Goal: Book appointment/travel/reservation

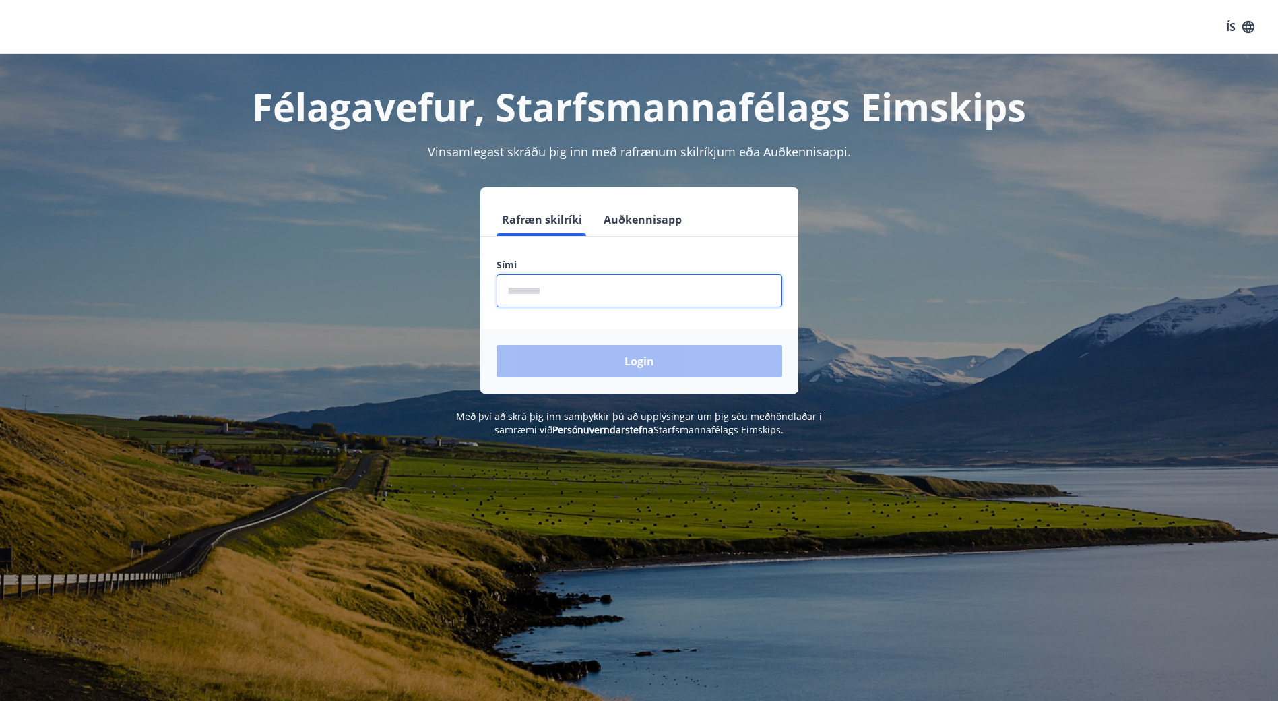
drag, startPoint x: 550, startPoint y: 285, endPoint x: 579, endPoint y: 292, distance: 30.4
click at [550, 285] on input "phone" at bounding box center [639, 290] width 286 height 33
type input "********"
click at [620, 359] on button "Login" at bounding box center [639, 361] width 286 height 32
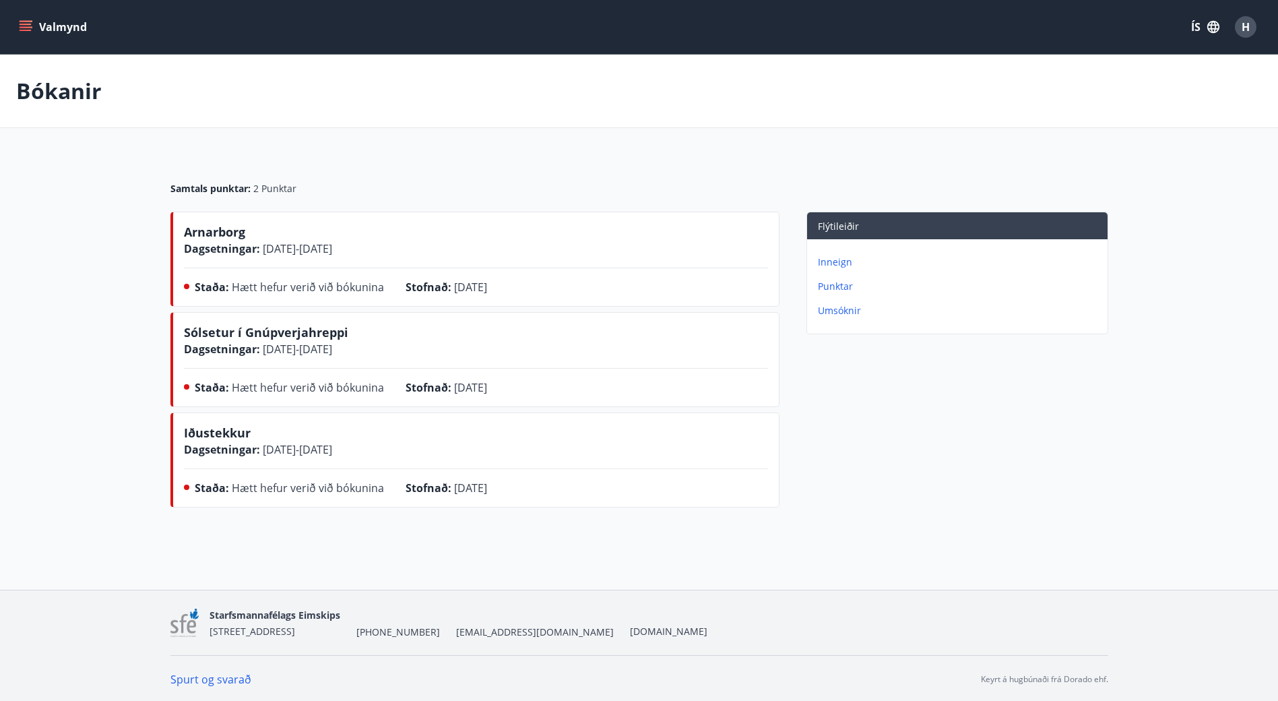
click at [915, 411] on div "Flýtileiðir Inneign Punktar Umsóknir" at bounding box center [943, 362] width 329 height 301
click at [840, 262] on p "Inneign" at bounding box center [960, 261] width 284 height 13
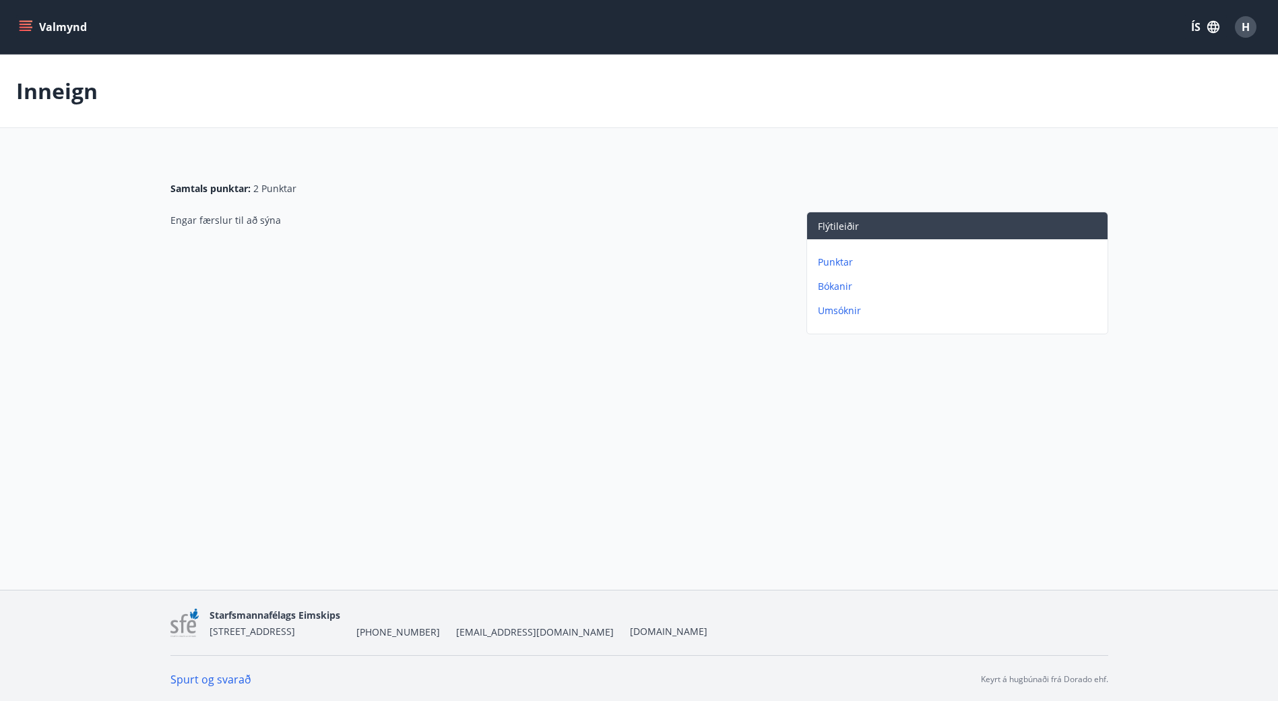
click at [841, 278] on div "Punktar Bókanir Umsóknir" at bounding box center [957, 281] width 300 height 84
click at [836, 282] on p "Bókanir" at bounding box center [960, 286] width 284 height 13
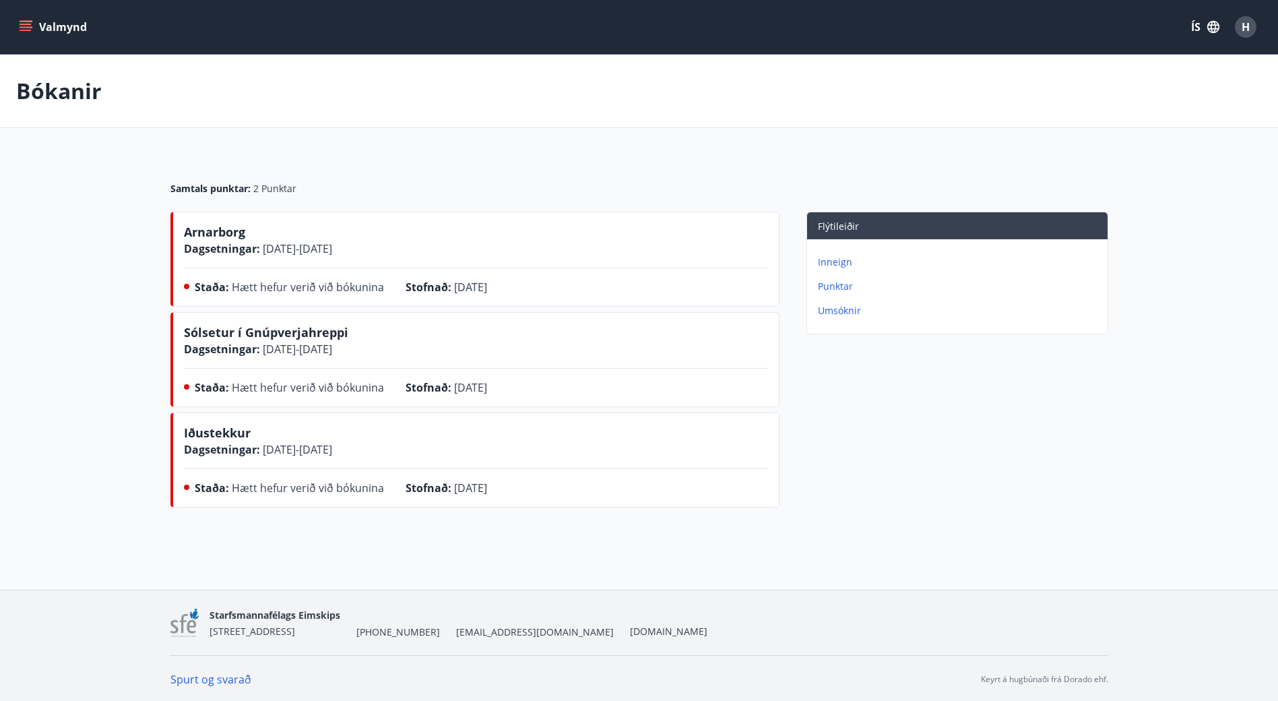
click at [841, 305] on p "Umsóknir" at bounding box center [960, 310] width 284 height 13
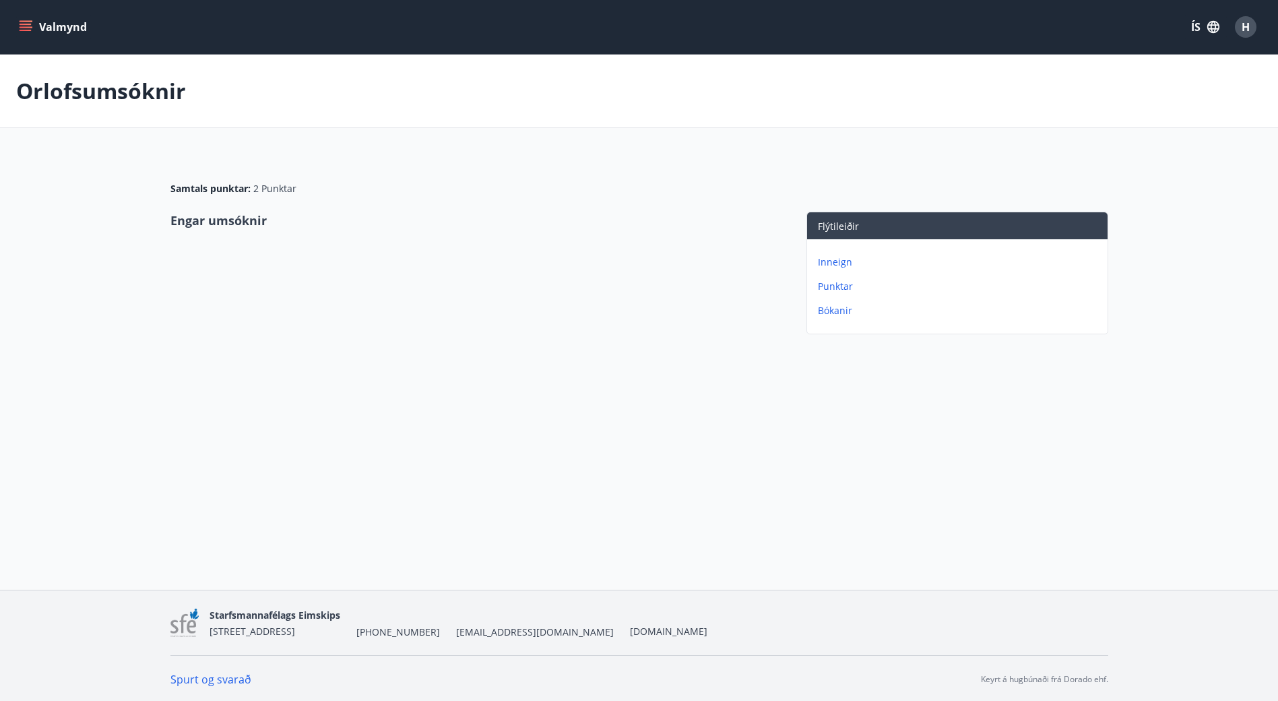
click at [841, 261] on p "Inneign" at bounding box center [960, 261] width 284 height 13
click at [541, 301] on div "Engar færslur til að sýna" at bounding box center [474, 276] width 609 height 128
click at [46, 94] on p "Inneign" at bounding box center [57, 91] width 82 height 30
click at [24, 18] on button "Valmynd" at bounding box center [54, 27] width 76 height 24
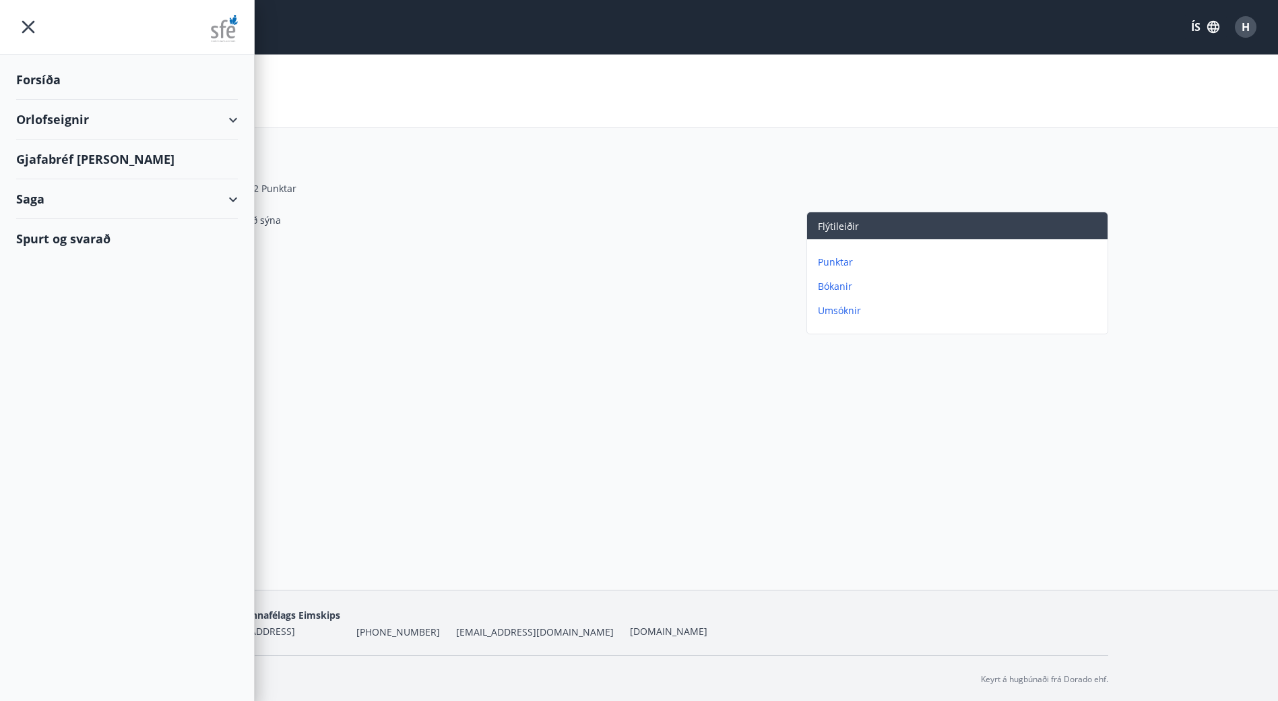
click at [226, 117] on div "Orlofseignir" at bounding box center [127, 120] width 222 height 40
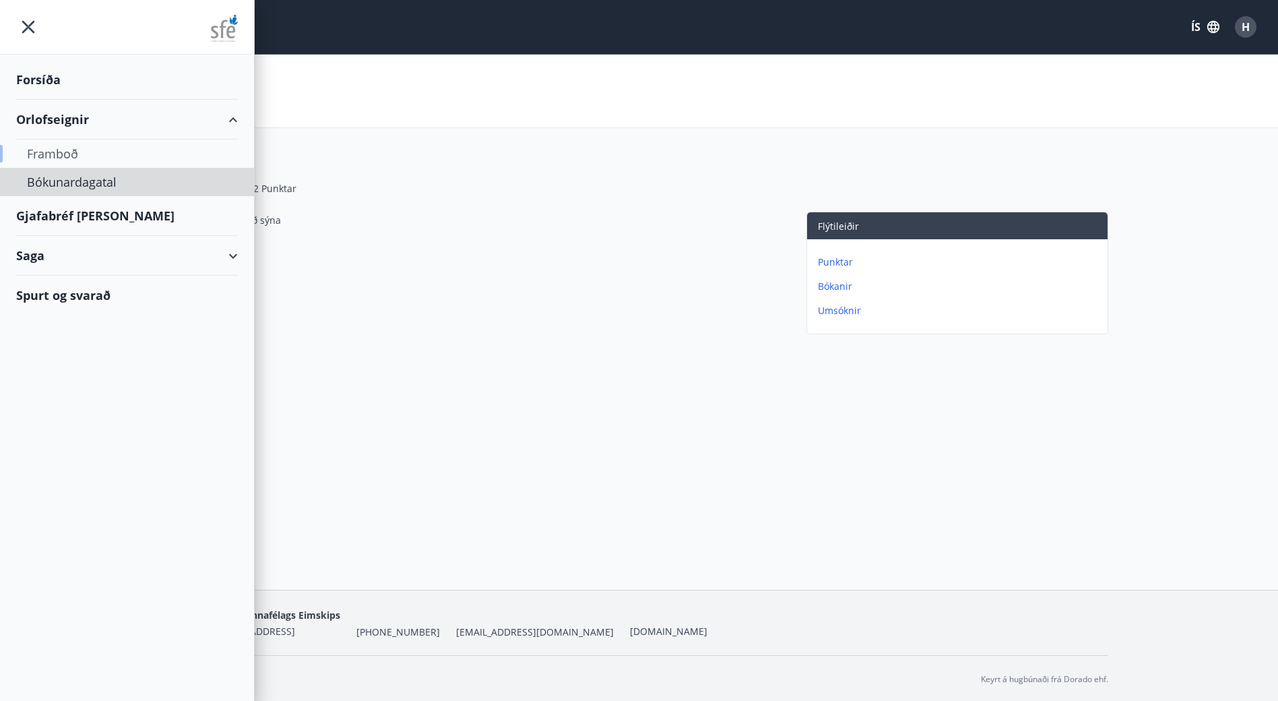
drag, startPoint x: 77, startPoint y: 177, endPoint x: 141, endPoint y: 166, distance: 64.2
click at [141, 166] on div "Framboð Bókunardagatal" at bounding box center [127, 167] width 254 height 57
click at [57, 152] on div "Framboð" at bounding box center [127, 153] width 200 height 28
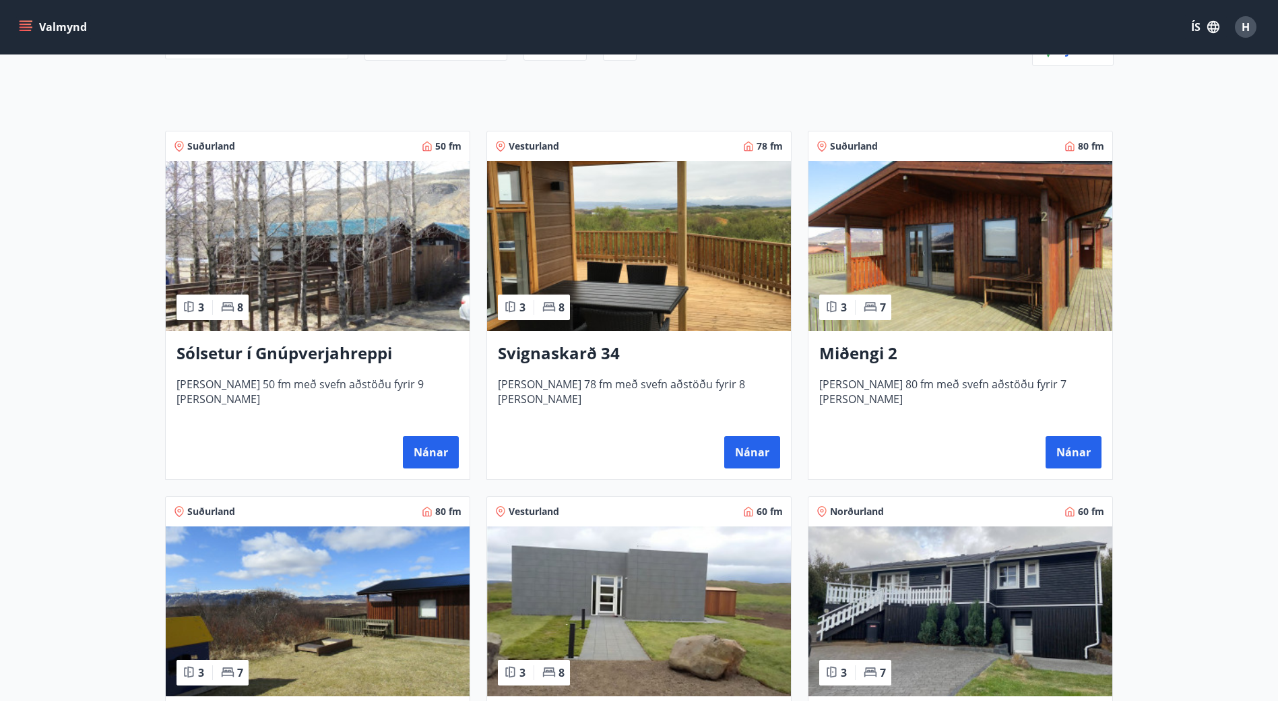
scroll to position [179, 0]
click at [215, 141] on span "Suðurland" at bounding box center [211, 145] width 48 height 13
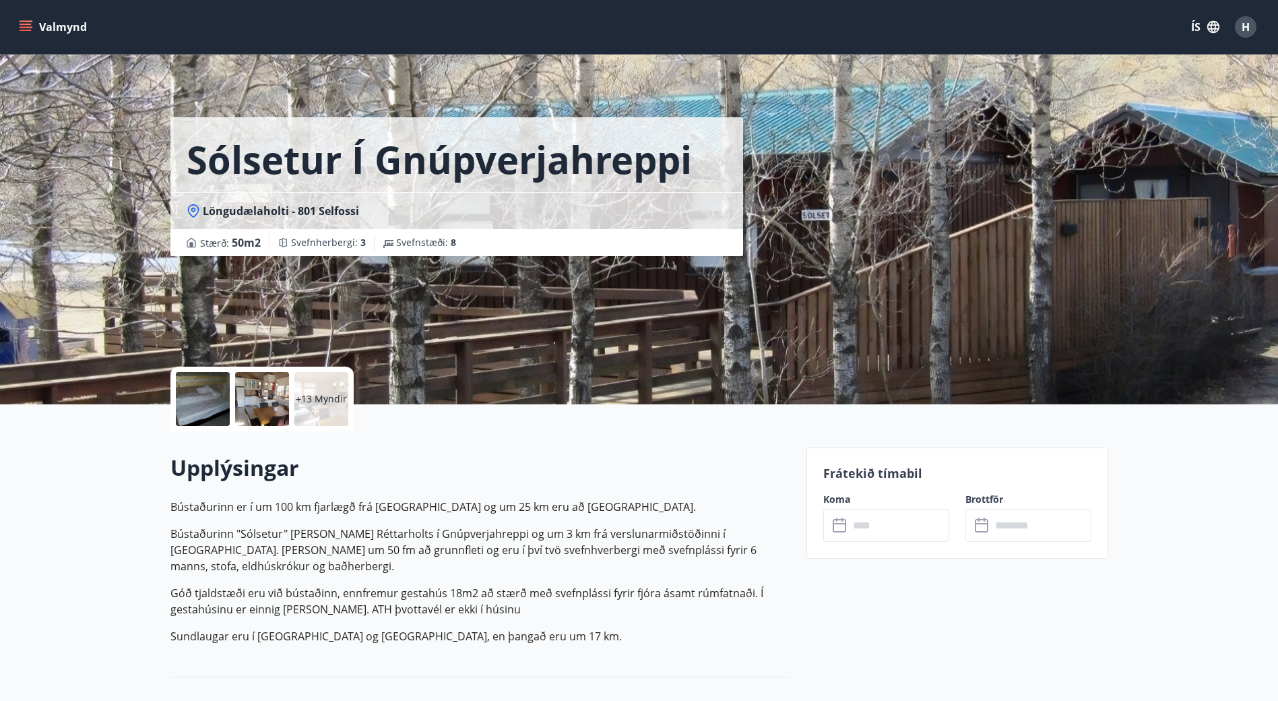
click at [279, 395] on div at bounding box center [262, 399] width 54 height 54
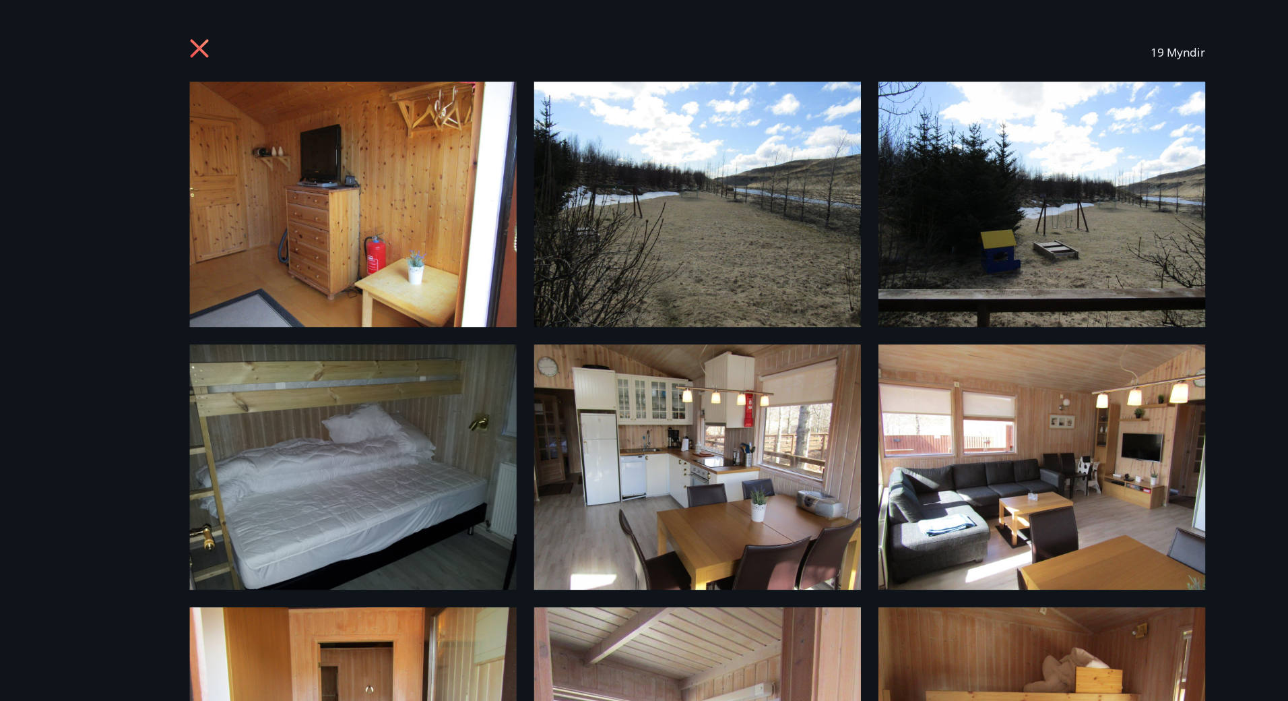
click at [172, 44] on div "19 Myndir" at bounding box center [644, 49] width 970 height 54
click at [181, 44] on icon at bounding box center [186, 47] width 22 height 22
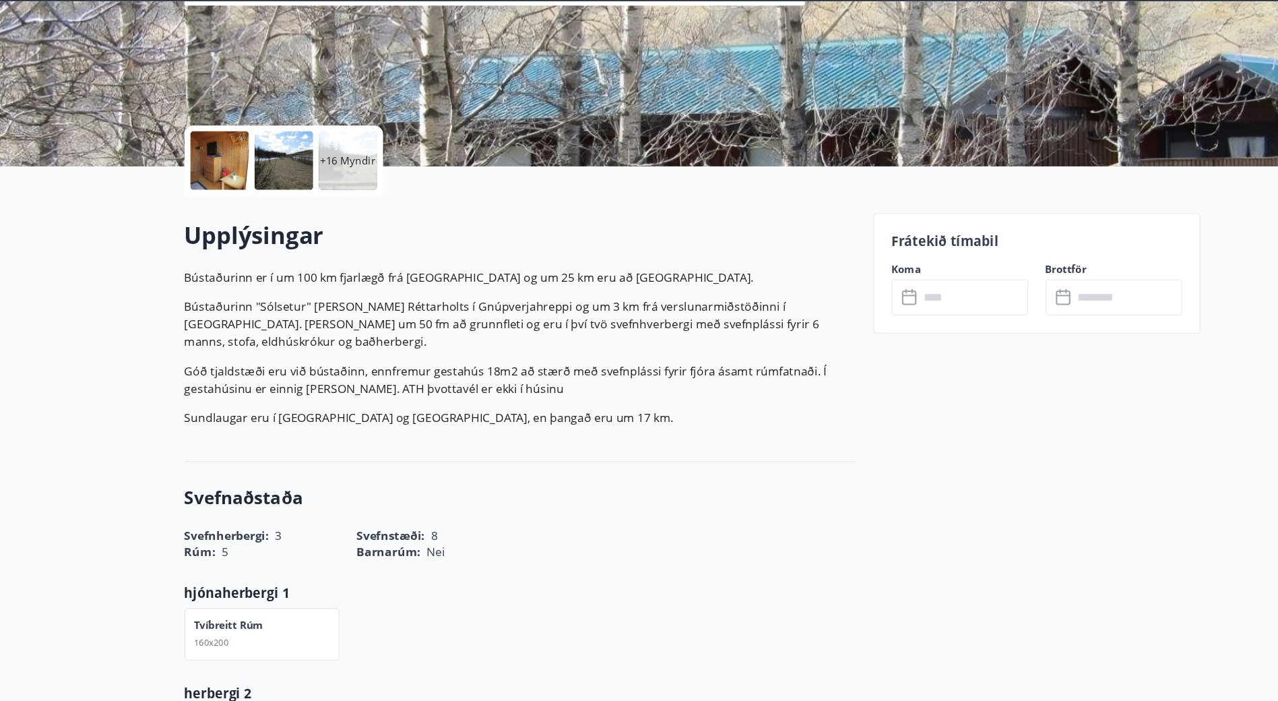
scroll to position [198, 0]
click at [912, 348] on div "Frátekið tímabil Koma ​ ​ Brottför ​ ​" at bounding box center [957, 304] width 302 height 111
click at [909, 340] on input "text" at bounding box center [899, 327] width 100 height 33
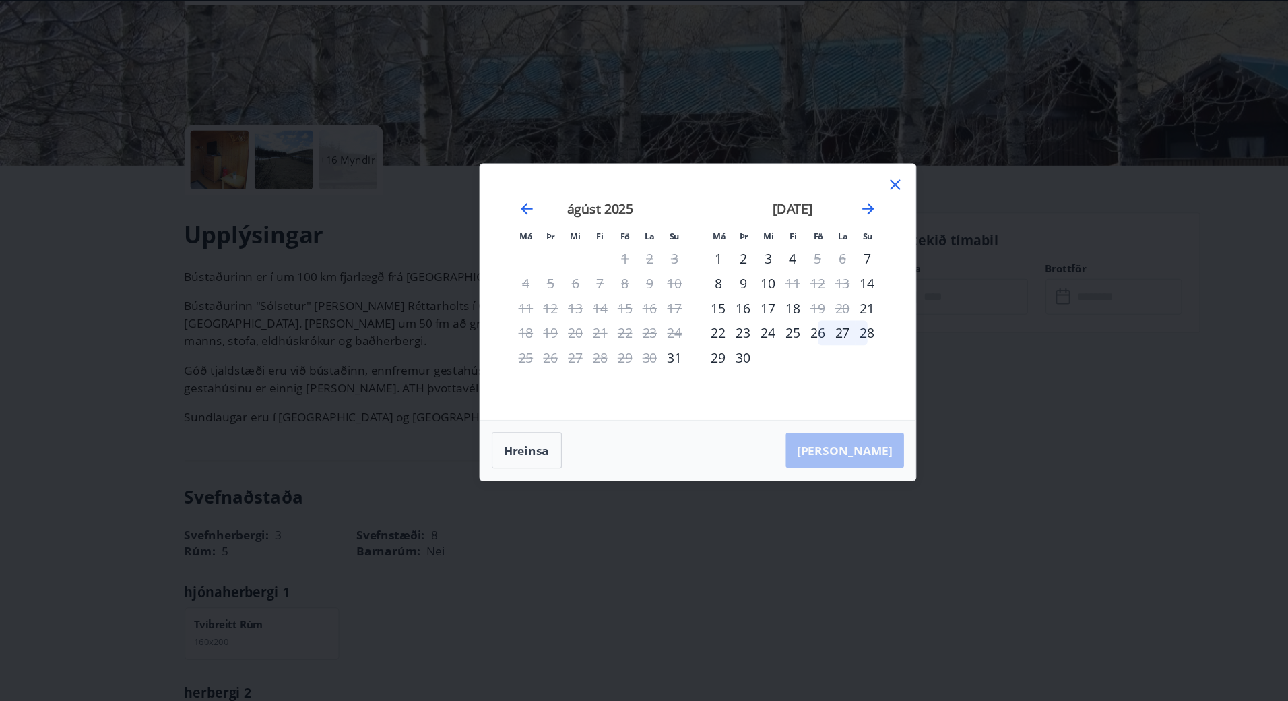
click at [826, 371] on div "[DATE] 1 2 3 4 5 6 7 8 9 10 11 12 13 14 15 16 17 18 19 20 21 22 23 24 25 26 27 …" at bounding box center [822, 331] width 714 height 221
drag, startPoint x: 803, startPoint y: 240, endPoint x: 822, endPoint y: 261, distance: 28.1
click at [822, 261] on div "[DATE] 1 2 3 4 5 6 7 8 9 10 11 12 13 14 15 16 17 18 19 20 21 22 23 24 25 26 27 …" at bounding box center [643, 322] width 369 height 203
click at [748, 363] on div "26" at bounding box center [755, 360] width 23 height 23
click at [730, 399] on div "[DATE] 1 2 3 4 5 6 7 8 9 10 11 12 13 14 15 16 17 18 19 20 21 22 23 24 25 26 27 …" at bounding box center [732, 331] width 178 height 221
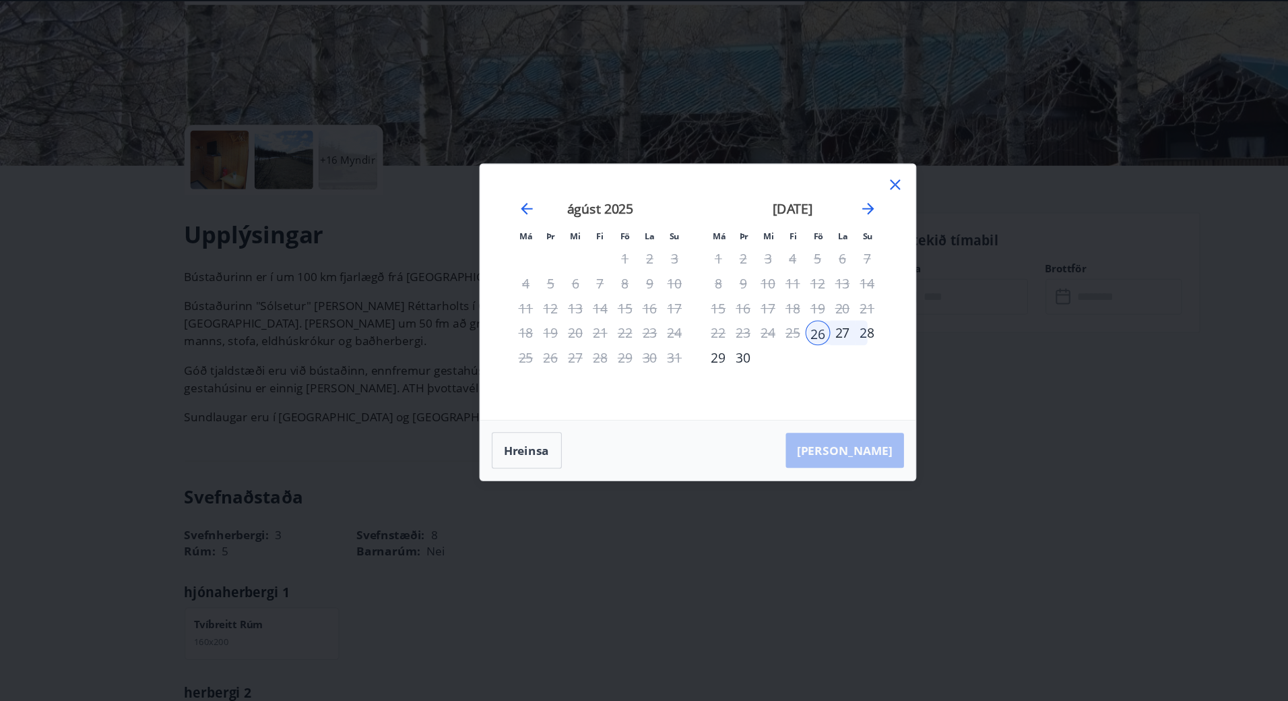
click at [754, 361] on div "26" at bounding box center [755, 360] width 23 height 23
click at [795, 362] on div "28" at bounding box center [801, 360] width 23 height 23
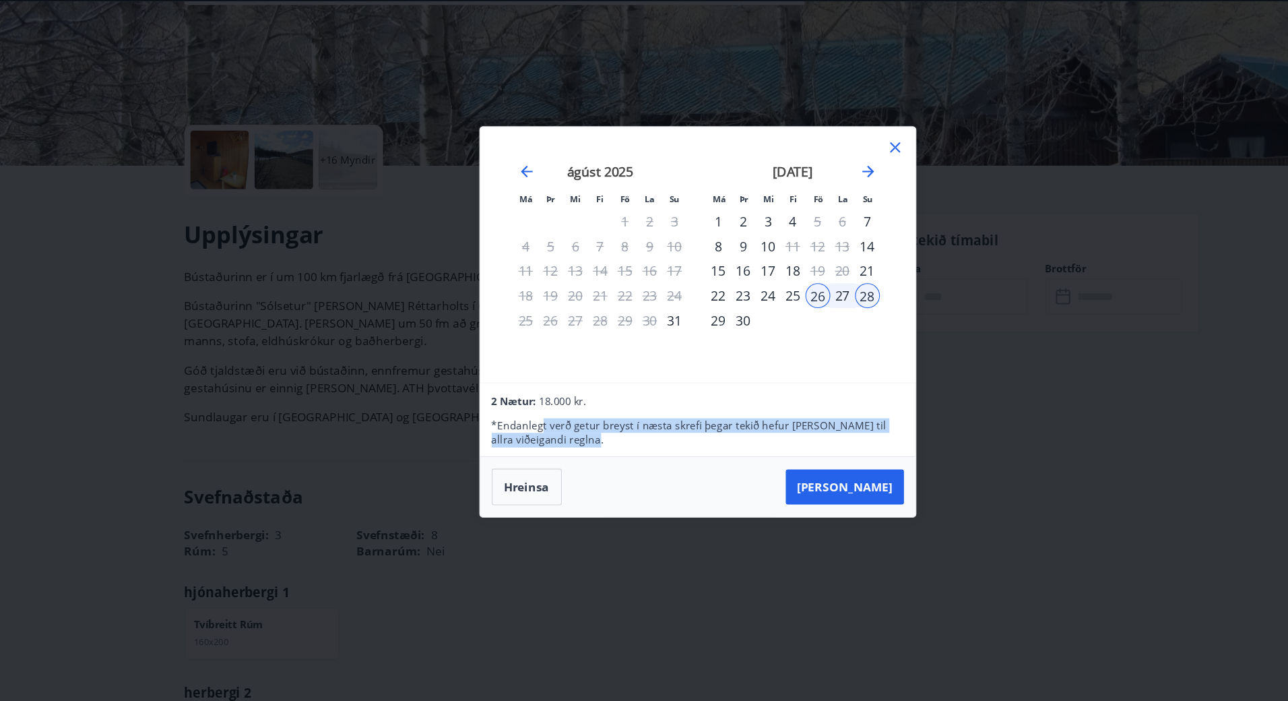
drag, startPoint x: 571, startPoint y: 459, endPoint x: 498, endPoint y: 434, distance: 76.3
click at [498, 434] on div "* Endanlegt verð getur breyst í næsta skrefi þegar tekið hefur [PERSON_NAME] ti…" at bounding box center [644, 448] width 380 height 35
drag, startPoint x: 498, startPoint y: 434, endPoint x: 503, endPoint y: 428, distance: 7.3
click at [503, 428] on span "18.000 kr." at bounding box center [520, 423] width 44 height 13
click at [823, 185] on icon at bounding box center [826, 189] width 9 height 9
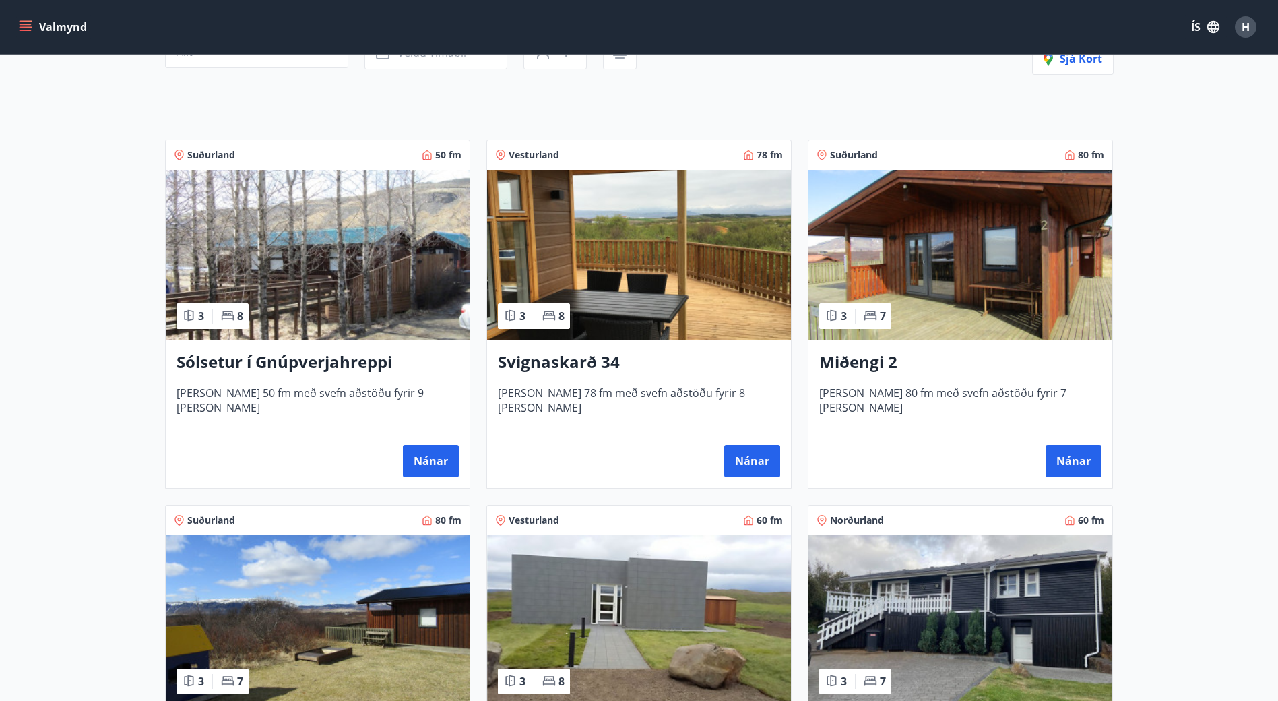
scroll to position [170, 0]
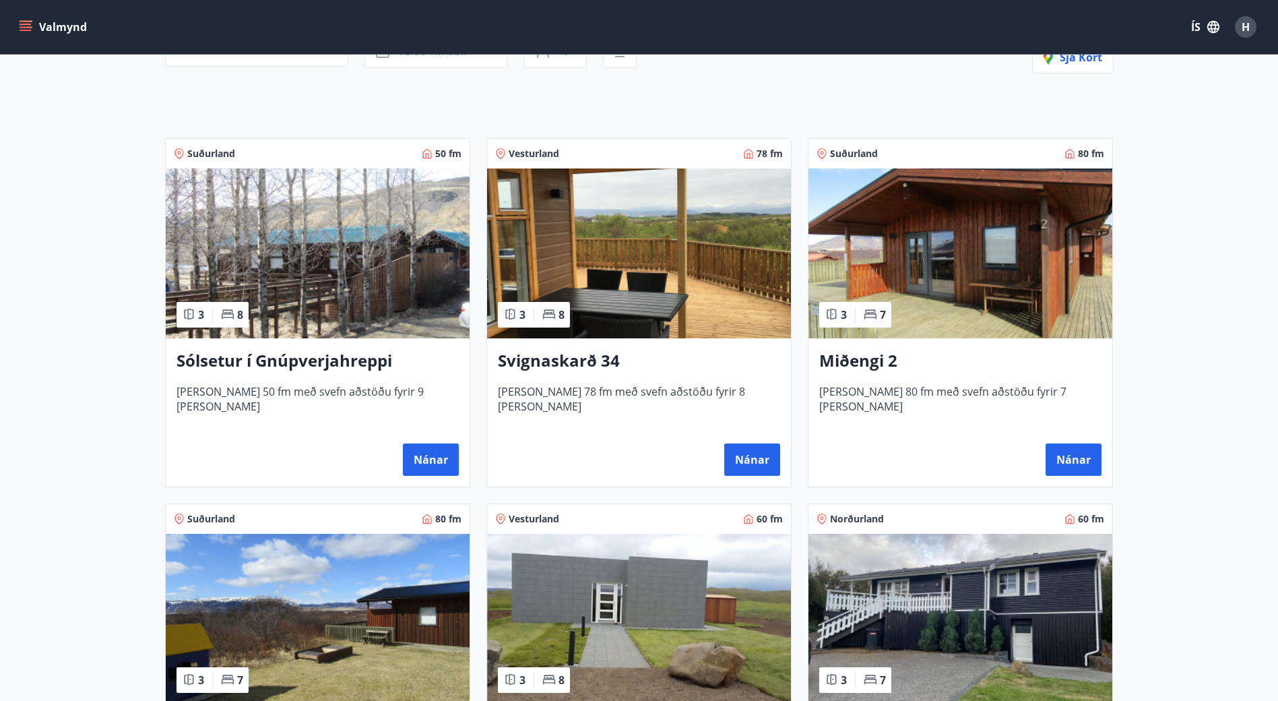
click at [668, 289] on img at bounding box center [639, 253] width 304 height 170
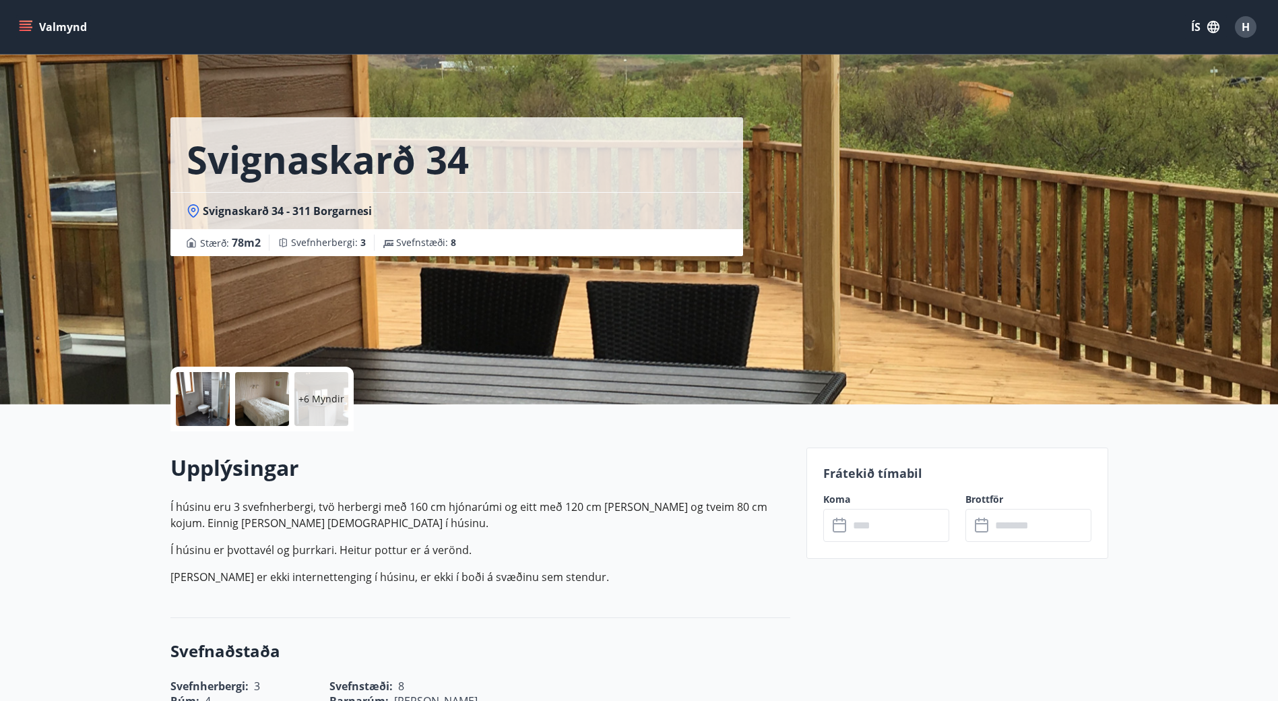
click at [320, 387] on div "+6 Myndir" at bounding box center [321, 399] width 54 height 54
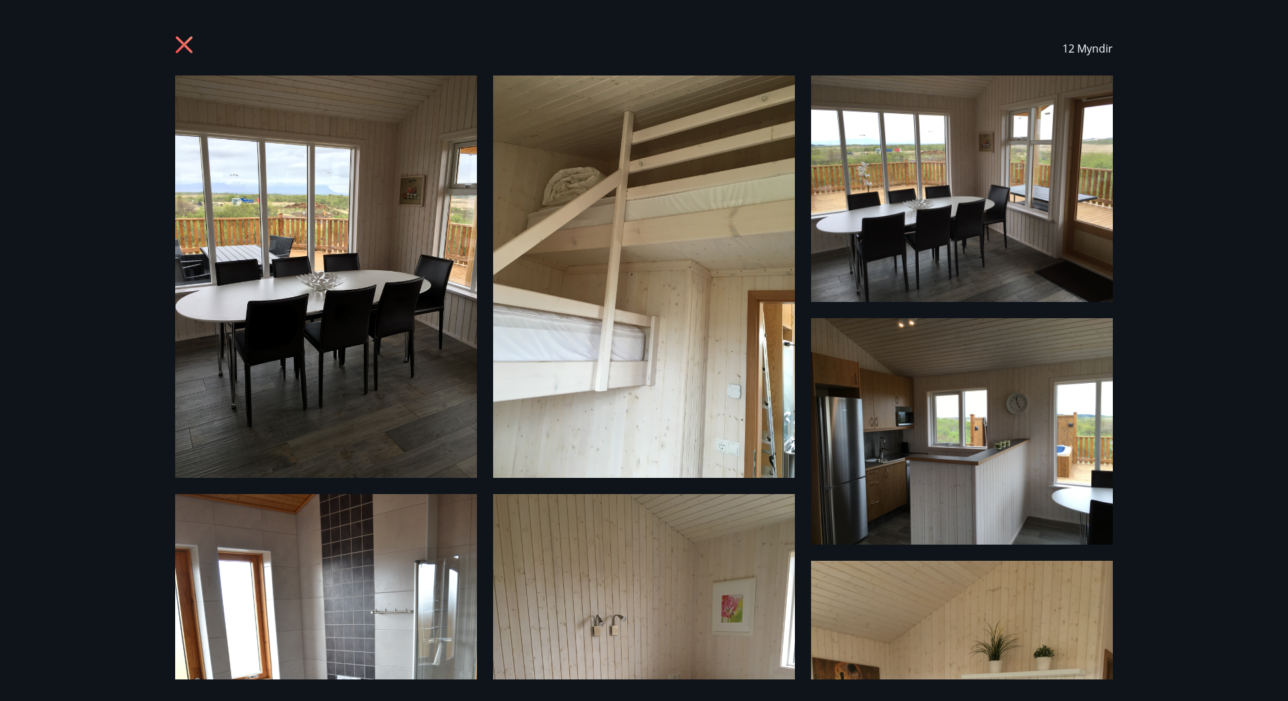
click at [661, 278] on img at bounding box center [644, 276] width 302 height 402
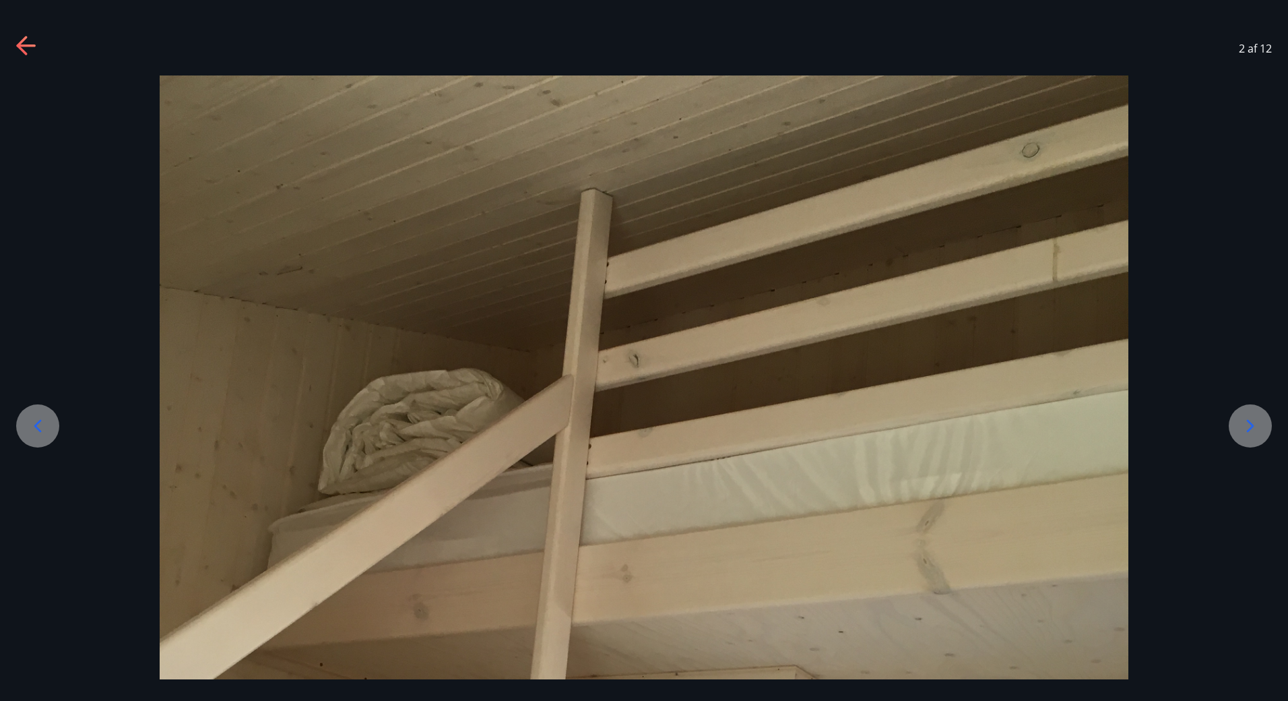
click at [1244, 429] on icon at bounding box center [1250, 426] width 22 height 22
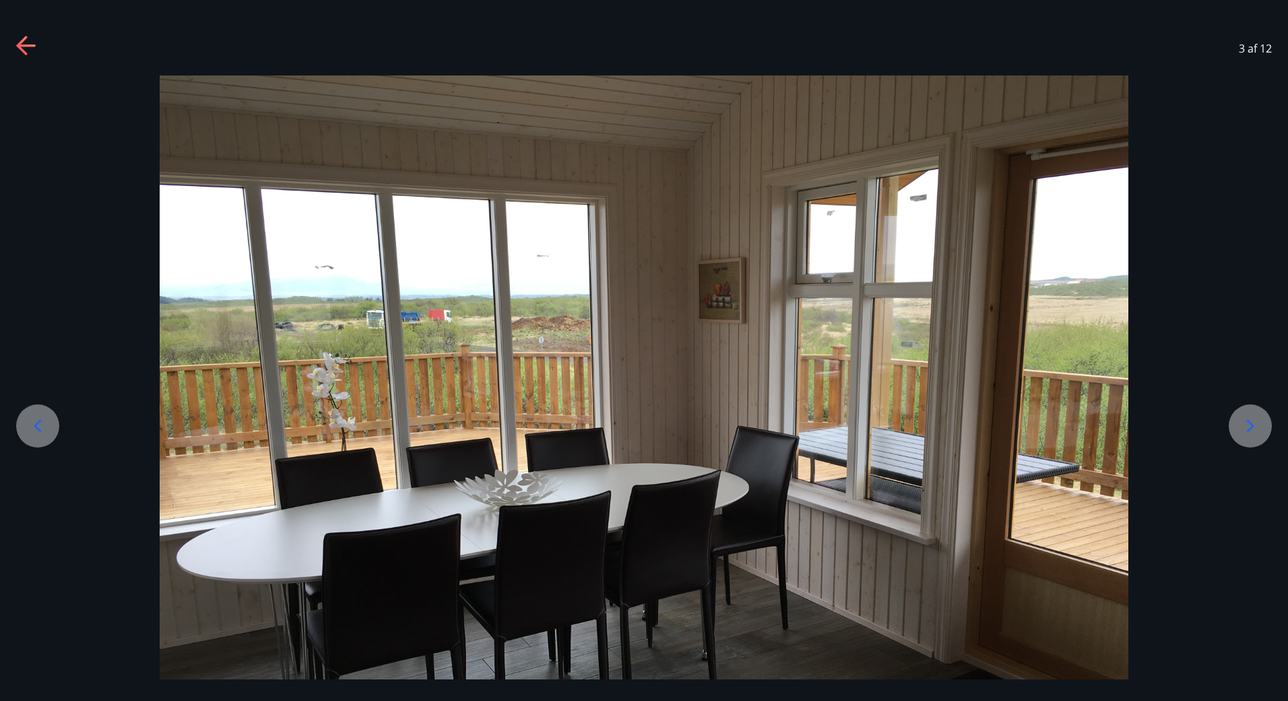
click at [1244, 429] on icon at bounding box center [1250, 426] width 22 height 22
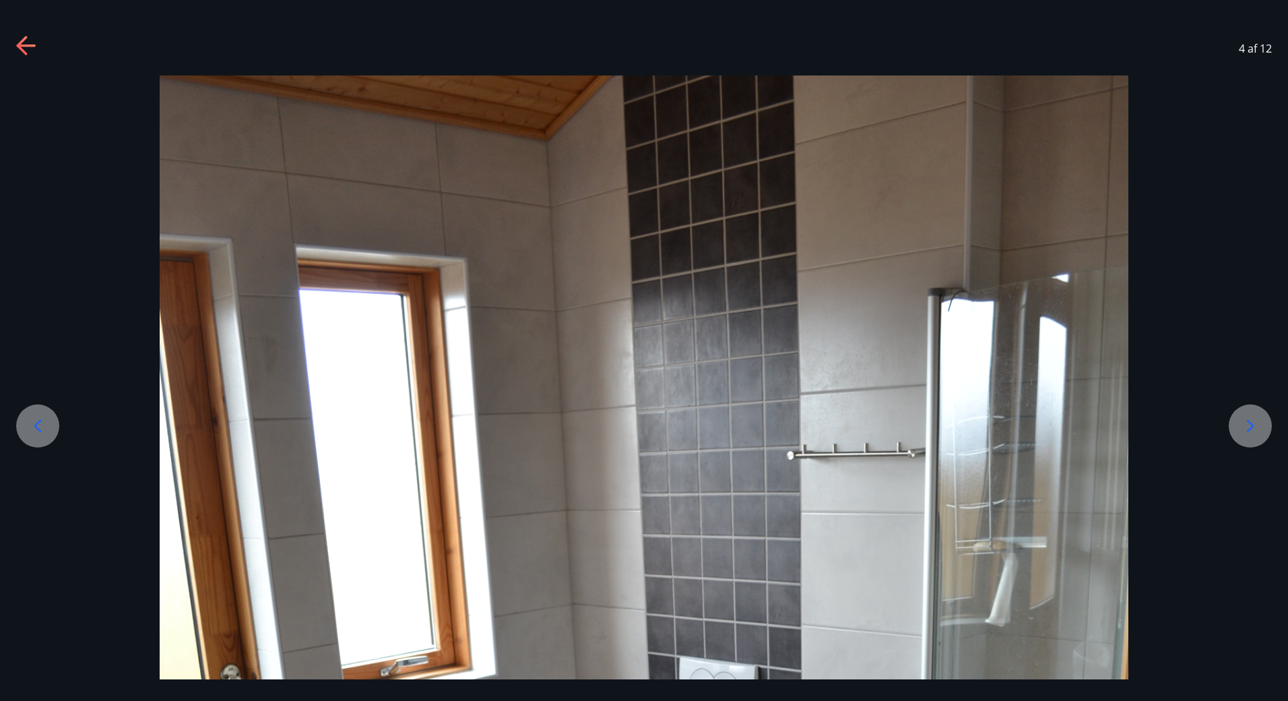
click at [1244, 429] on icon at bounding box center [1250, 426] width 22 height 22
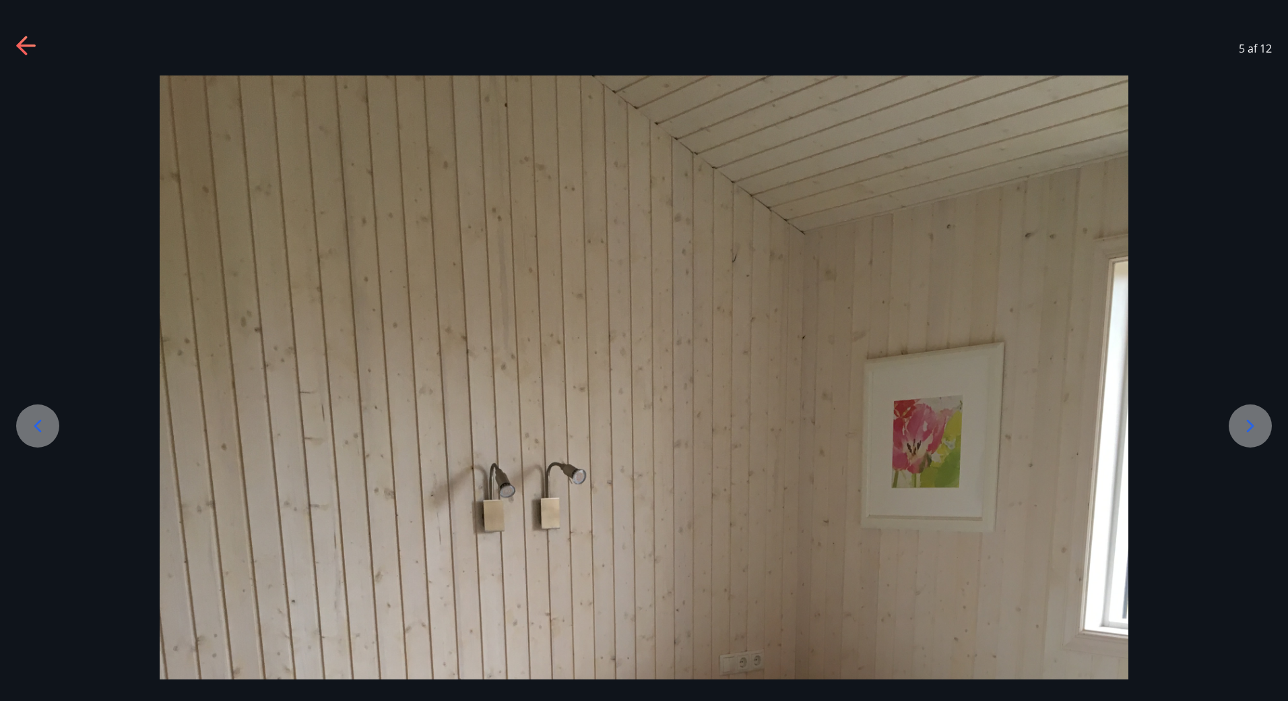
click at [1247, 422] on icon at bounding box center [1250, 426] width 22 height 22
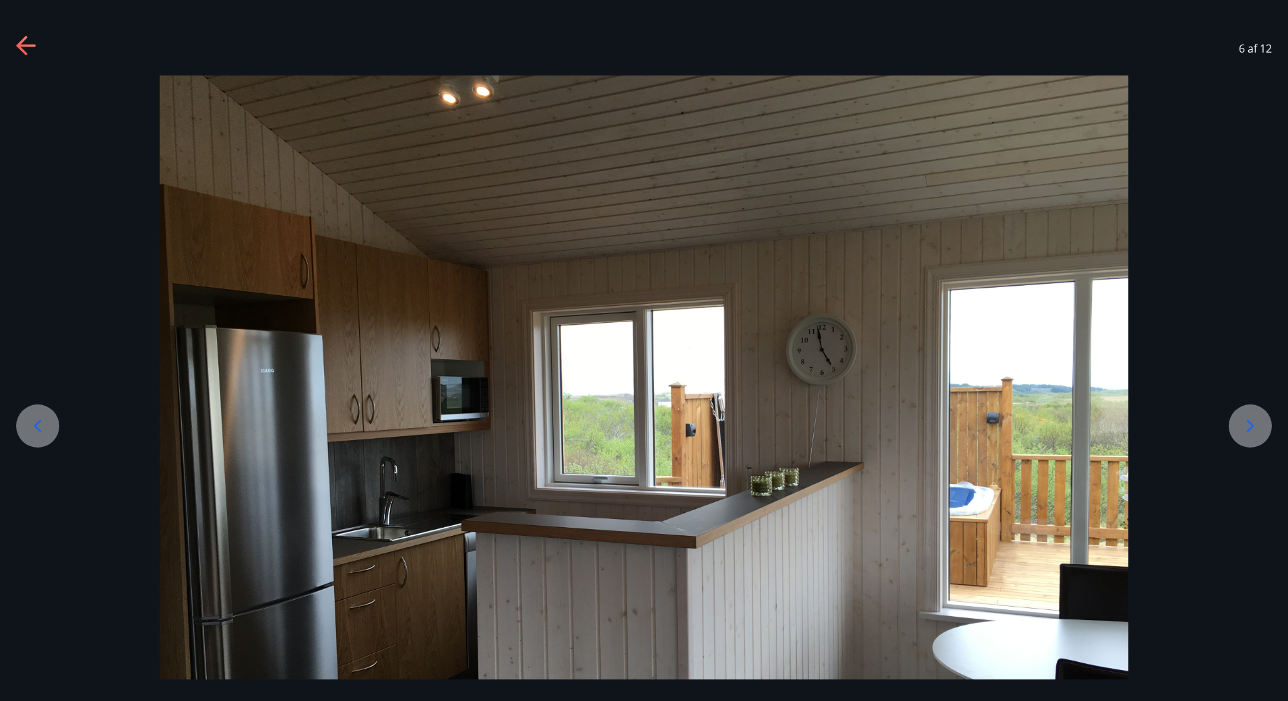
click at [1247, 422] on icon at bounding box center [1250, 426] width 22 height 22
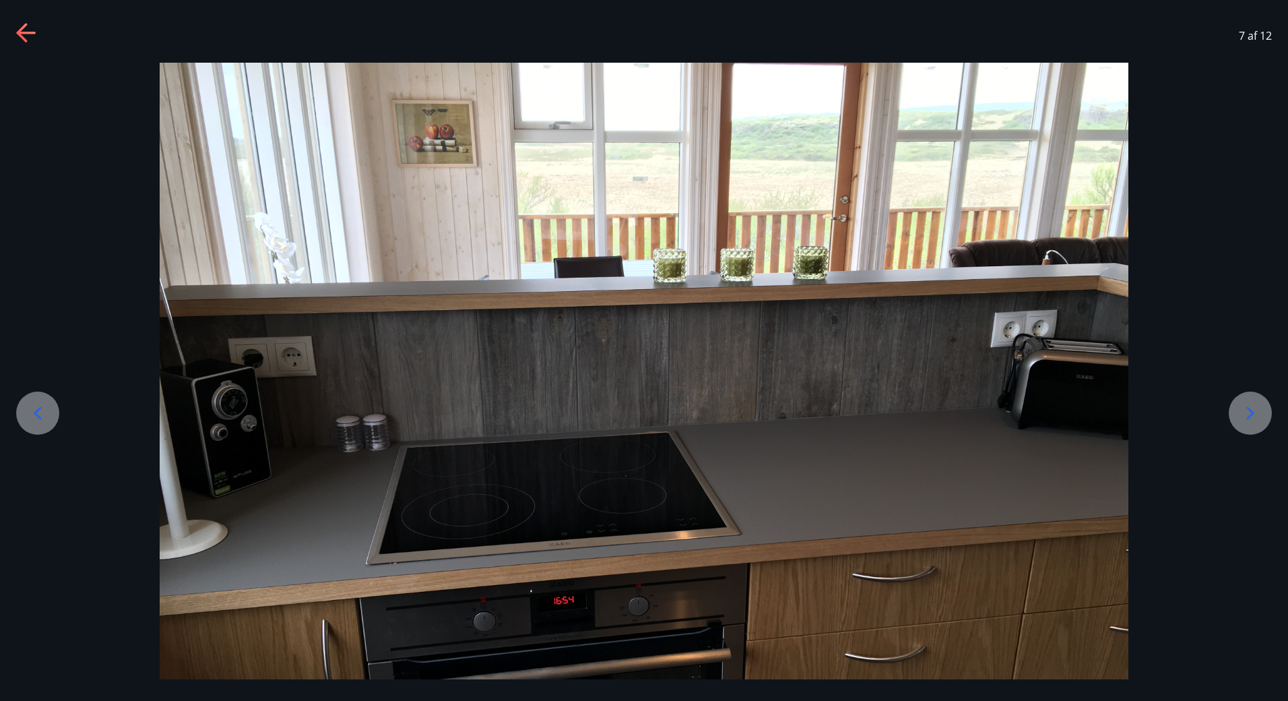
scroll to position [123, 0]
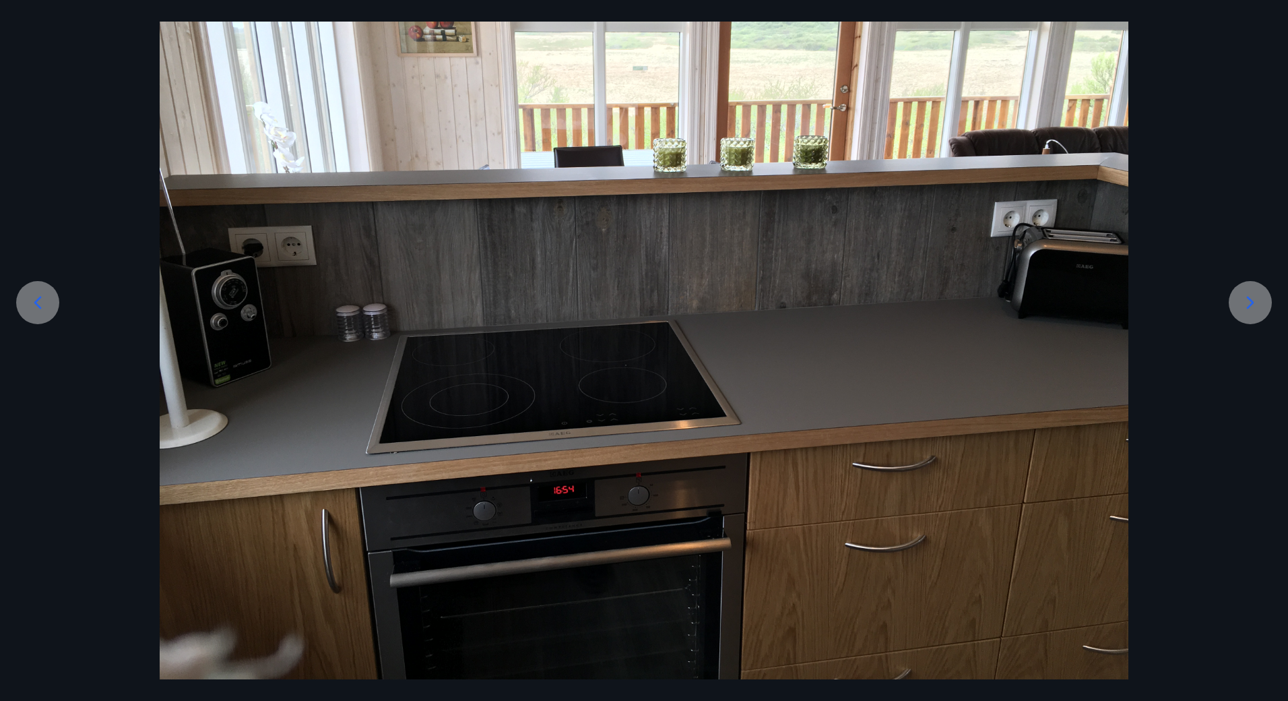
click at [1249, 289] on div at bounding box center [1250, 302] width 43 height 43
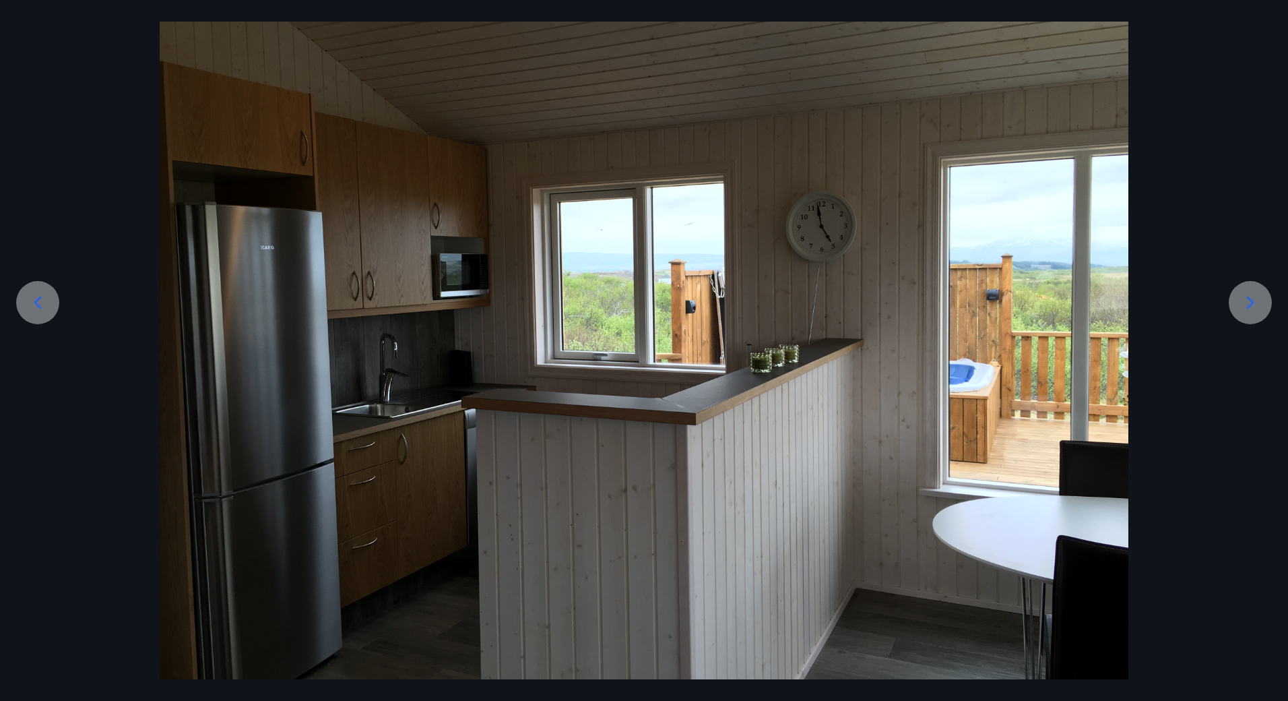
click at [1249, 289] on div at bounding box center [1250, 302] width 43 height 43
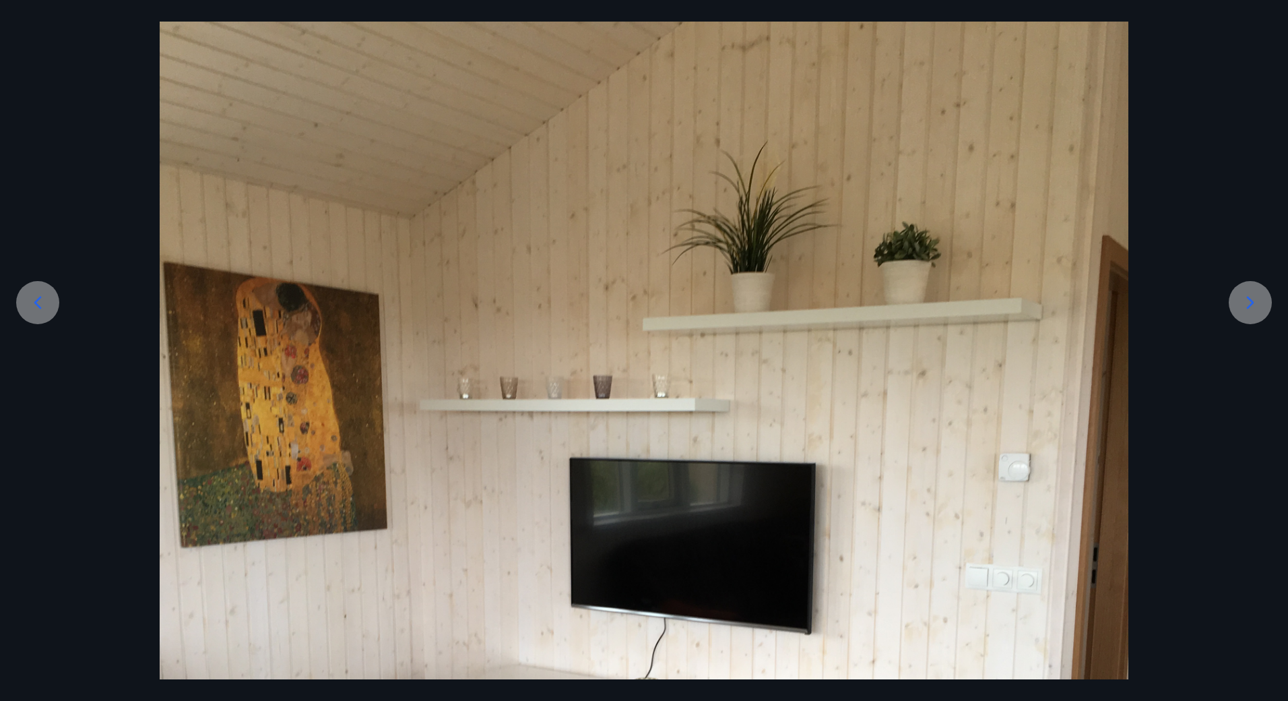
click at [1249, 294] on icon at bounding box center [1250, 303] width 22 height 22
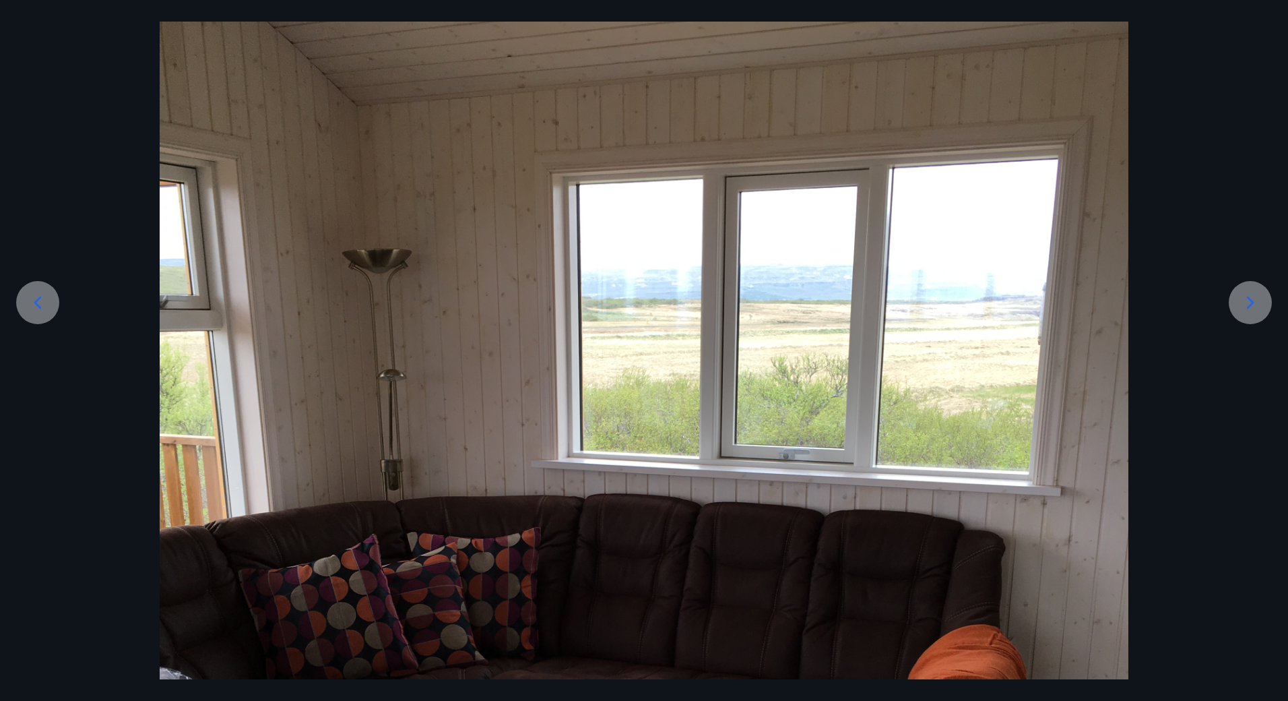
click at [1249, 294] on icon at bounding box center [1250, 303] width 22 height 22
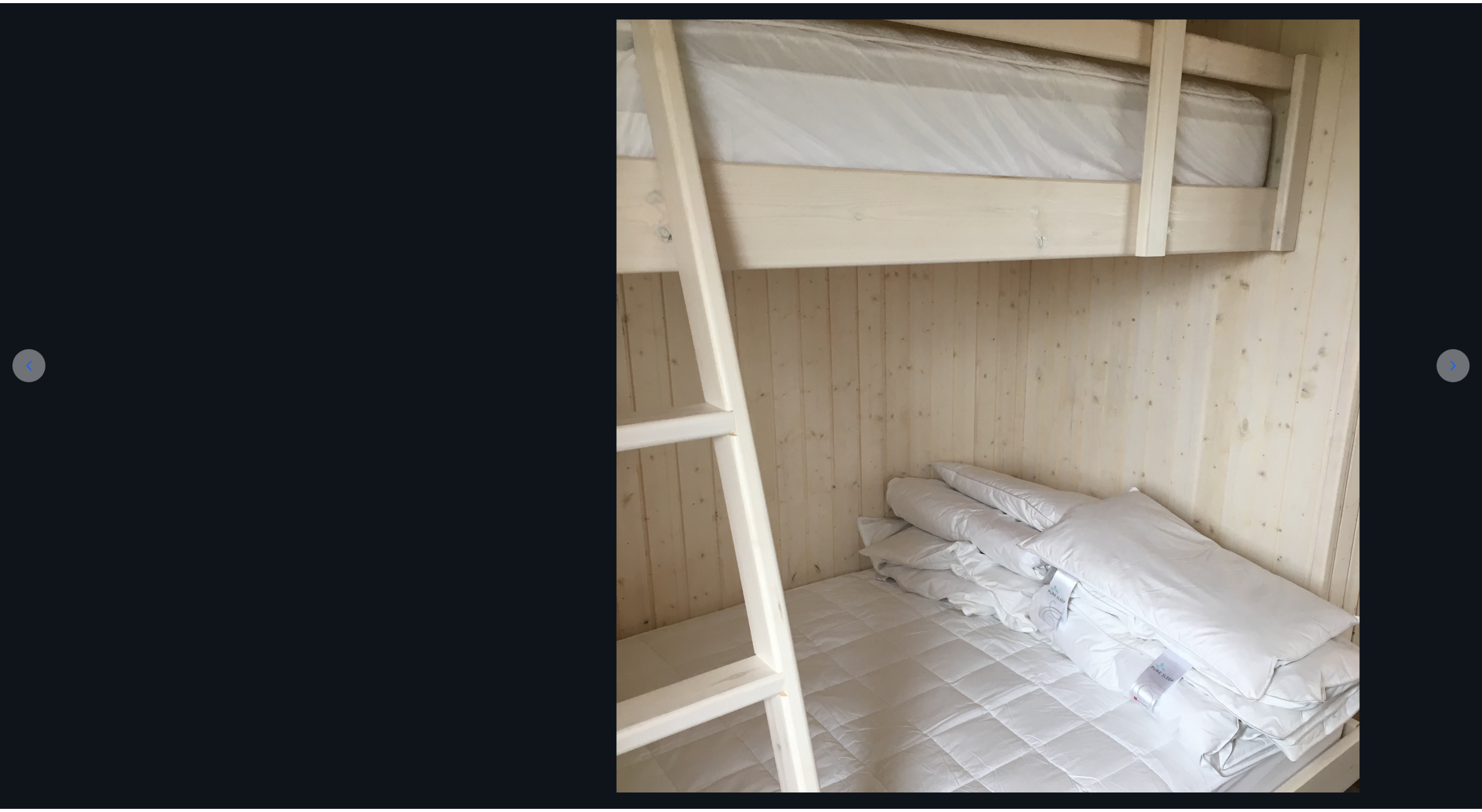
scroll to position [0, 0]
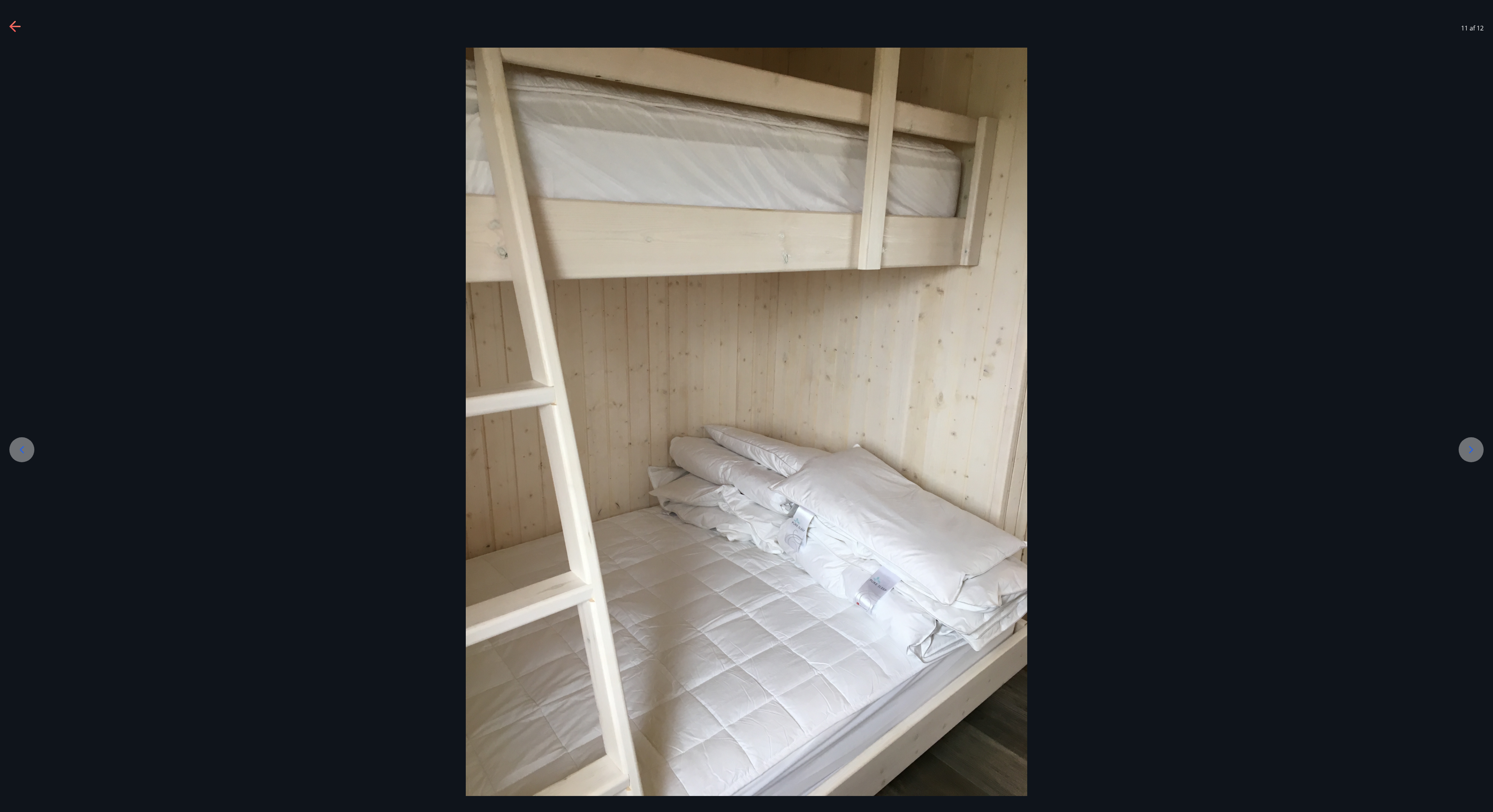
drag, startPoint x: 689, startPoint y: 9, endPoint x: 1036, endPoint y: 584, distance: 671.6
click at [746, 406] on div at bounding box center [746, 421] width 1493 height 748
click at [746, 406] on div at bounding box center [1471, 449] width 25 height 25
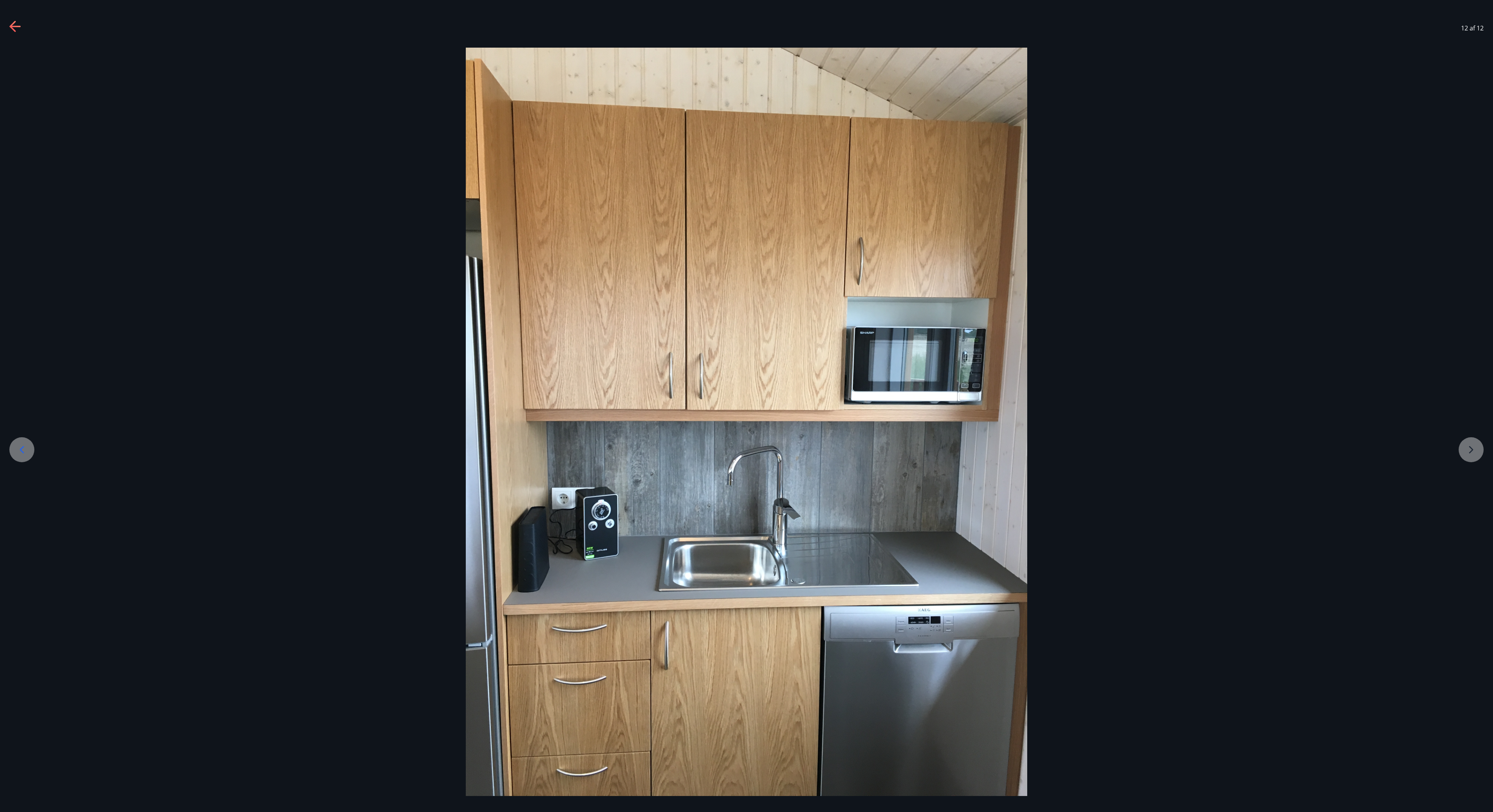
click at [746, 406] on div at bounding box center [1493, 468] width 35832 height 842
click at [746, 406] on div at bounding box center [746, 421] width 1493 height 748
click at [23, 406] on div at bounding box center [21, 449] width 25 height 25
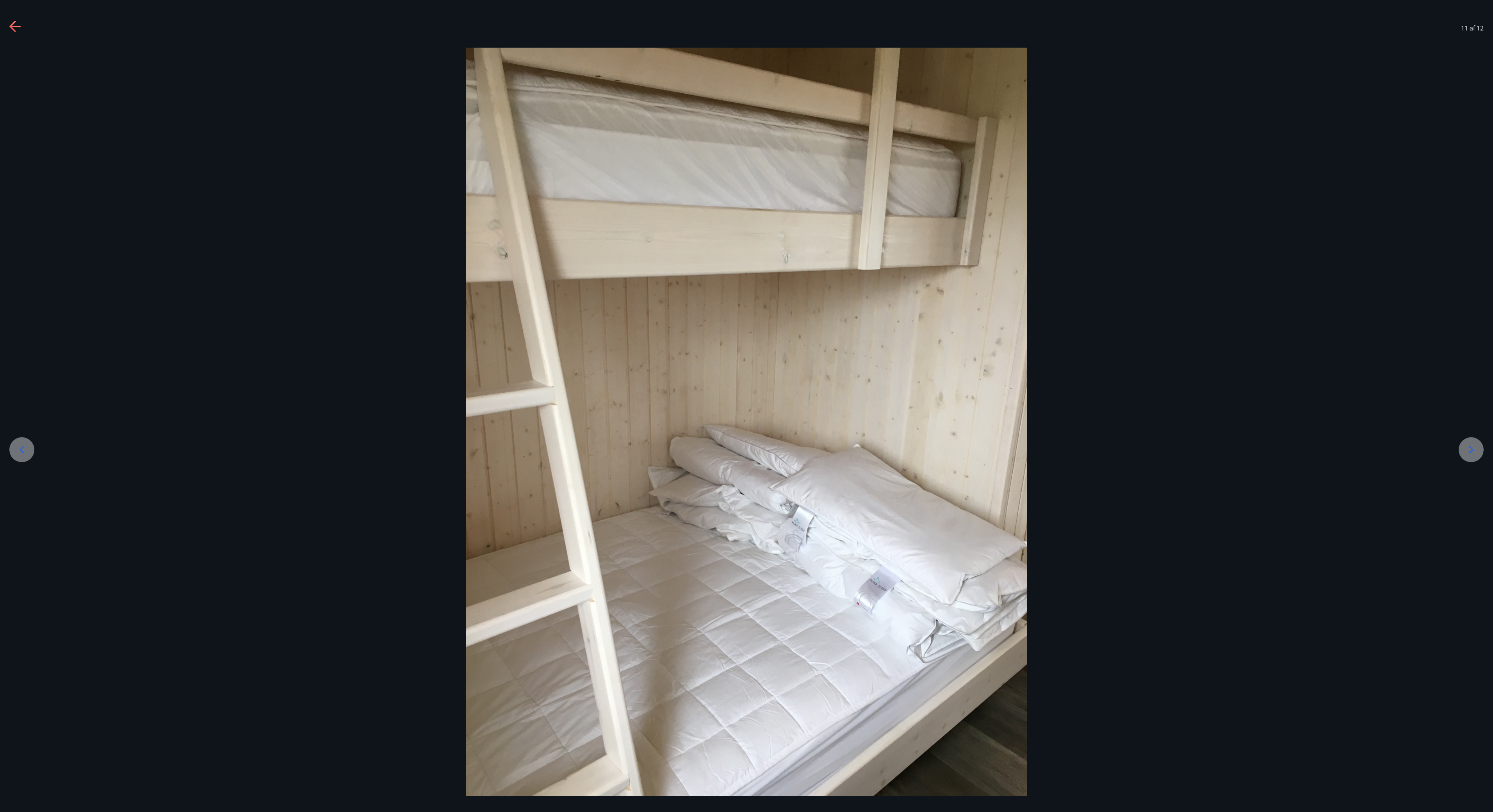
click at [23, 406] on div at bounding box center [21, 449] width 25 height 25
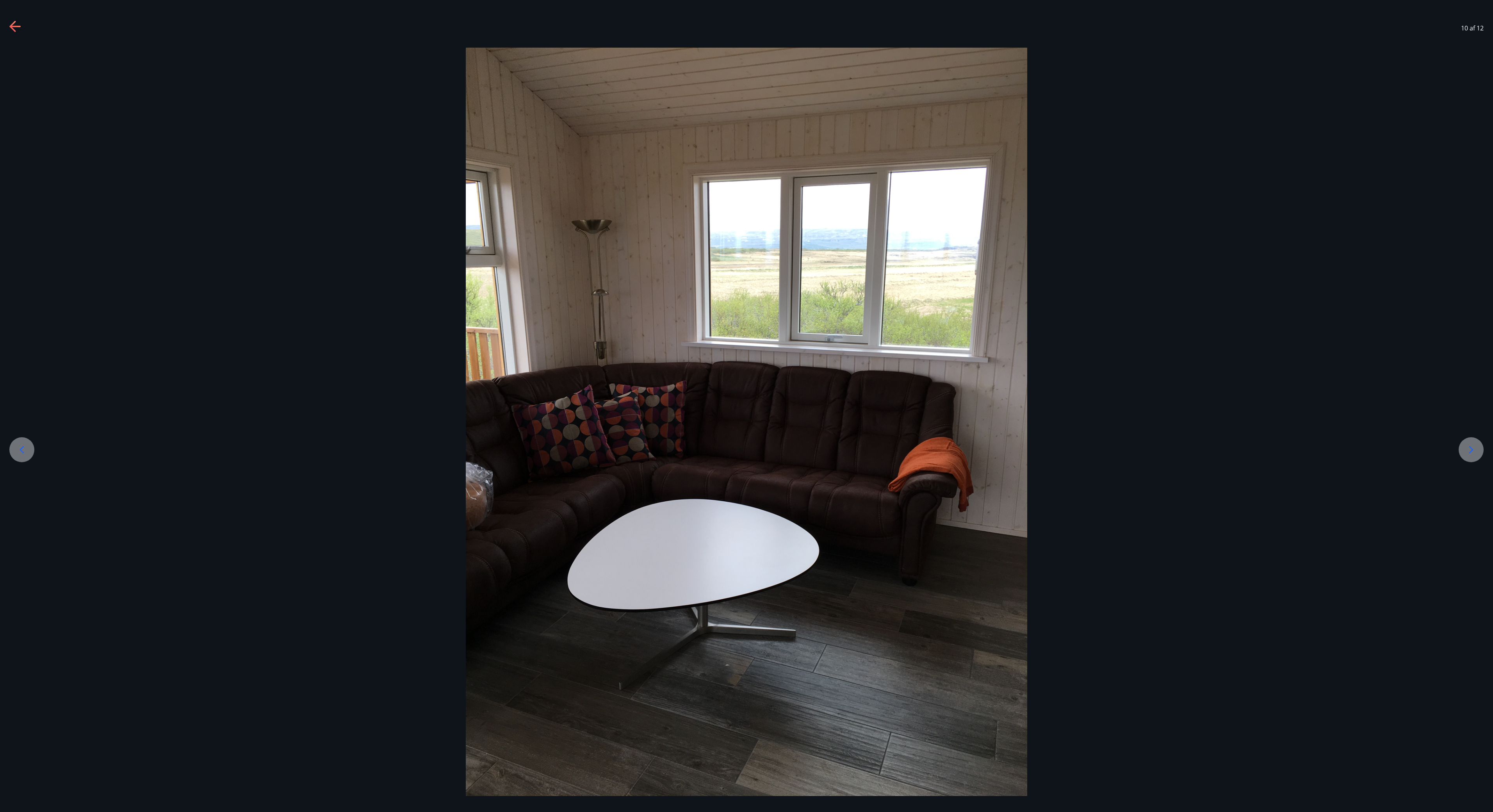
click at [23, 406] on div at bounding box center [21, 449] width 25 height 25
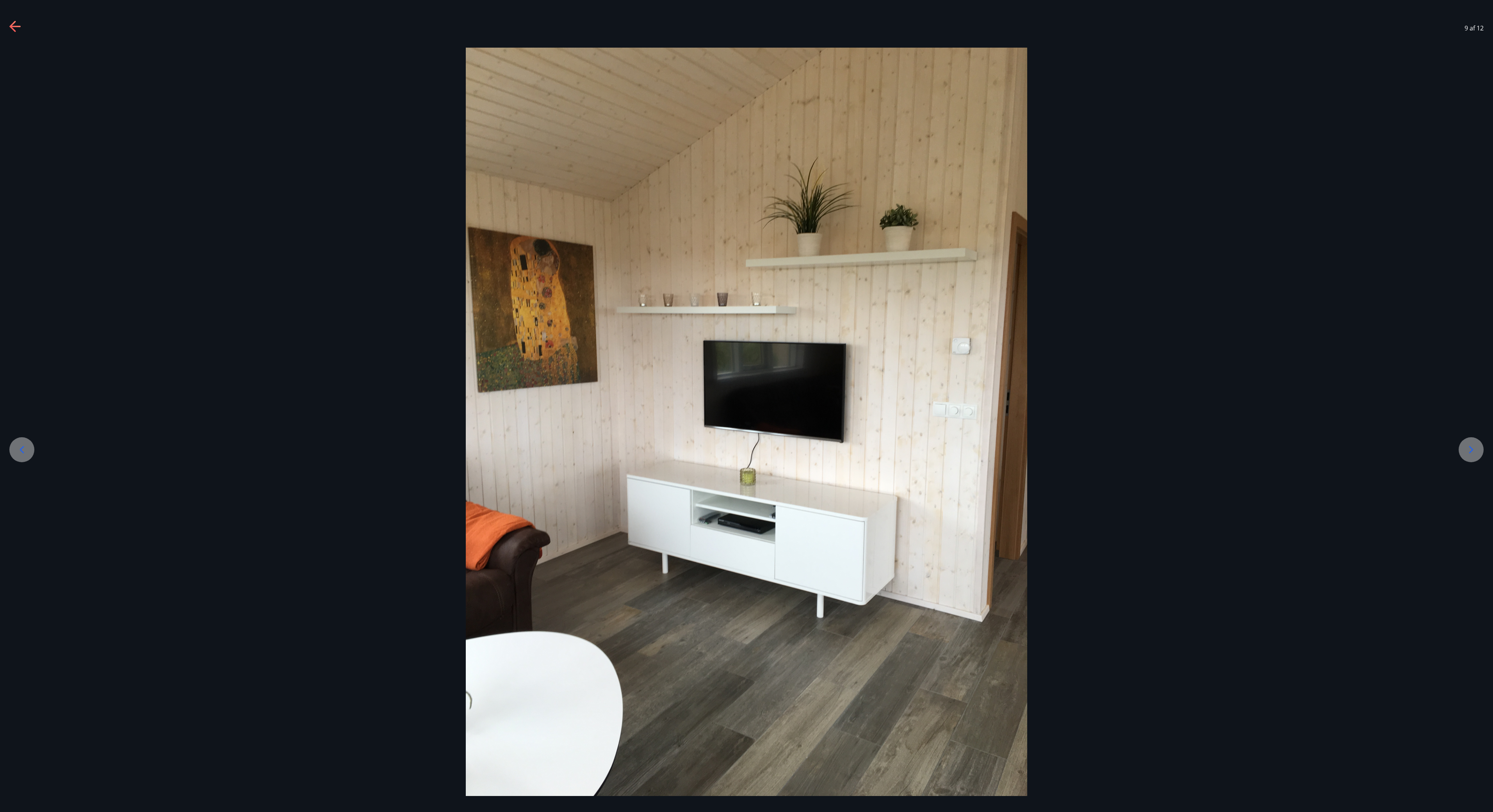
click at [23, 406] on div at bounding box center [21, 449] width 25 height 25
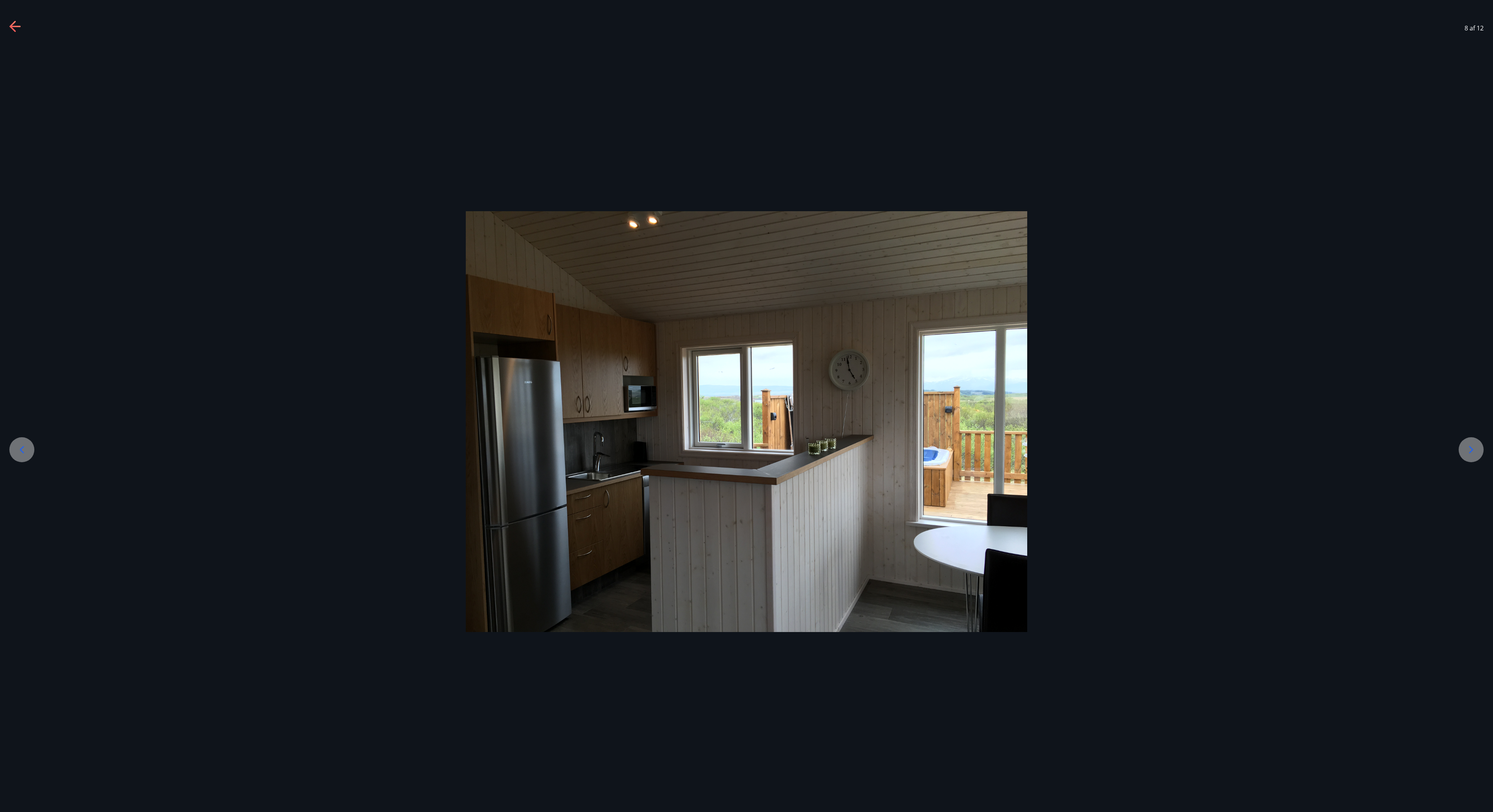
click at [23, 406] on div at bounding box center [21, 449] width 25 height 25
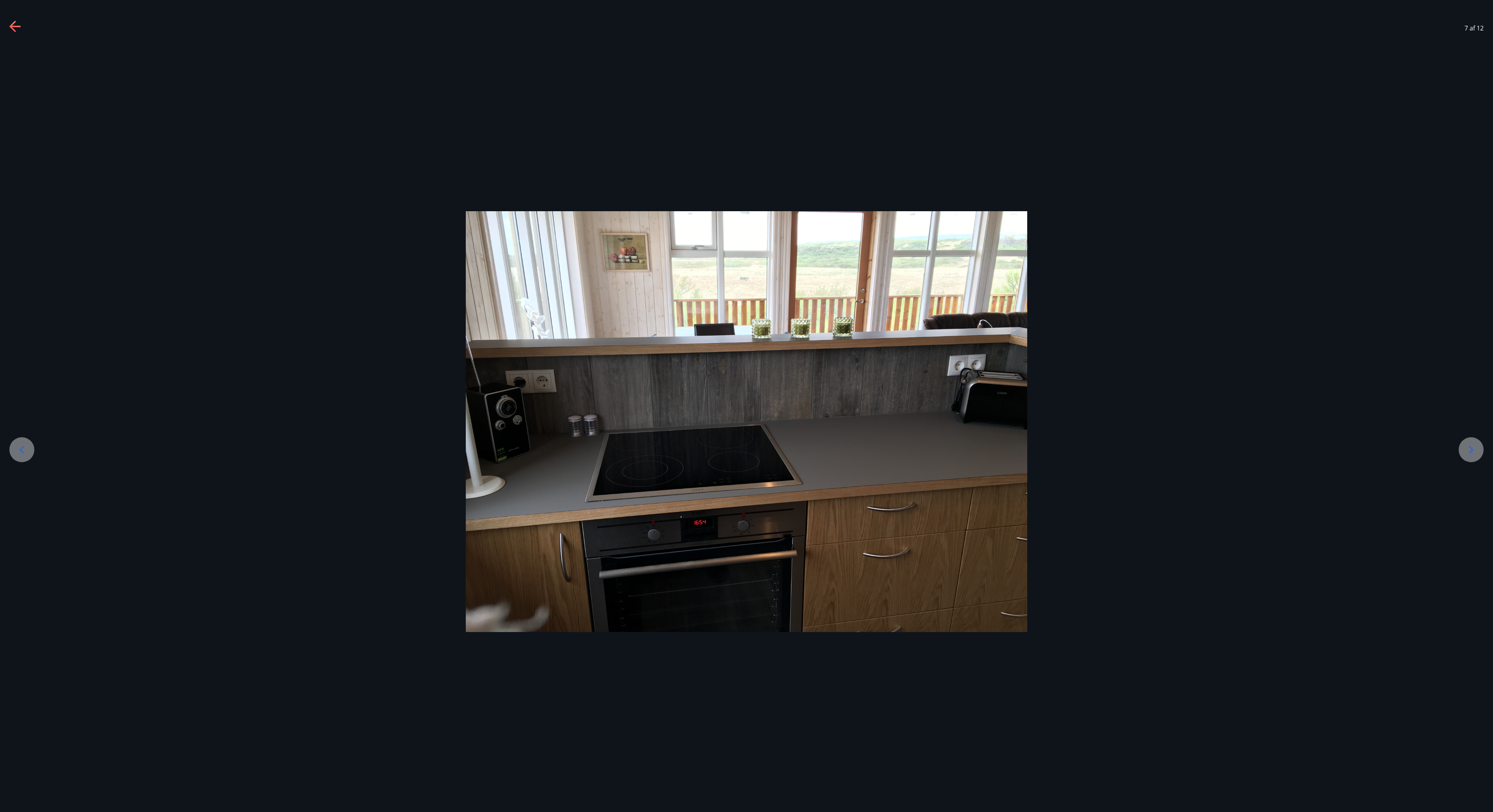
click at [23, 406] on div at bounding box center [21, 449] width 25 height 25
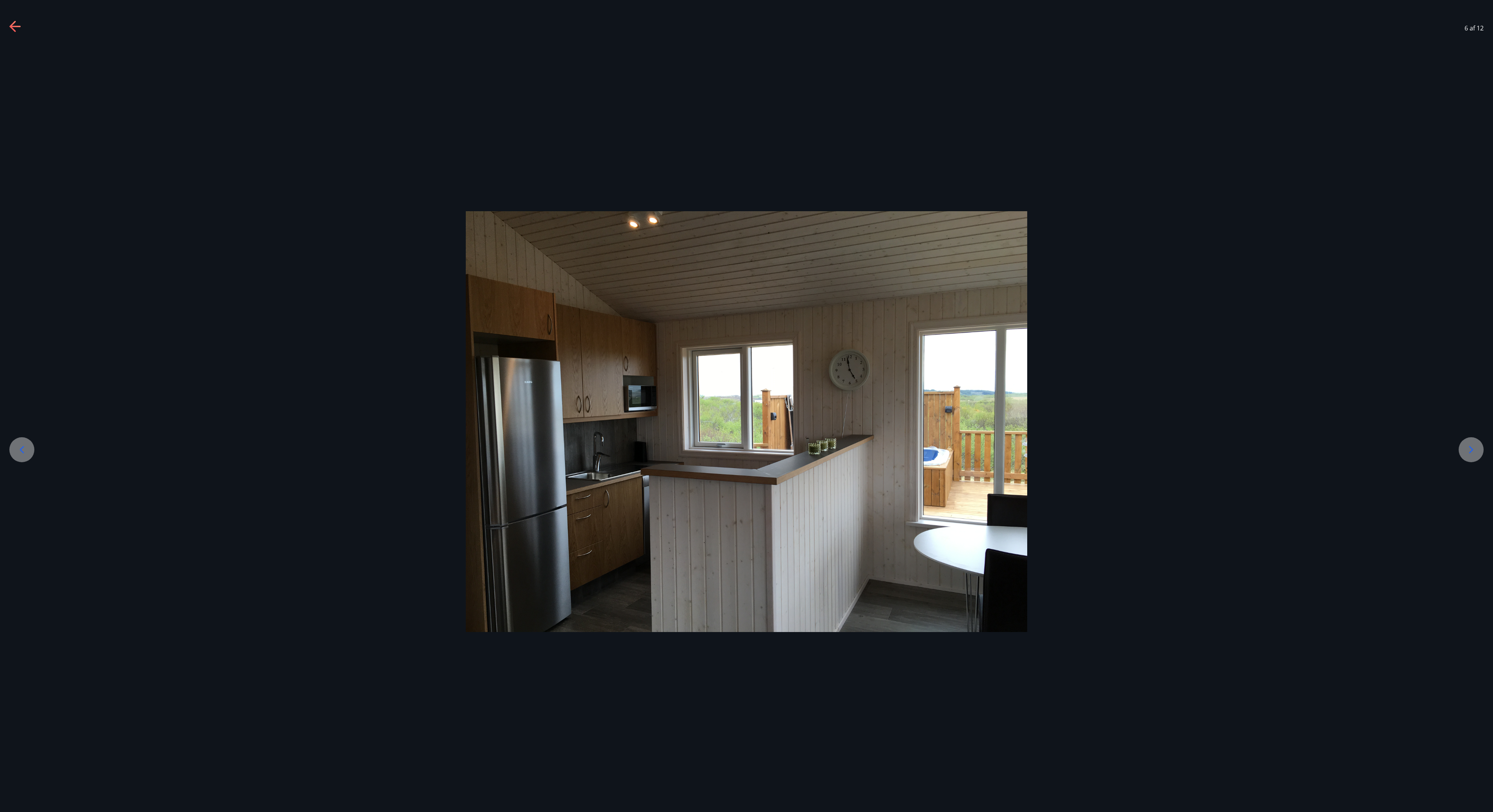
click at [23, 406] on div at bounding box center [21, 449] width 25 height 25
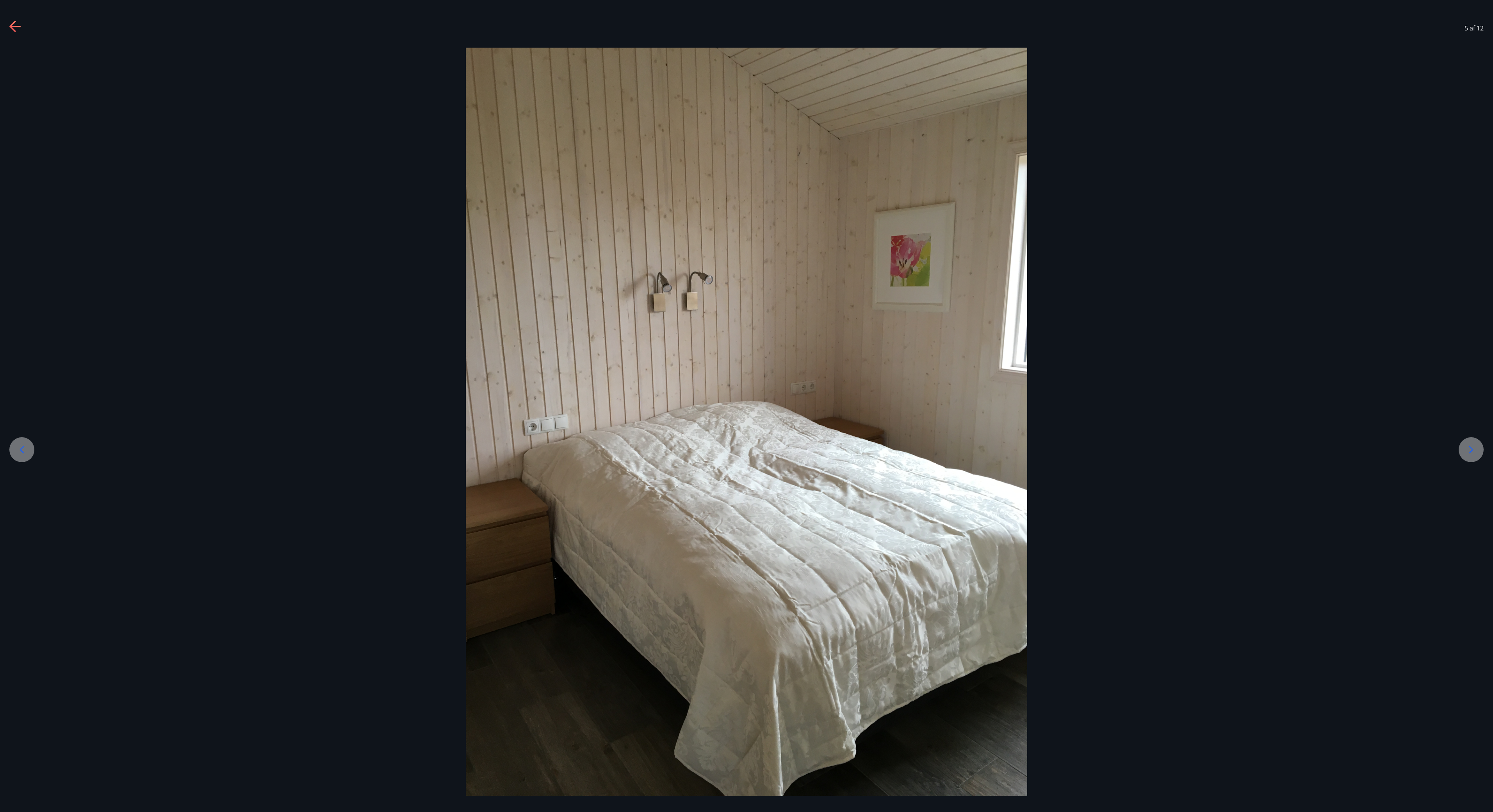
click at [23, 406] on div at bounding box center [21, 449] width 25 height 25
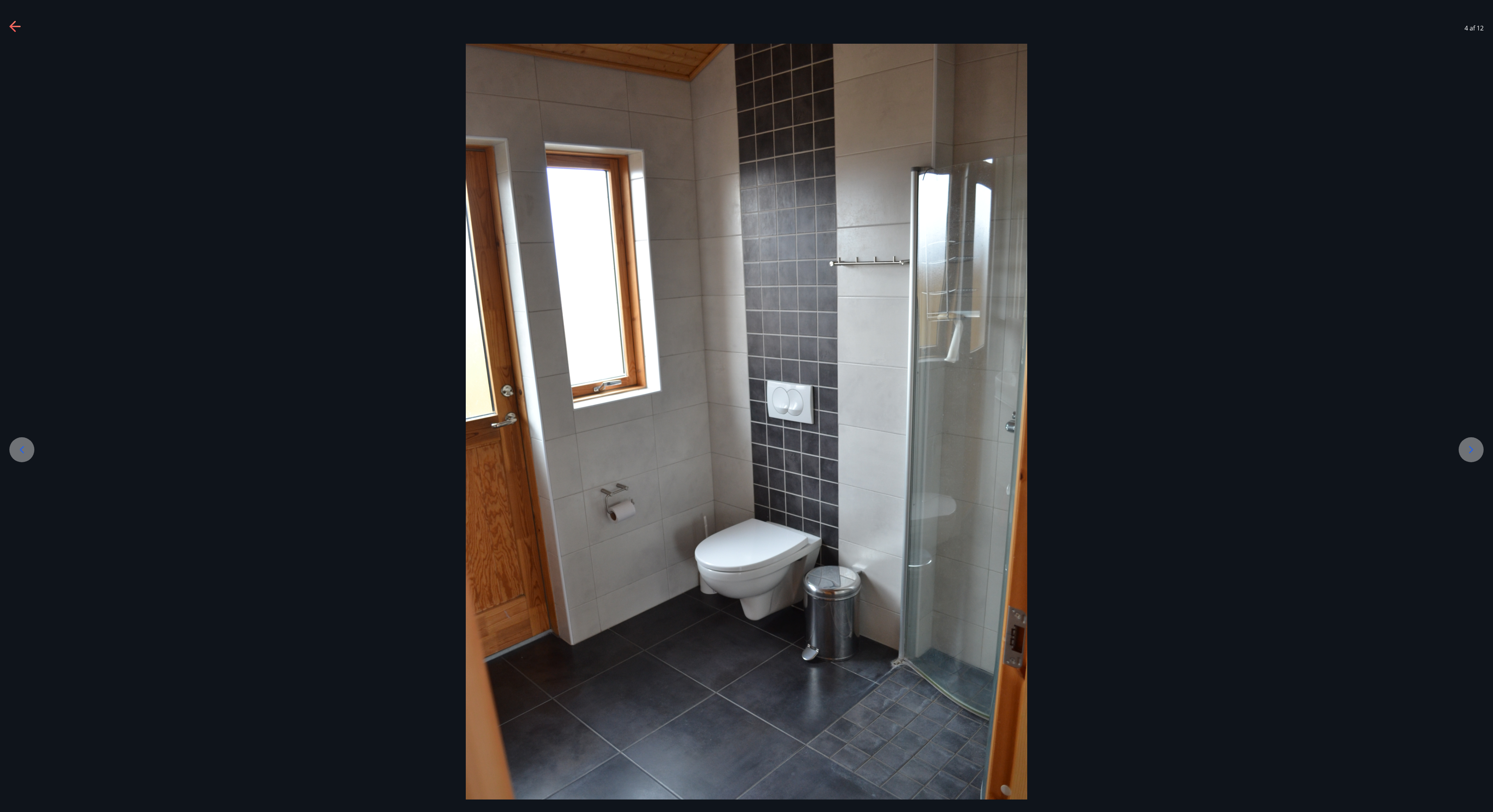
click at [23, 406] on div at bounding box center [21, 449] width 25 height 25
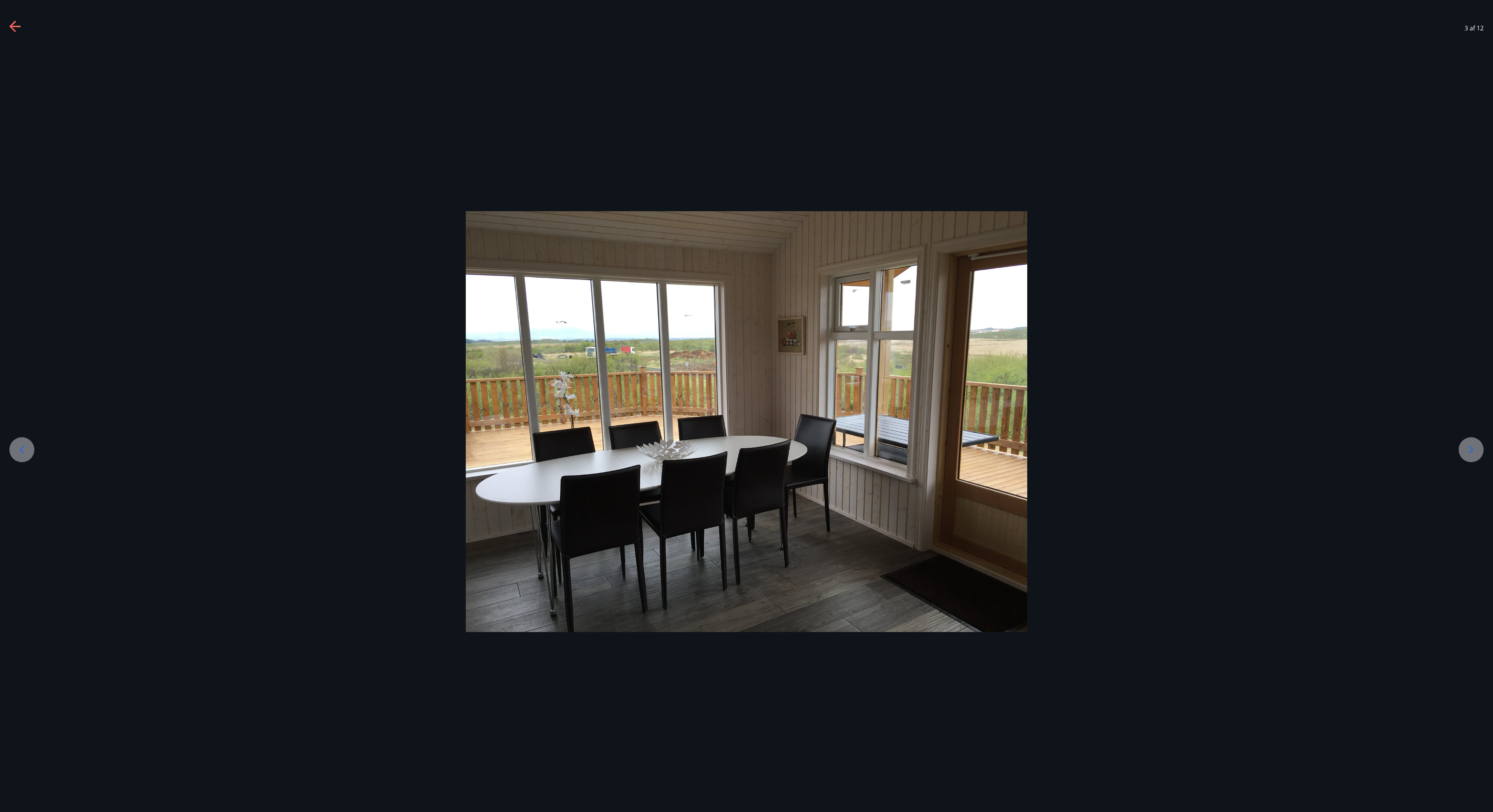
click at [23, 406] on div at bounding box center [21, 449] width 25 height 25
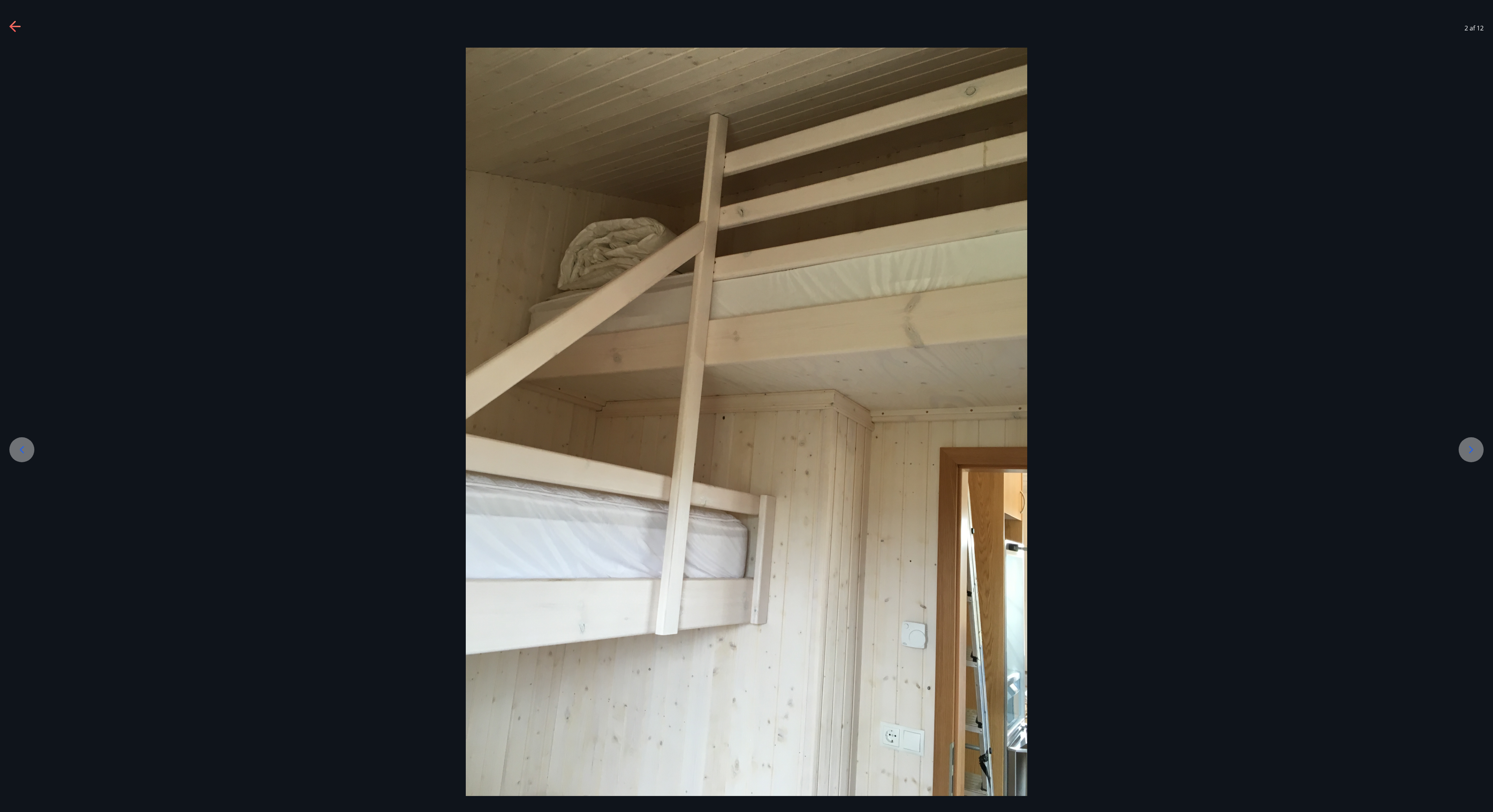
click at [23, 406] on div at bounding box center [21, 449] width 25 height 25
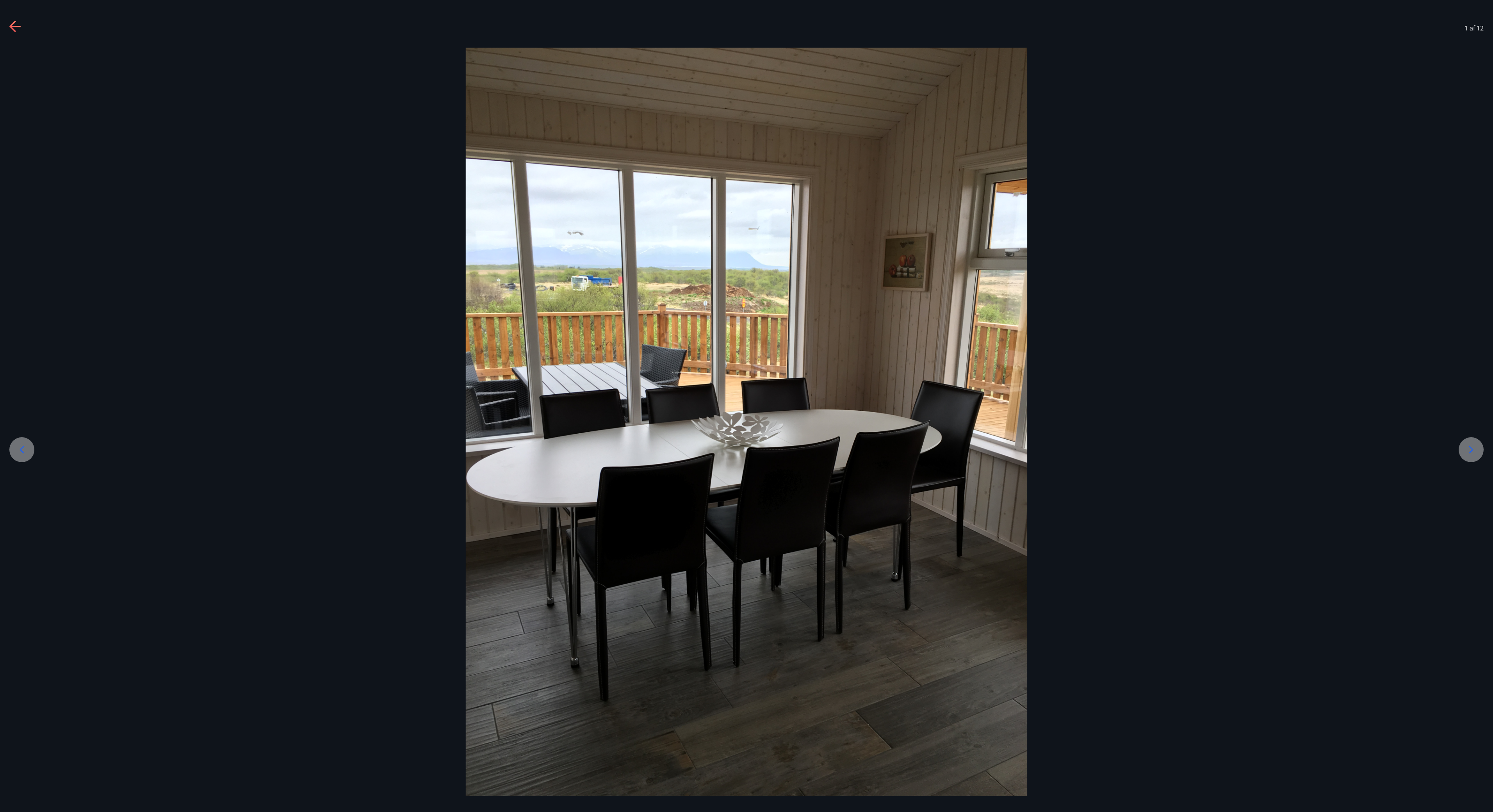
click at [23, 406] on div at bounding box center [21, 449] width 25 height 25
click at [20, 20] on div "1 af 12" at bounding box center [746, 28] width 1493 height 31
click at [17, 26] on icon at bounding box center [14, 26] width 11 height 2
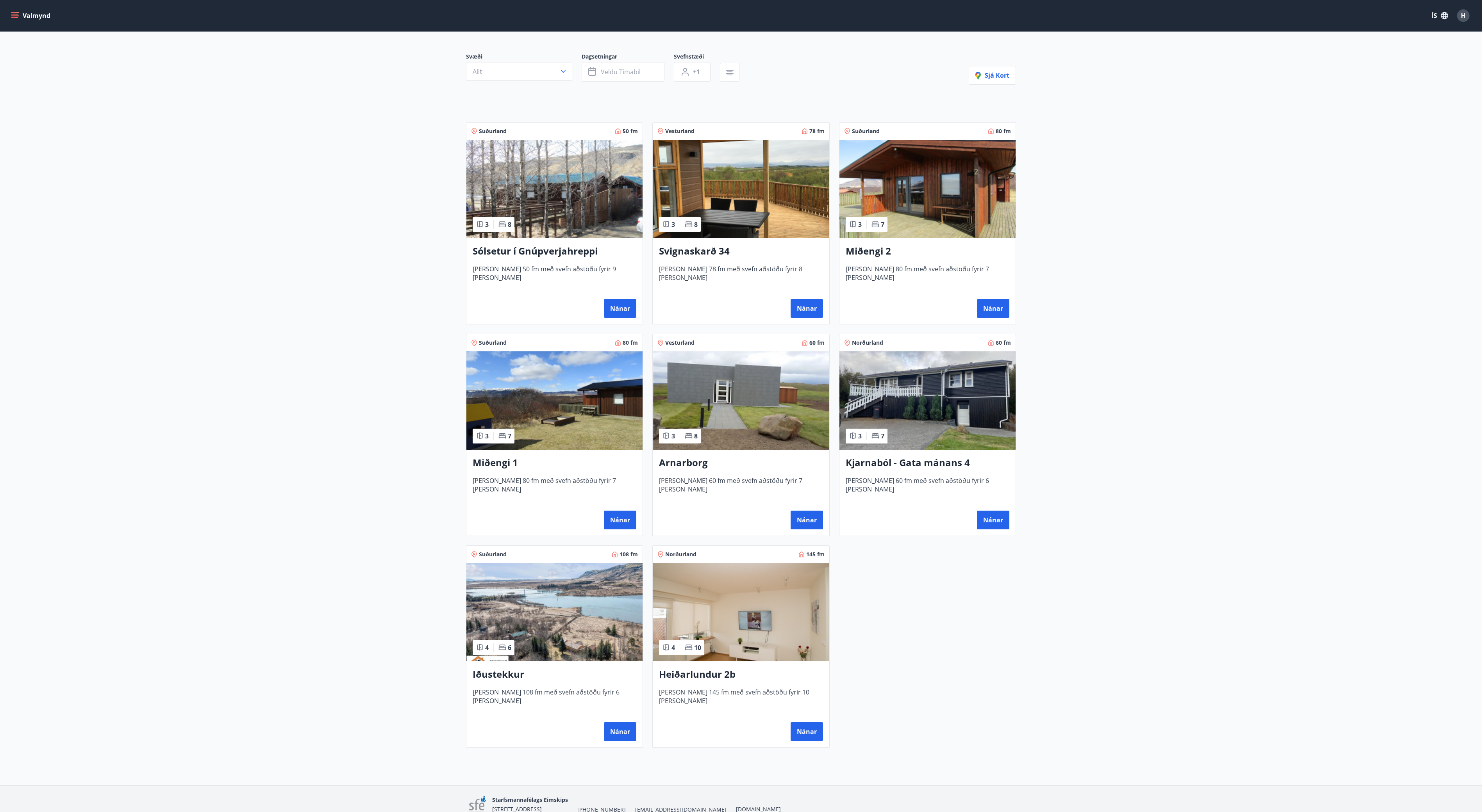
scroll to position [59, 0]
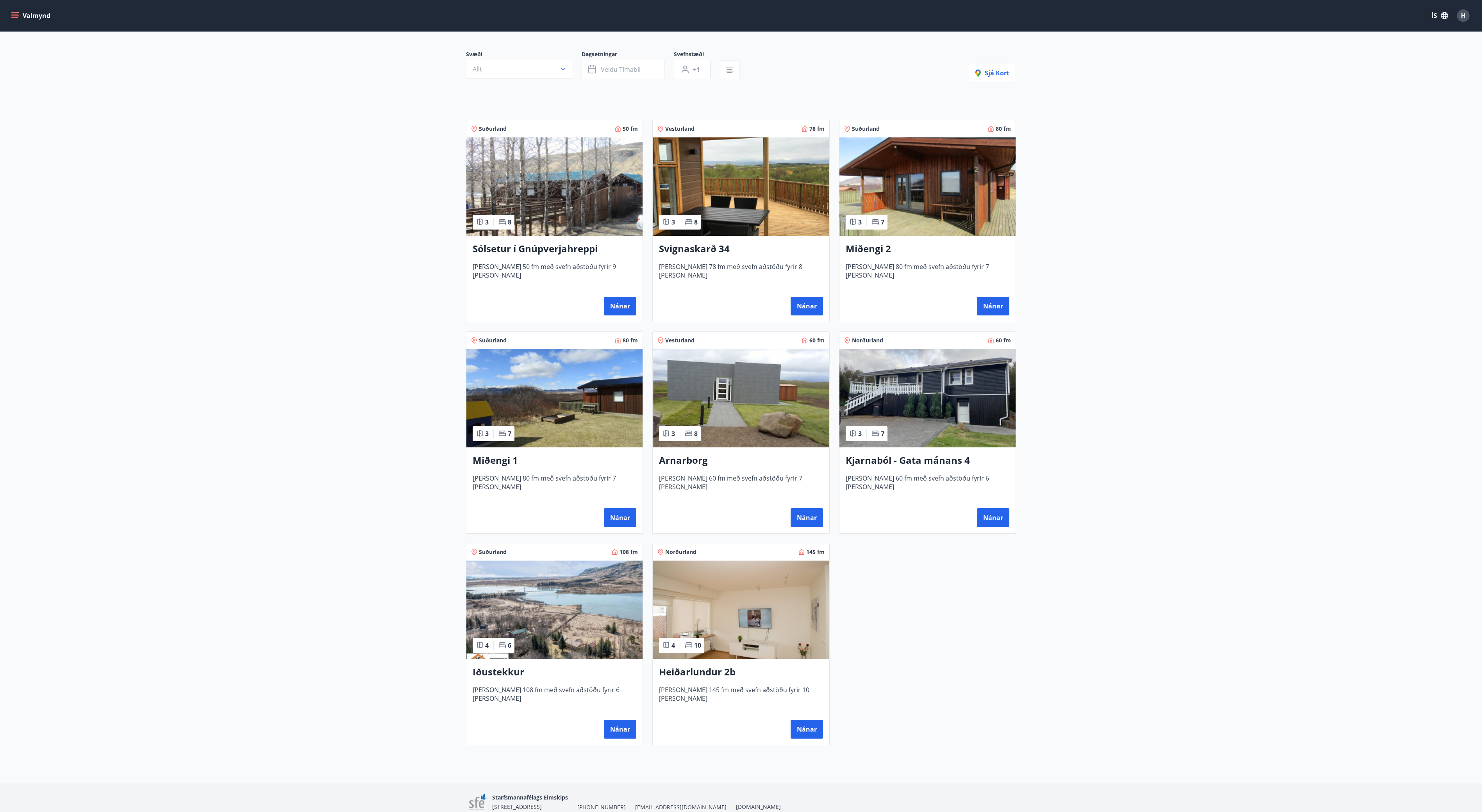
click at [746, 403] on img at bounding box center [741, 398] width 176 height 99
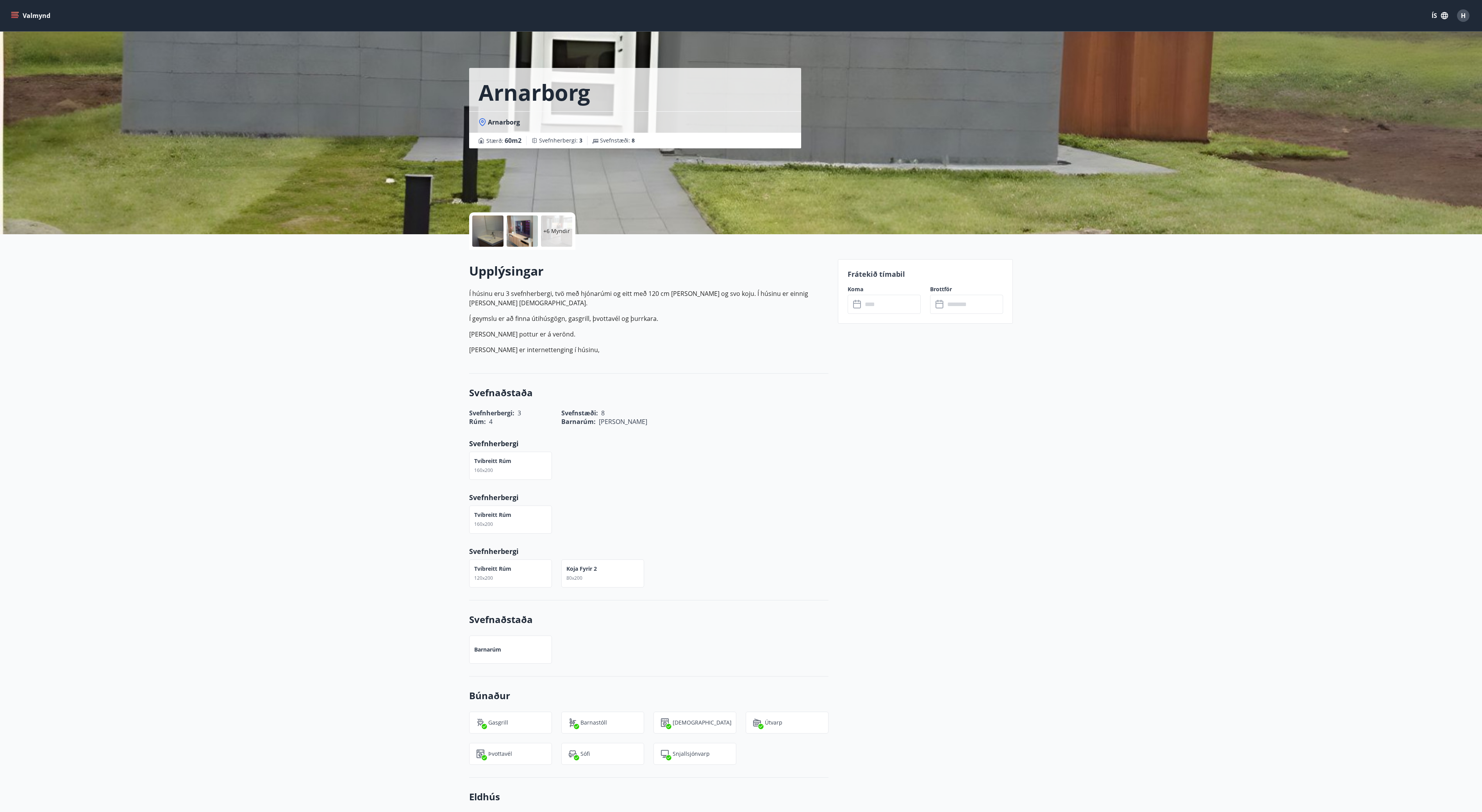
click at [497, 231] on div at bounding box center [488, 231] width 31 height 31
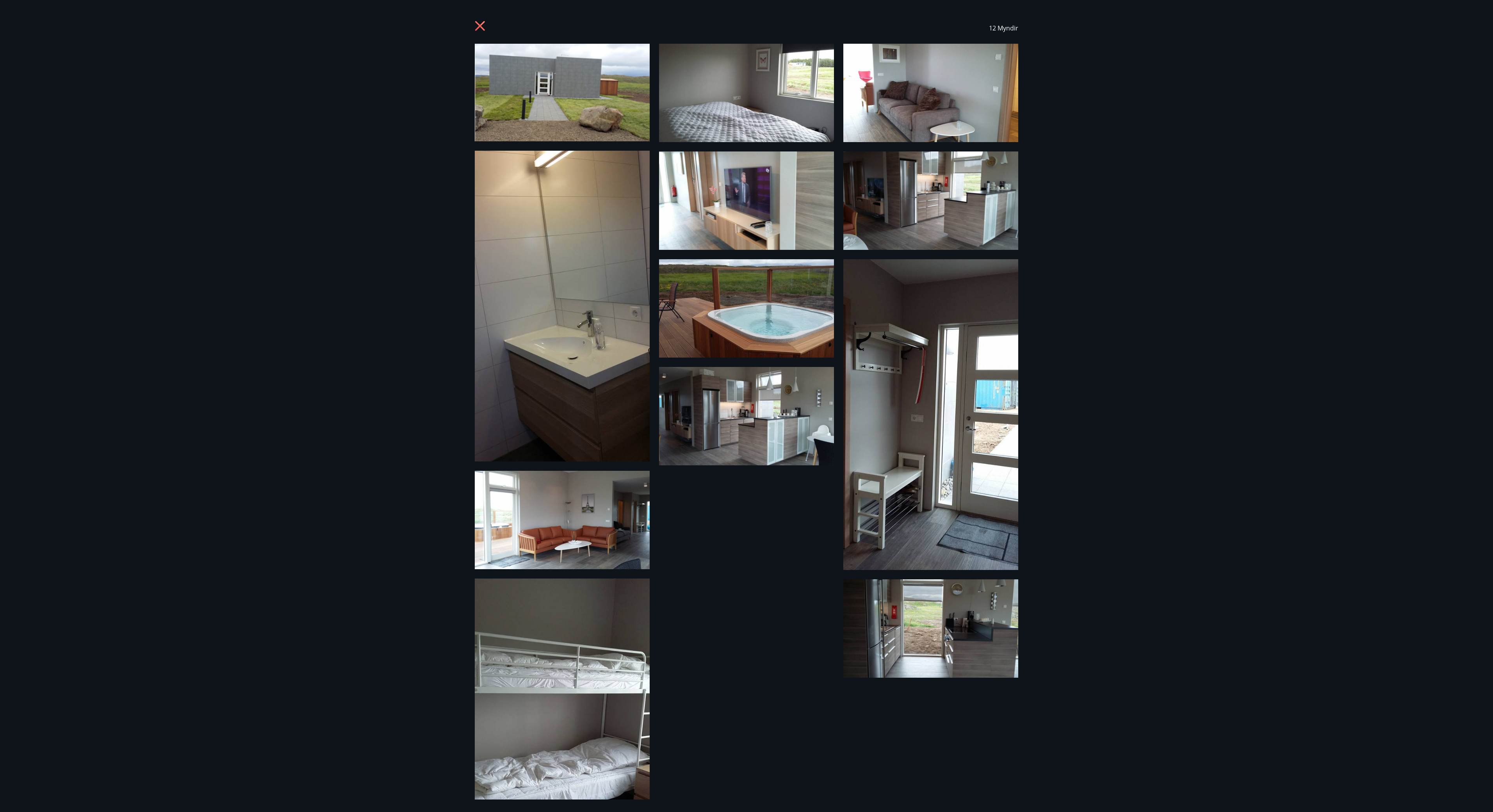
click at [614, 70] on img at bounding box center [562, 92] width 175 height 97
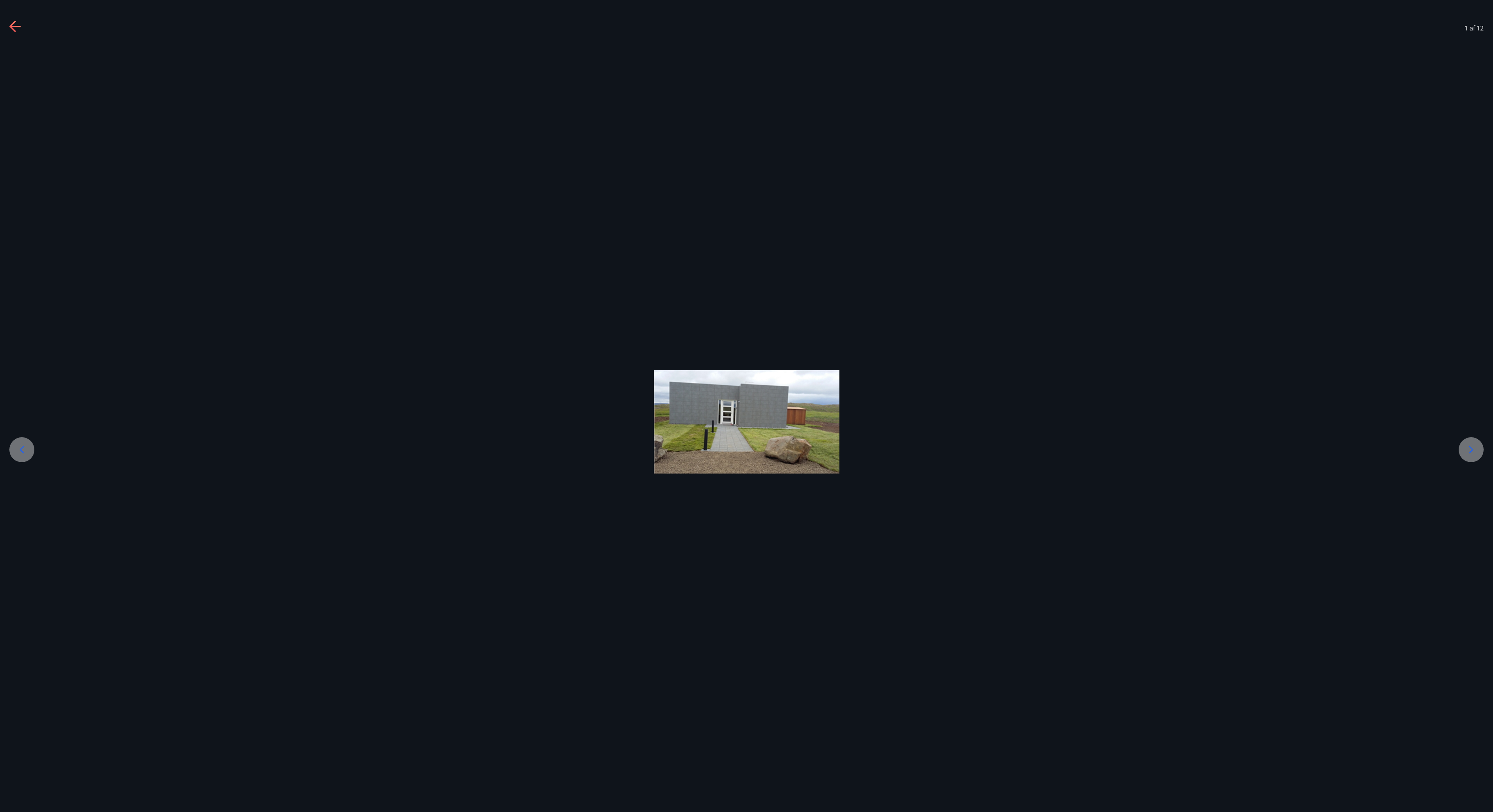
click at [746, 406] on div at bounding box center [1471, 449] width 25 height 25
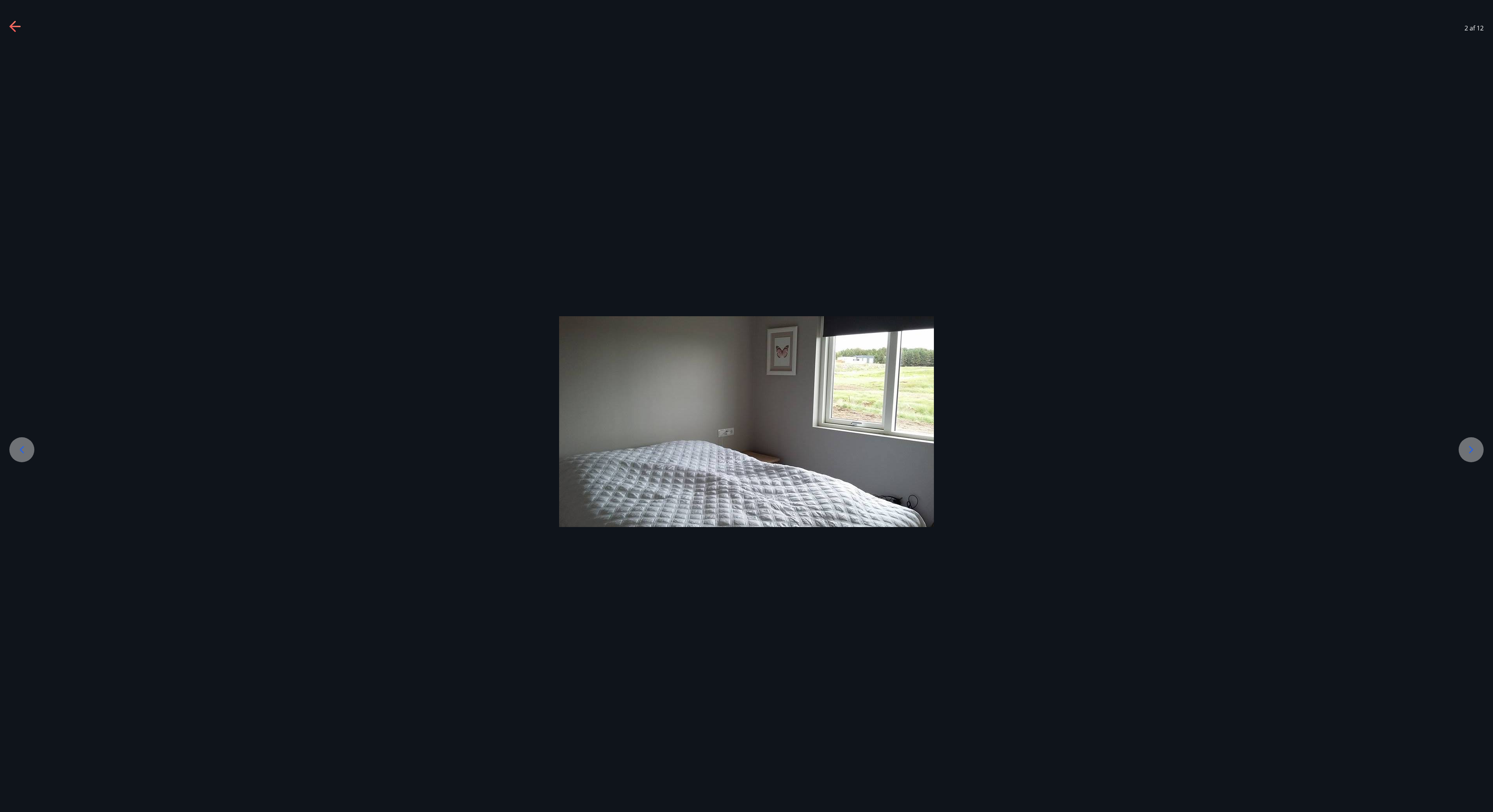
click at [746, 406] on div at bounding box center [1471, 449] width 25 height 25
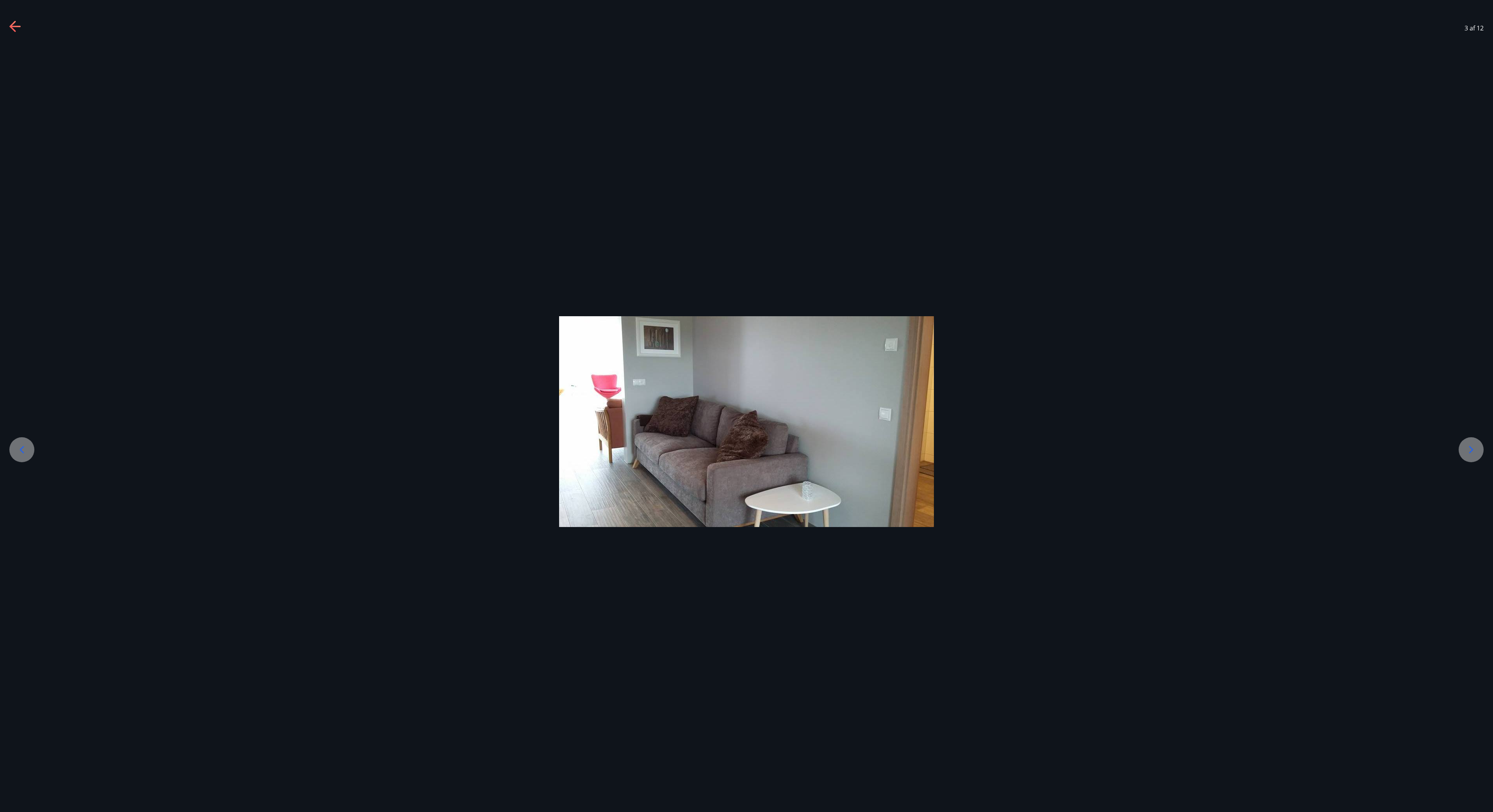
click at [746, 406] on div at bounding box center [1471, 449] width 25 height 25
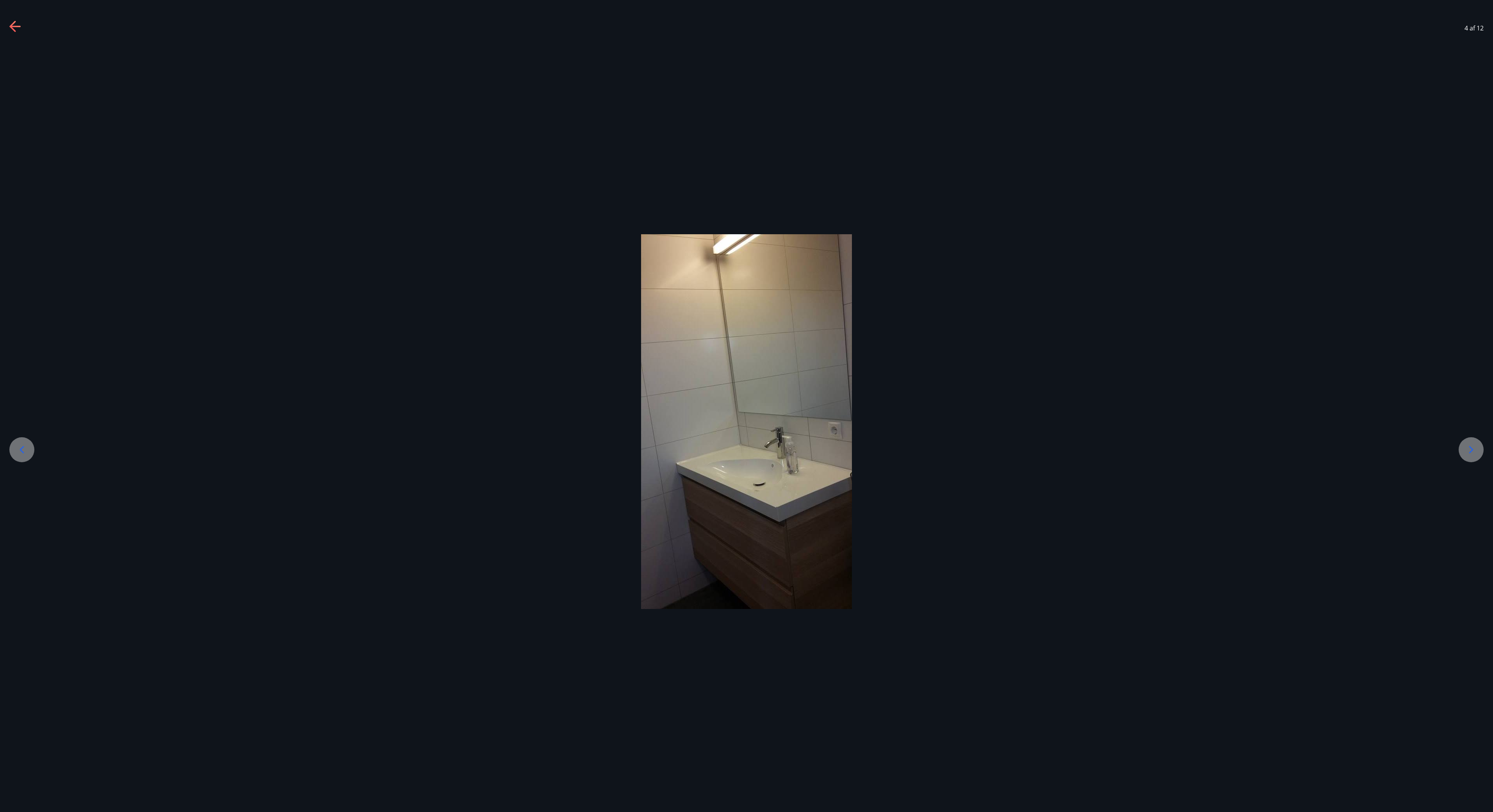
click at [746, 406] on div at bounding box center [1471, 449] width 25 height 25
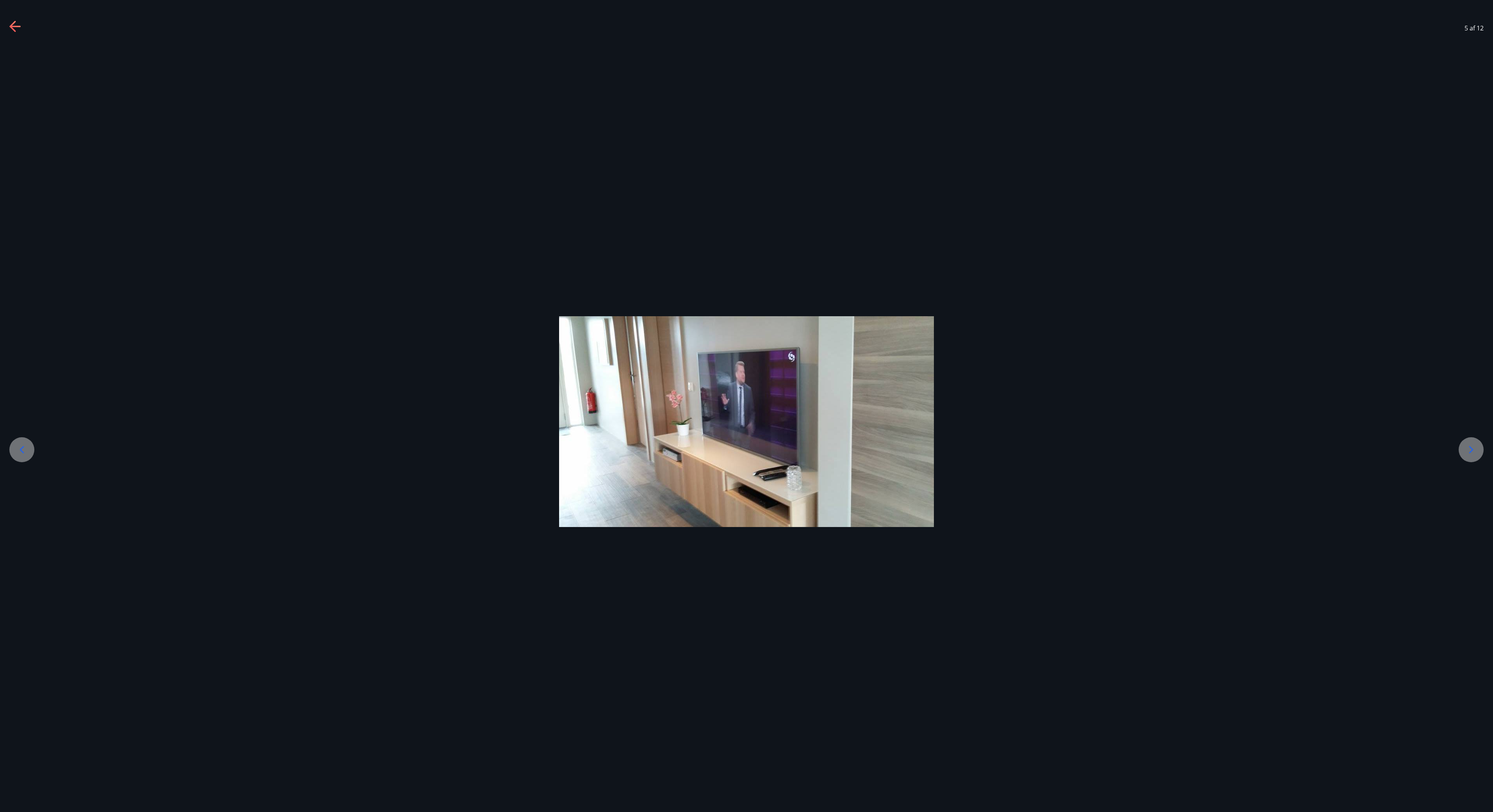
click at [746, 406] on div at bounding box center [1471, 449] width 25 height 25
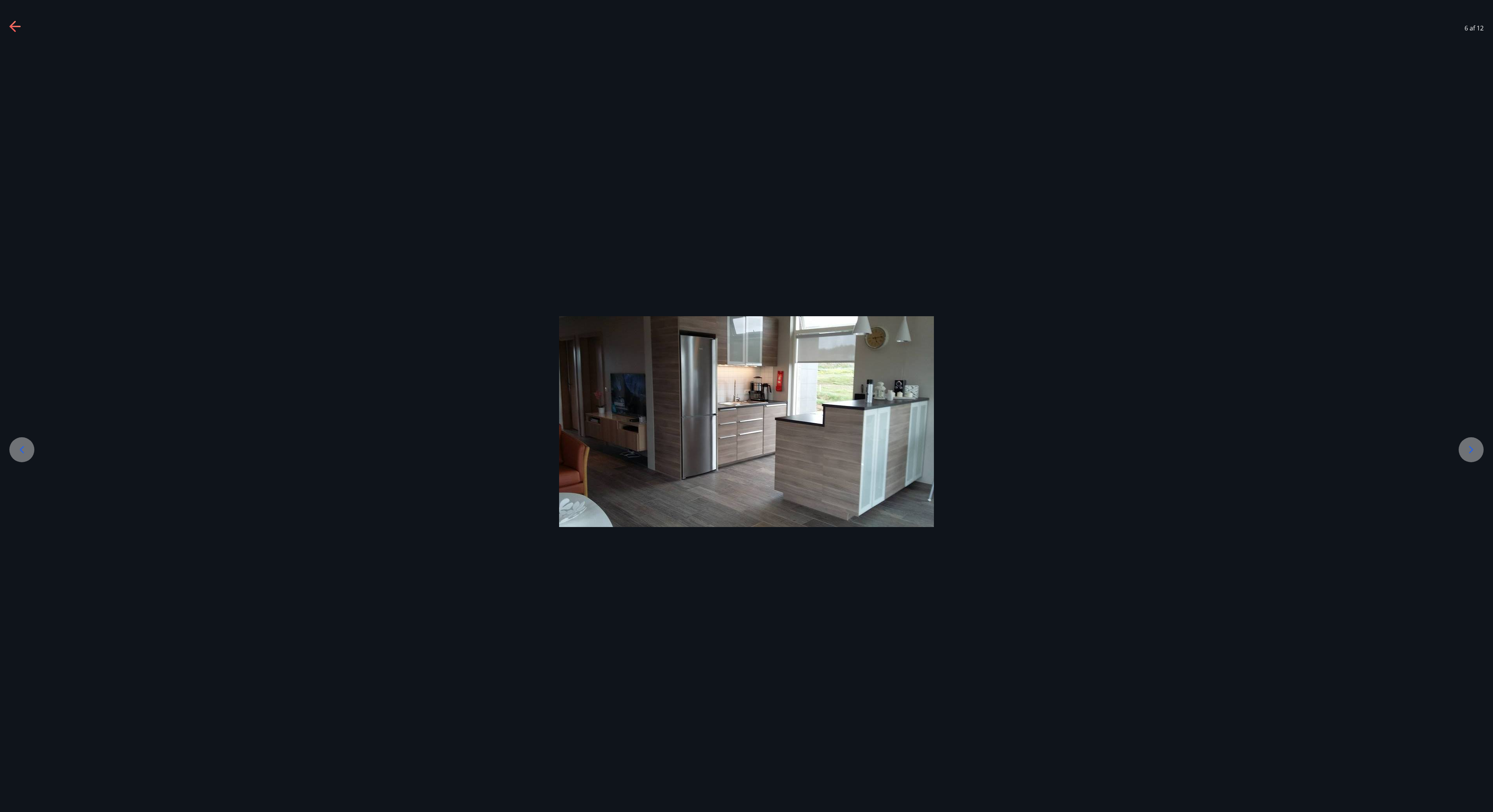
click at [746, 406] on div at bounding box center [1471, 449] width 25 height 25
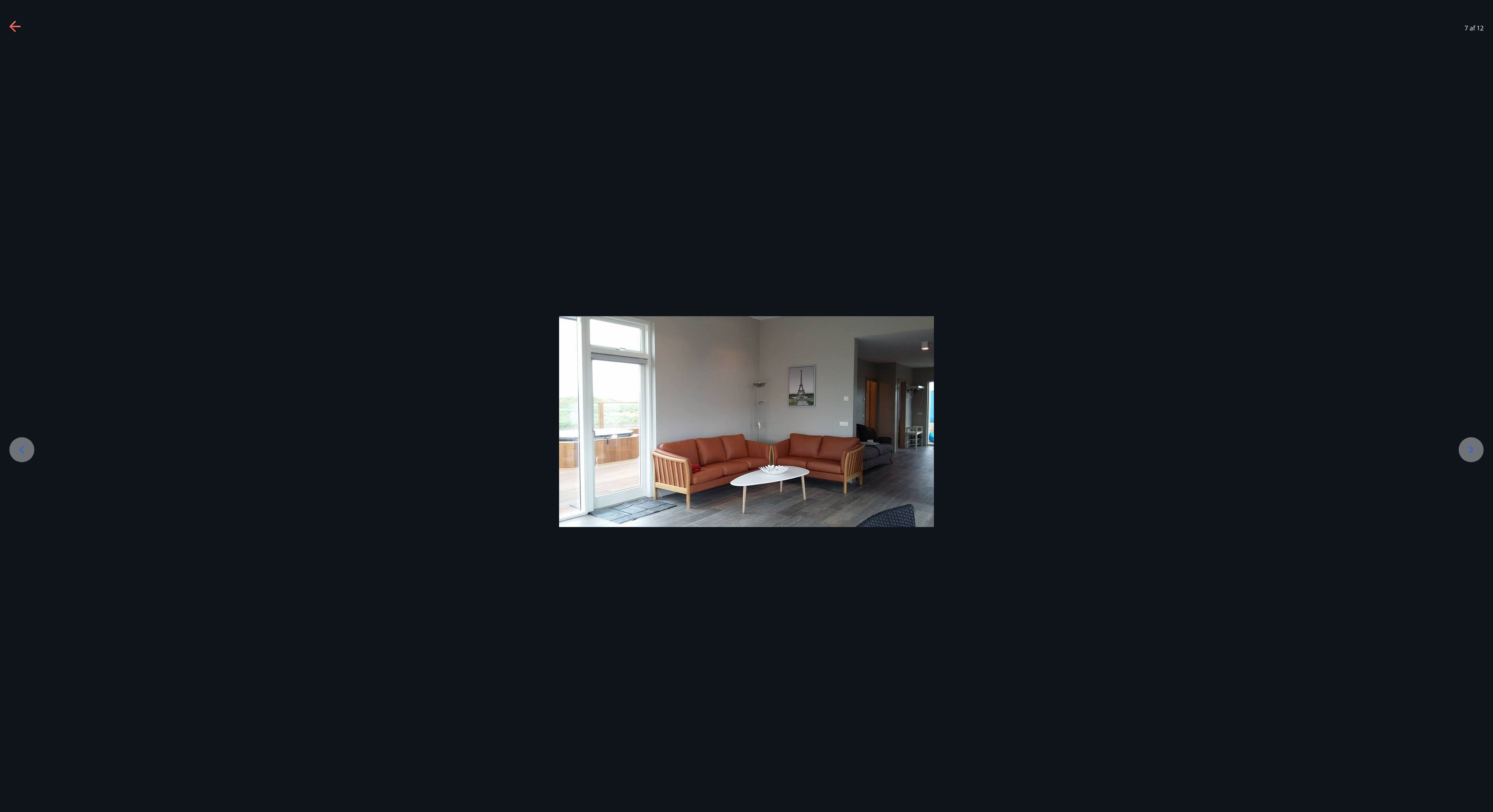
click at [746, 406] on div at bounding box center [1471, 449] width 25 height 25
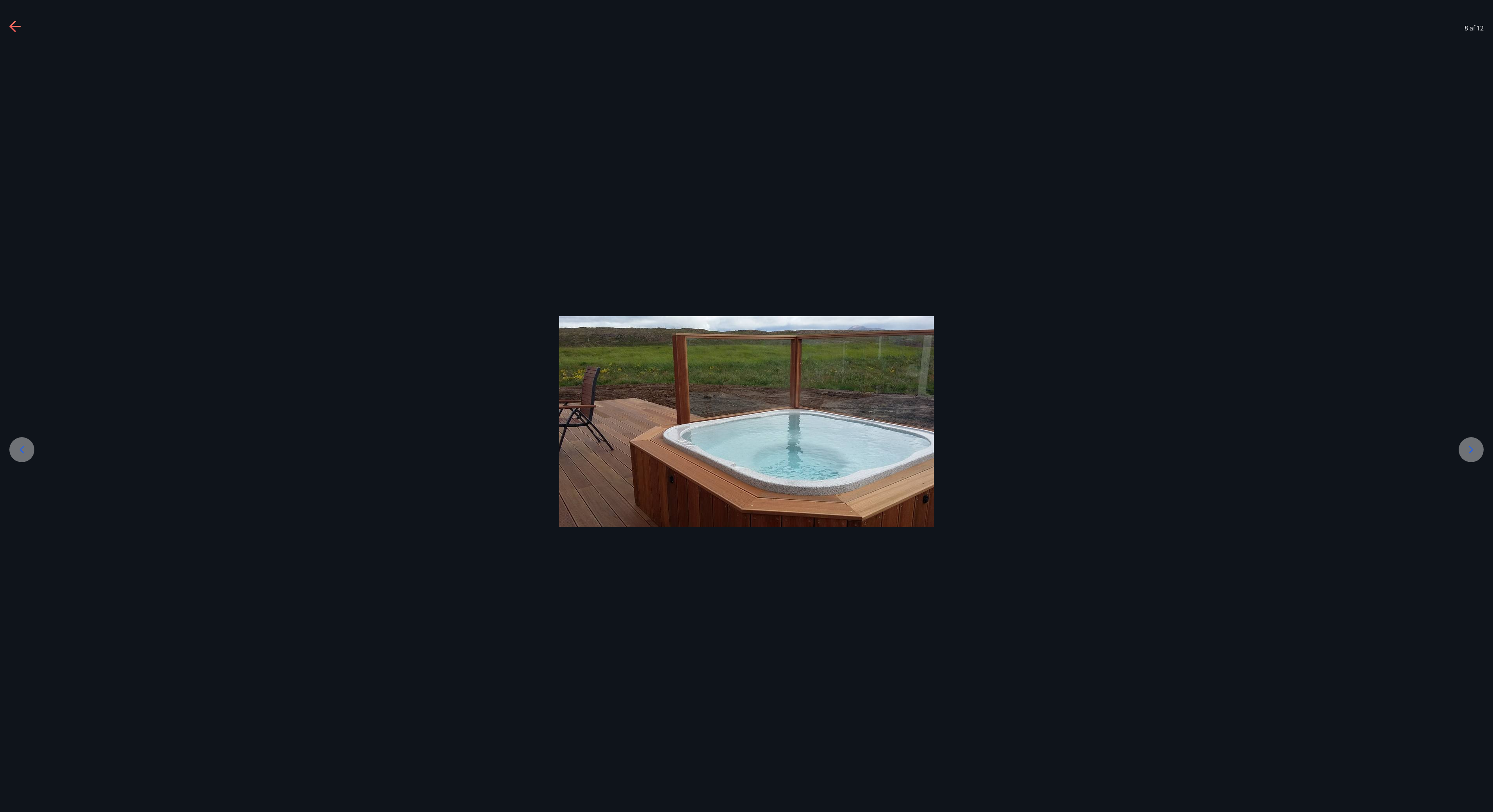
click at [746, 406] on div at bounding box center [1471, 449] width 25 height 25
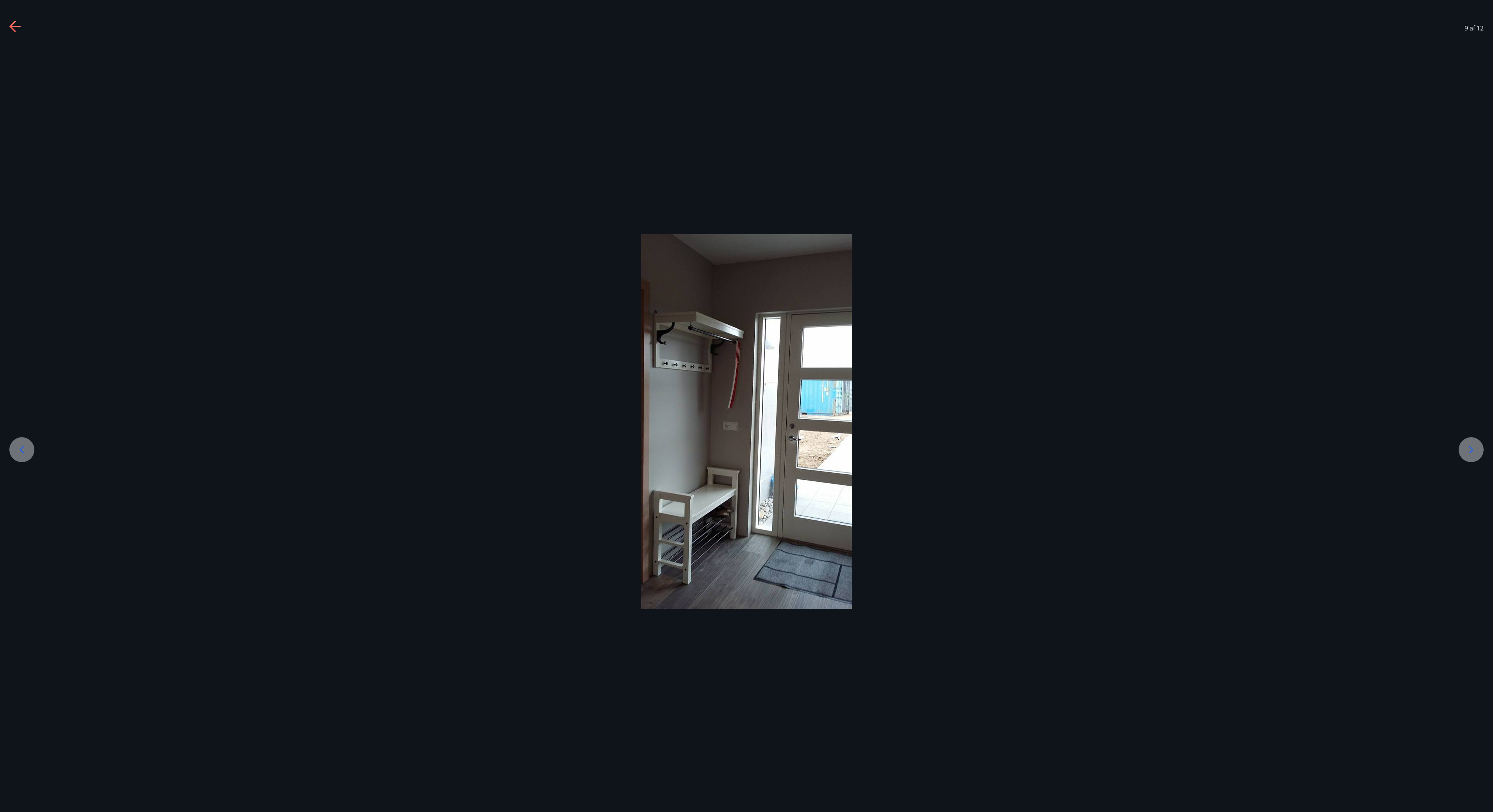
click at [746, 406] on div at bounding box center [1471, 449] width 25 height 25
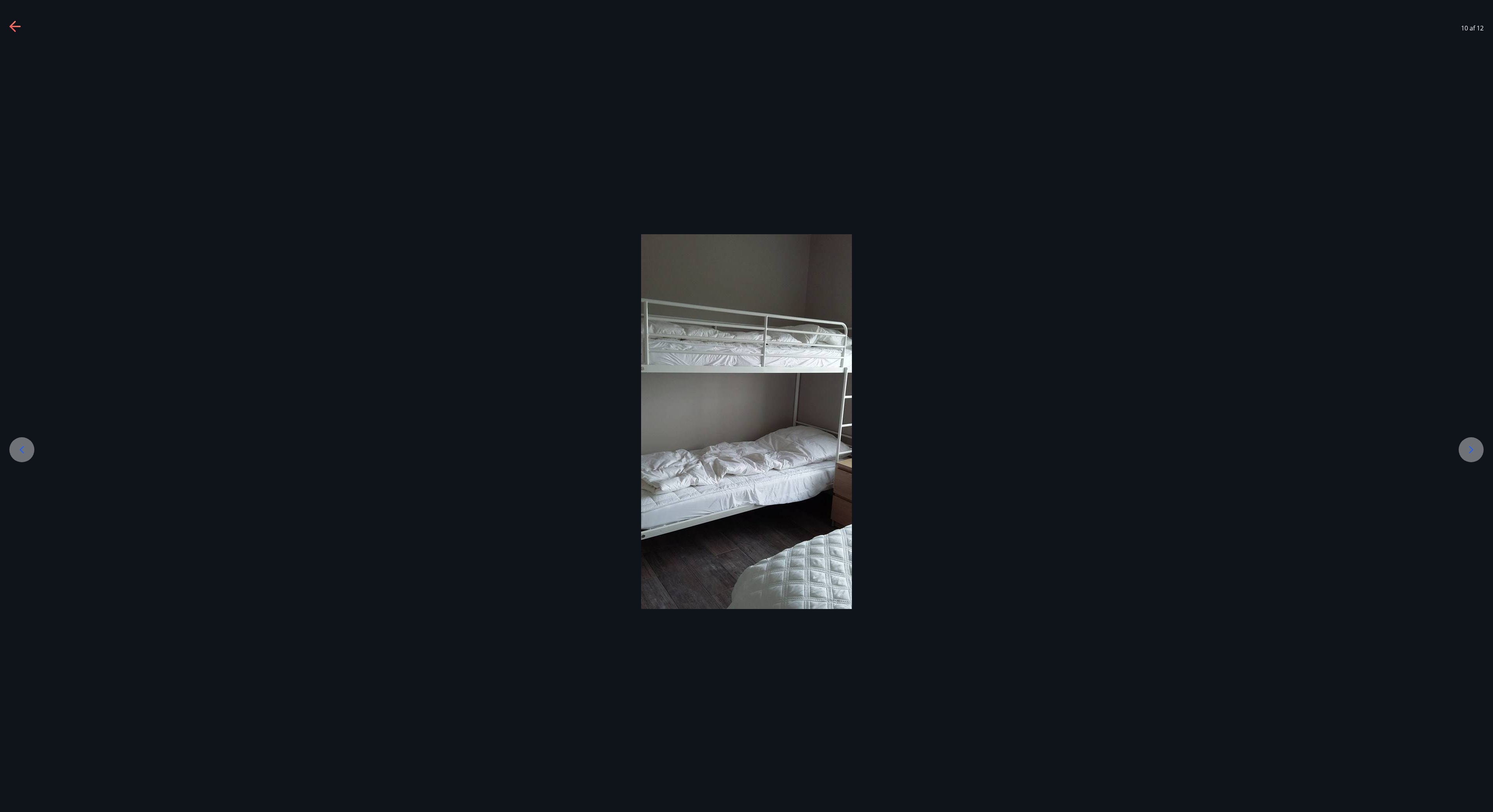
click at [746, 406] on div at bounding box center [1471, 449] width 25 height 25
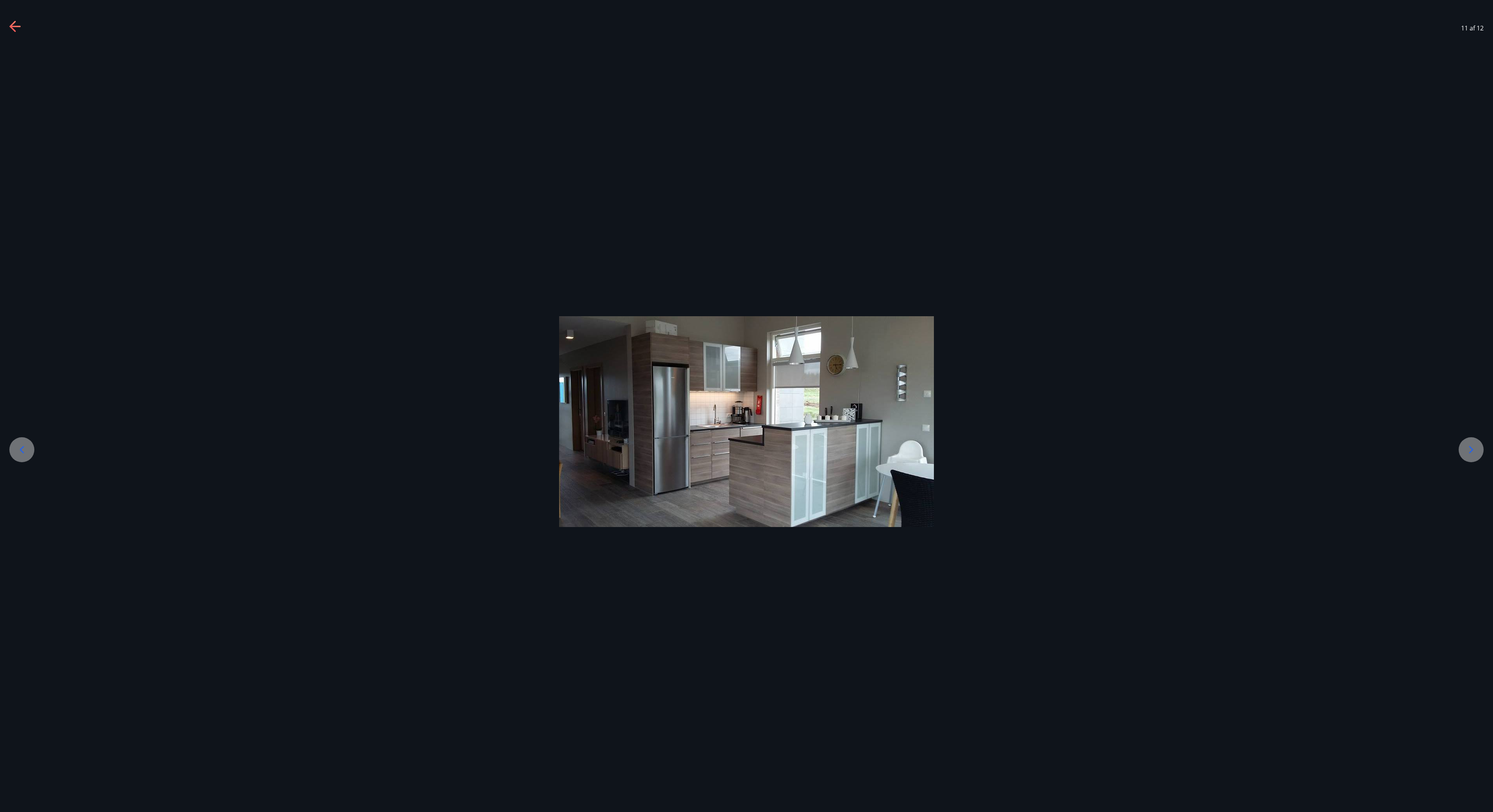
click at [746, 406] on div at bounding box center [1471, 449] width 25 height 25
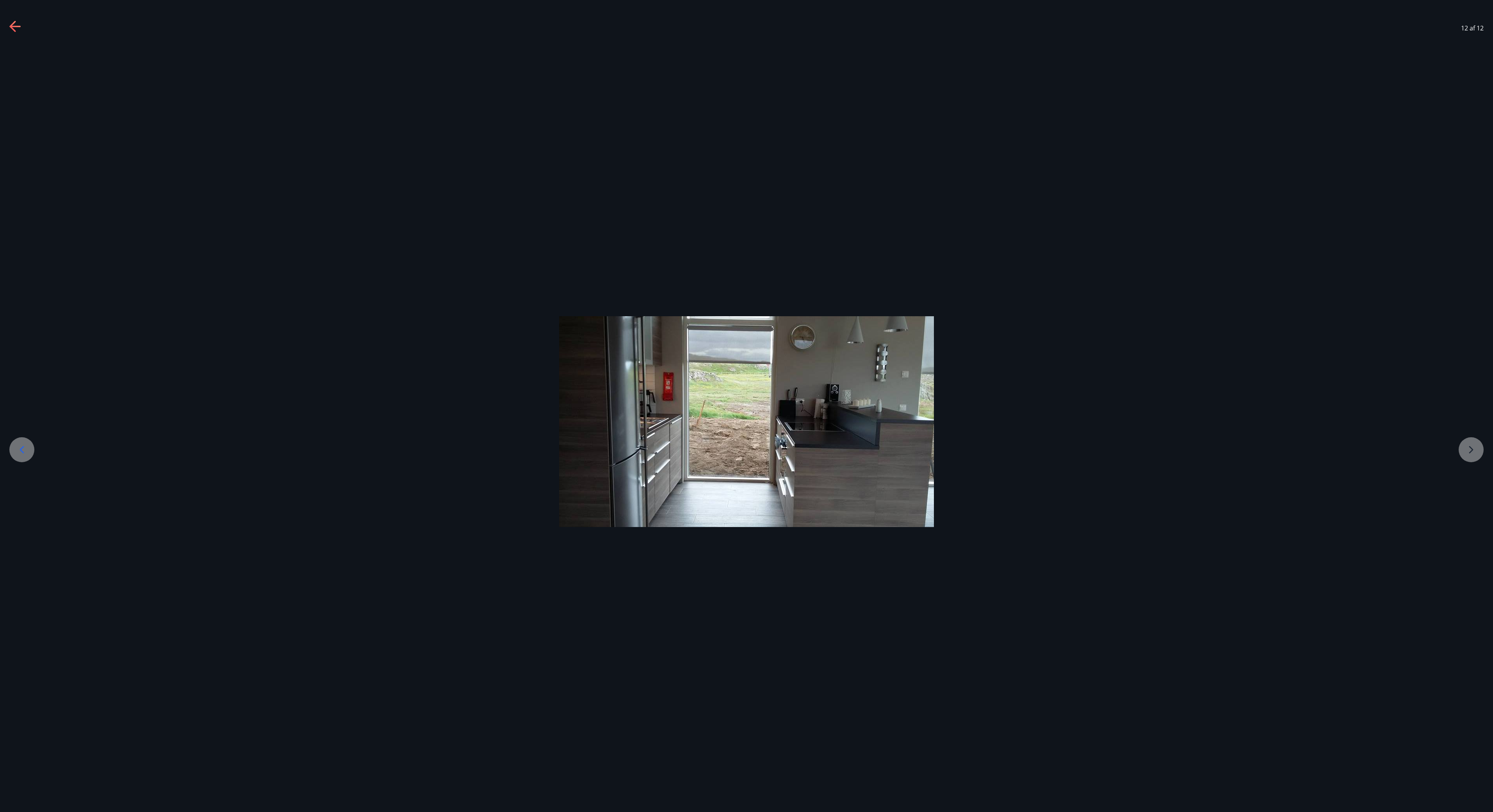
click at [746, 406] on div at bounding box center [746, 422] width 1493 height 211
click at [16, 14] on div "12 af 12" at bounding box center [746, 28] width 1493 height 31
click at [15, 25] on icon at bounding box center [16, 27] width 13 height 13
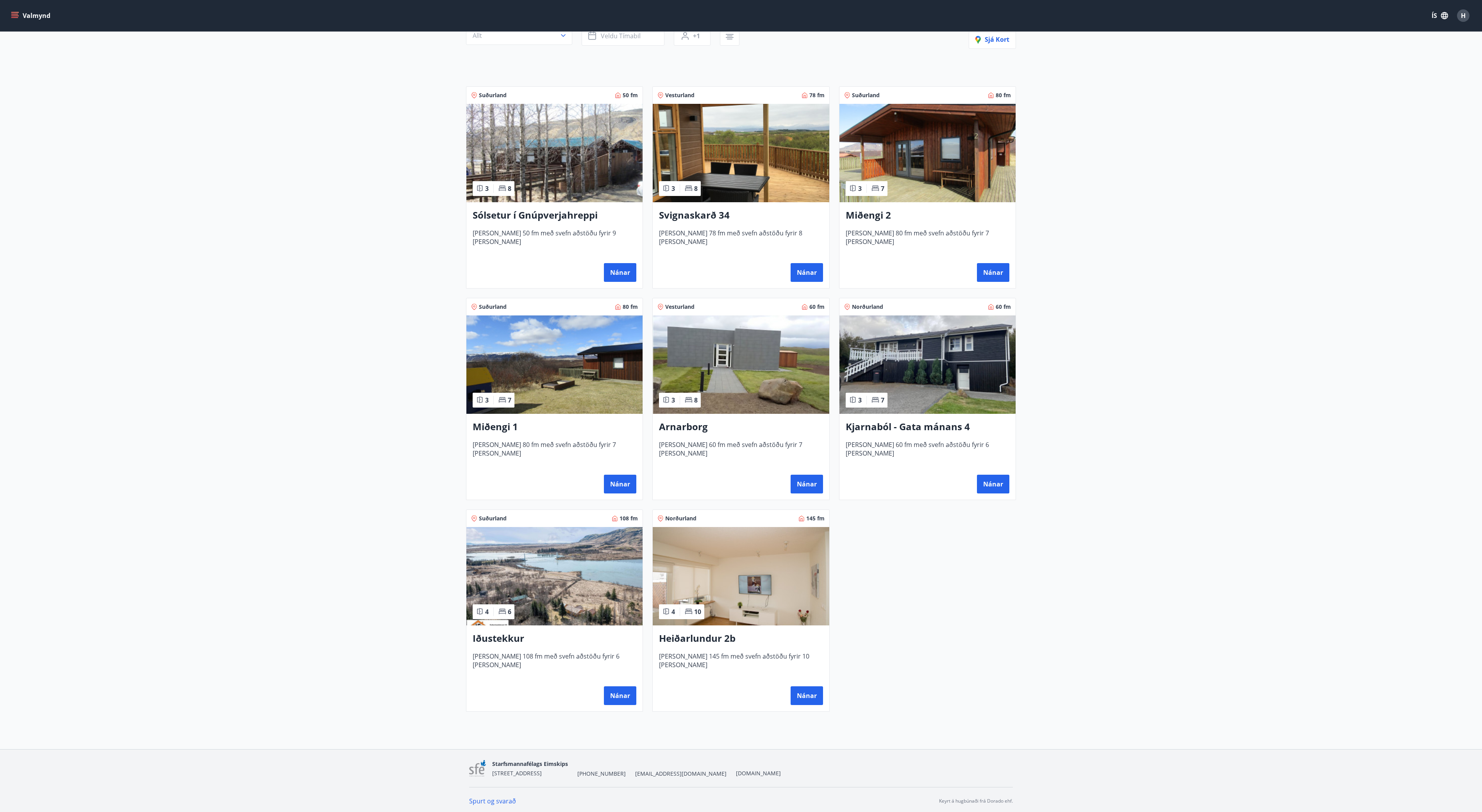
scroll to position [94, 0]
click at [746, 382] on img at bounding box center [928, 364] width 176 height 99
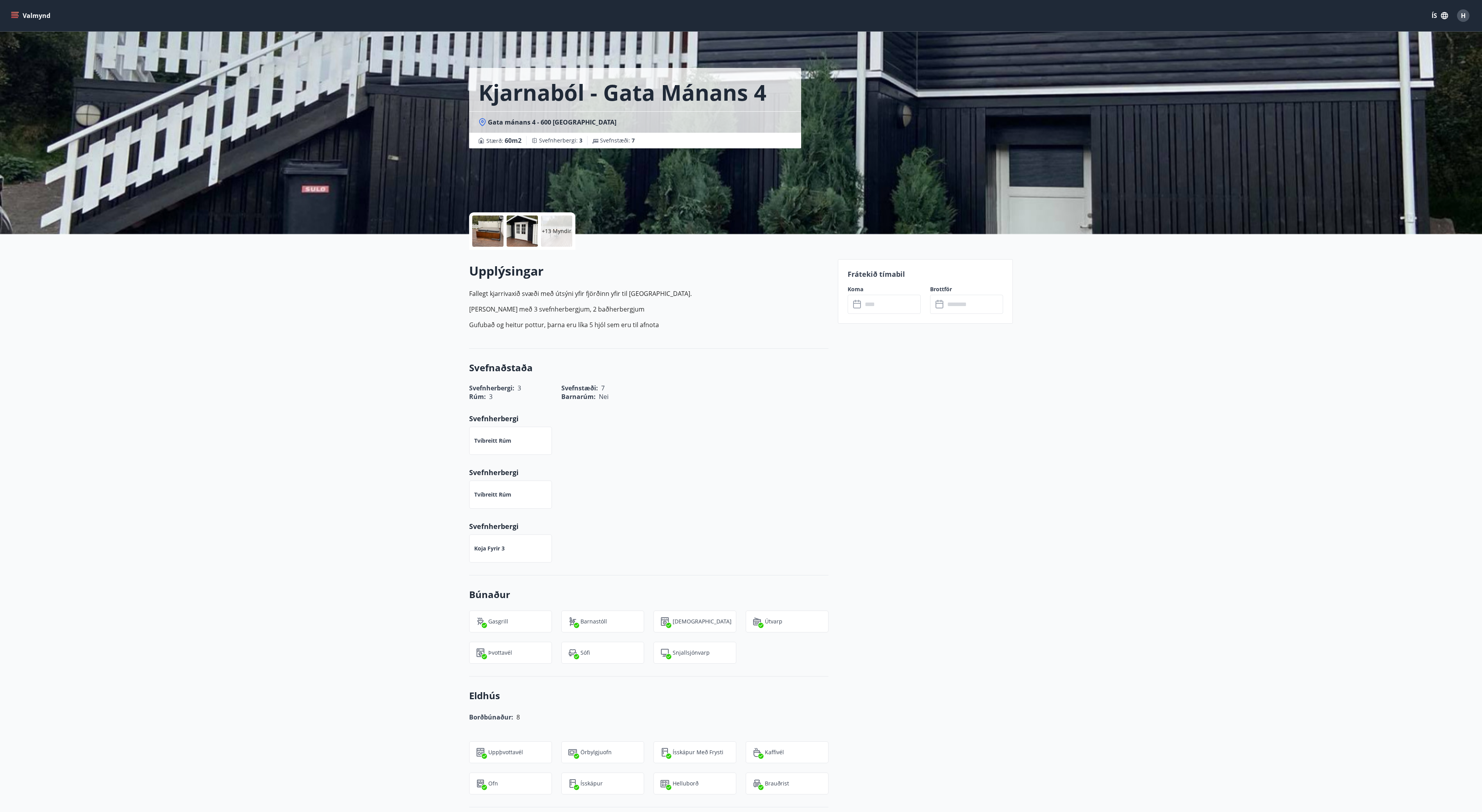
click at [488, 225] on div at bounding box center [488, 231] width 31 height 31
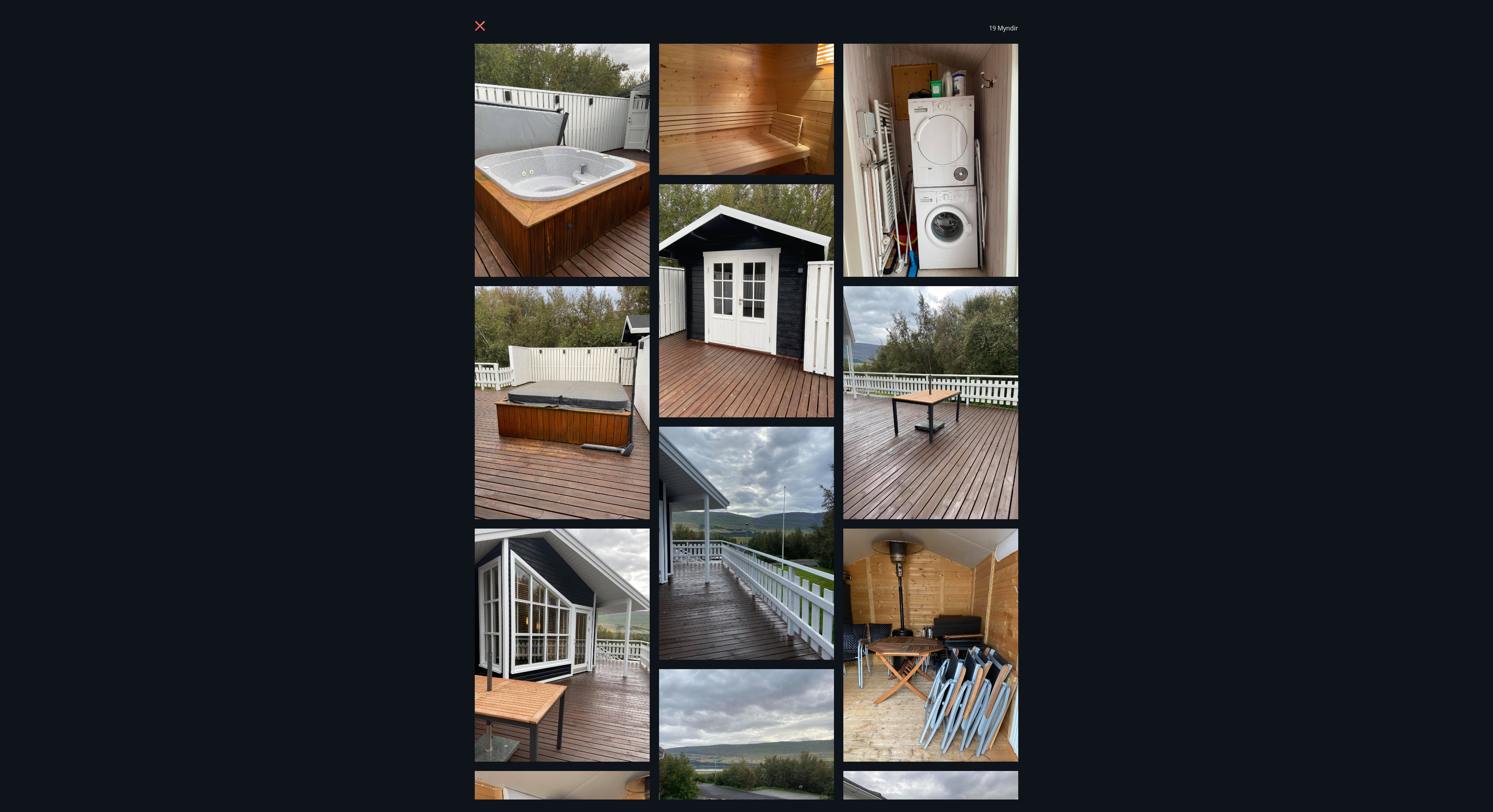
click at [588, 197] on img at bounding box center [562, 160] width 175 height 233
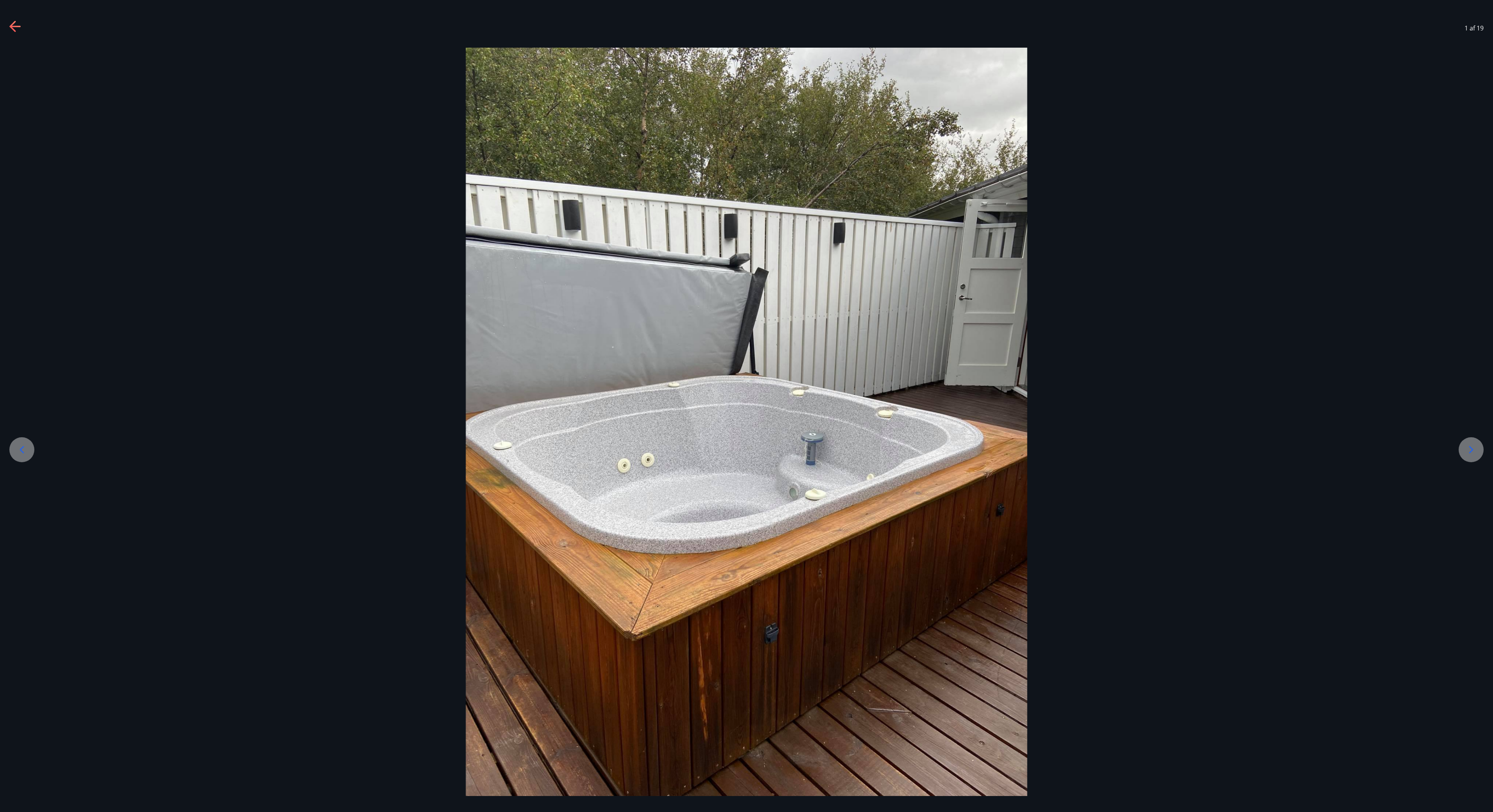
click at [746, 406] on div at bounding box center [1471, 449] width 25 height 25
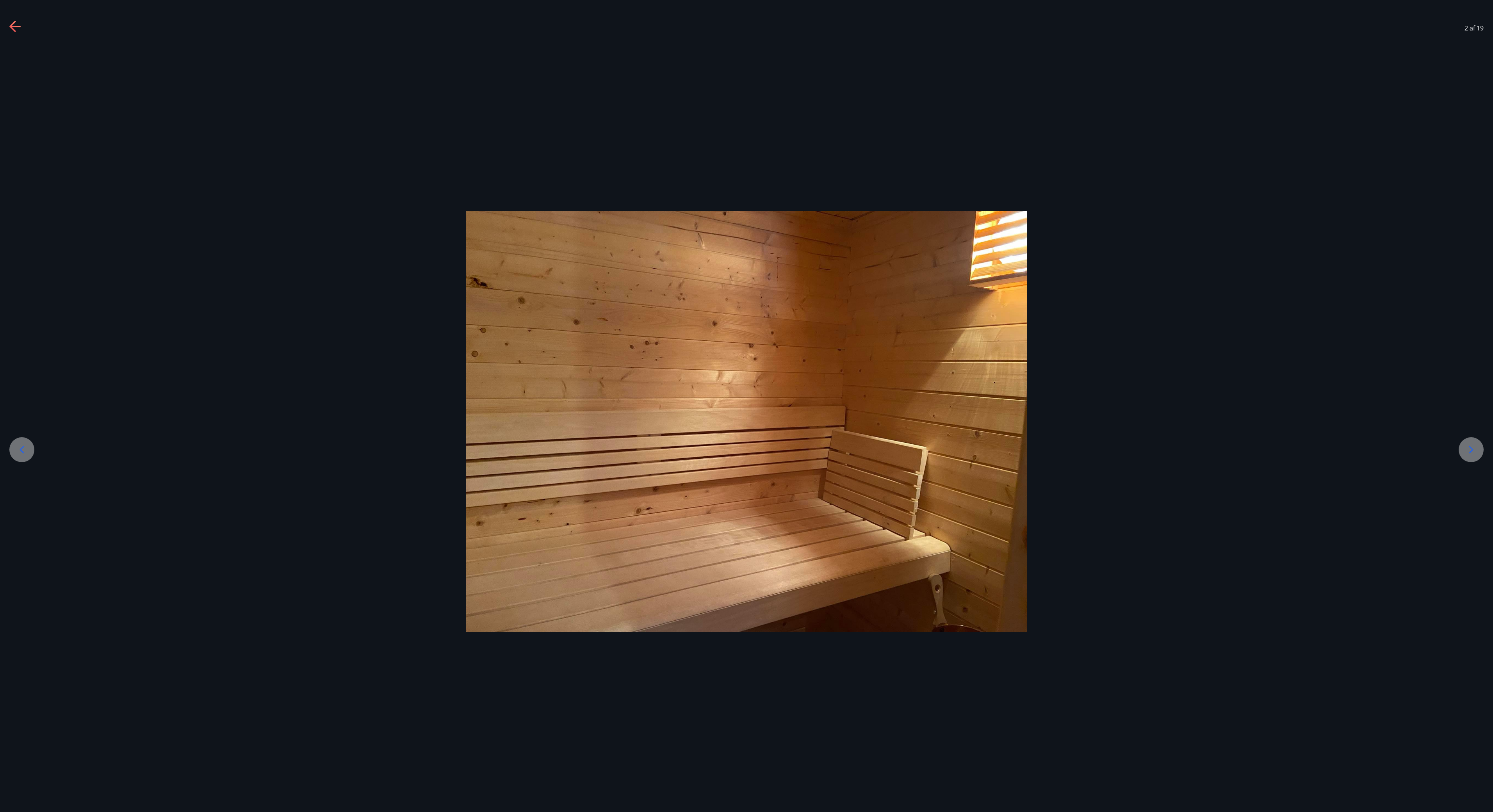
click at [746, 406] on div at bounding box center [1471, 449] width 25 height 25
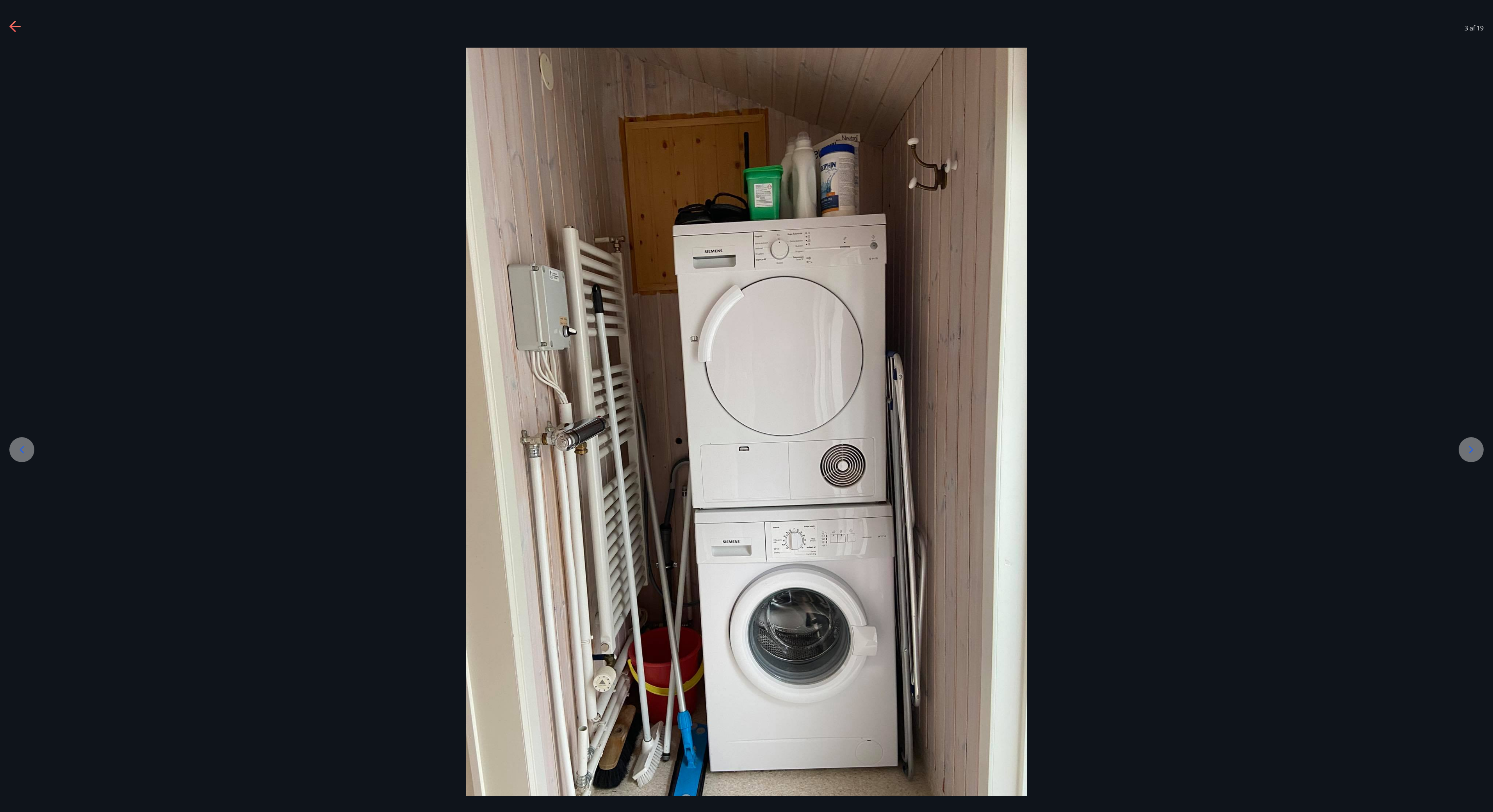
click at [746, 406] on div at bounding box center [1471, 449] width 25 height 25
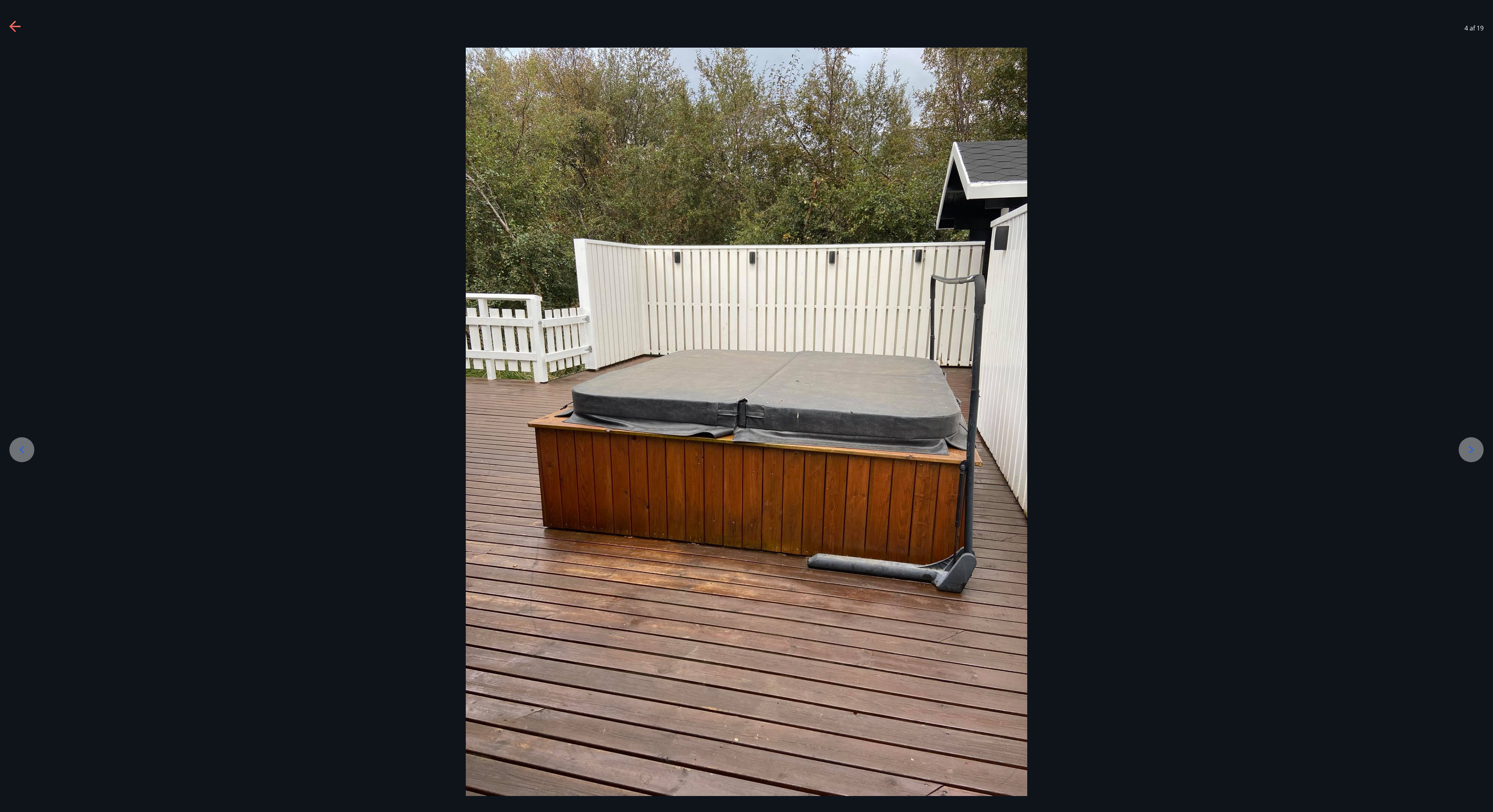
click at [746, 406] on div at bounding box center [1471, 449] width 25 height 25
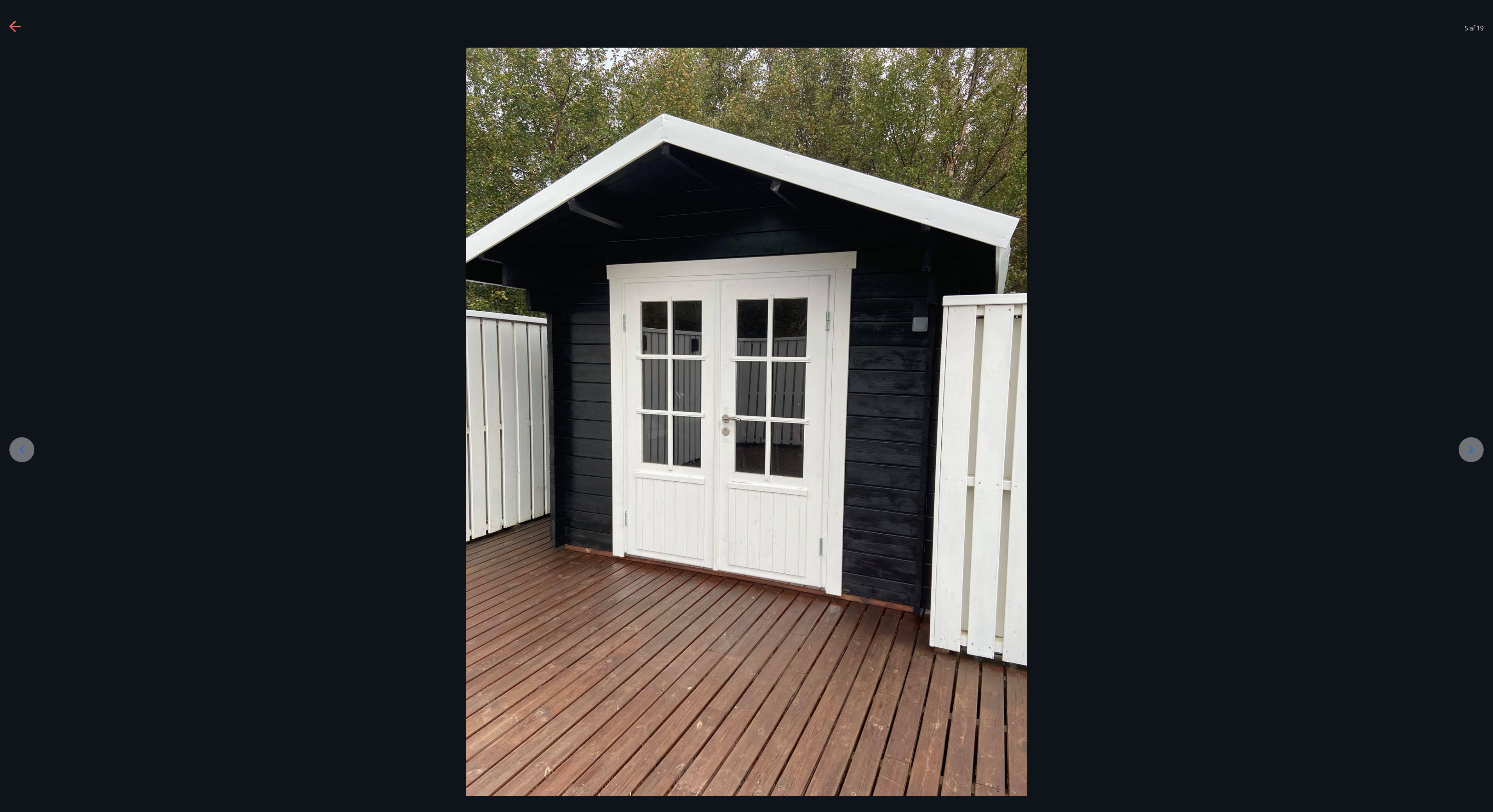
click at [746, 406] on div at bounding box center [1471, 449] width 25 height 25
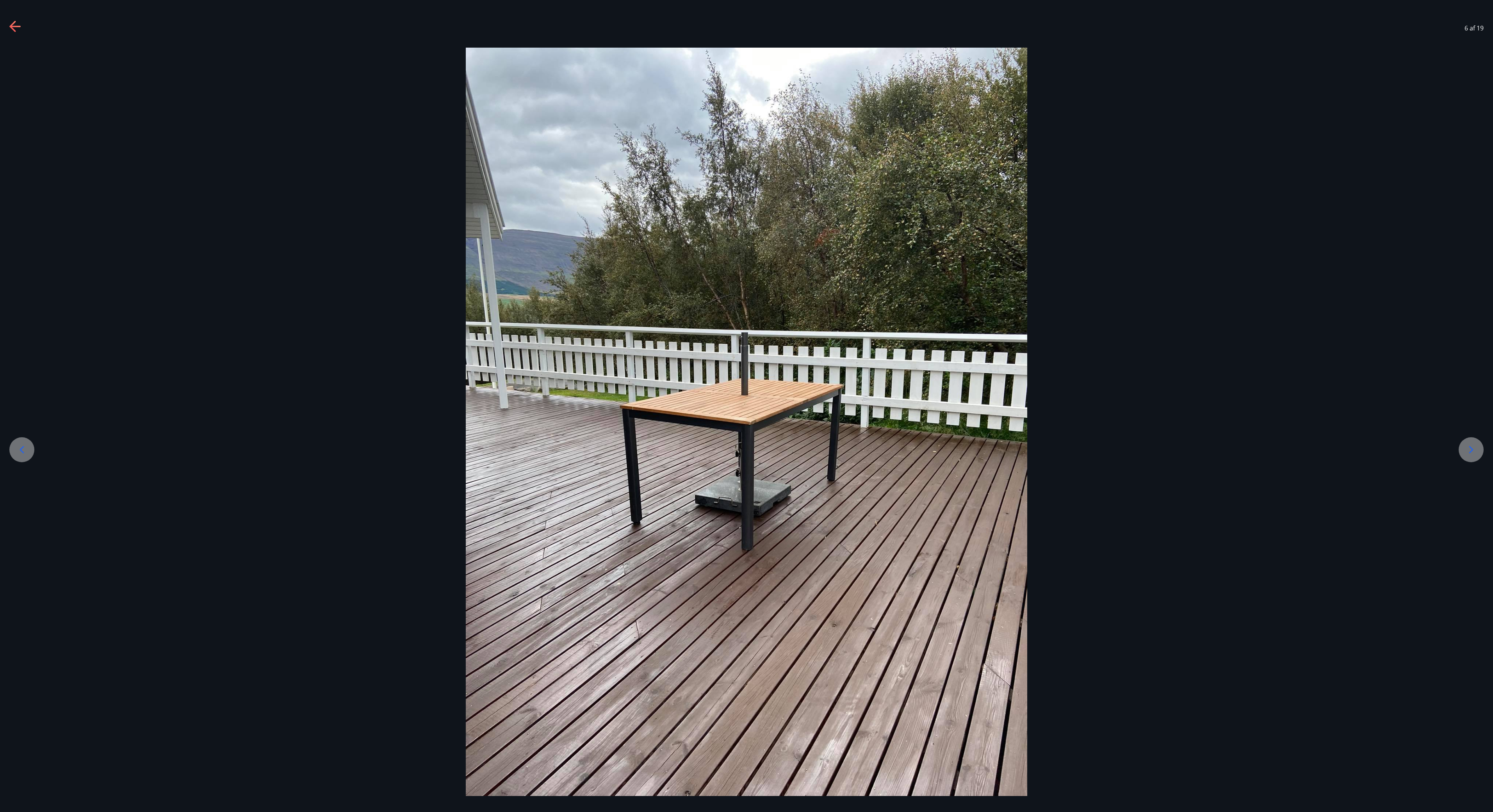
click at [746, 406] on div at bounding box center [1471, 449] width 25 height 25
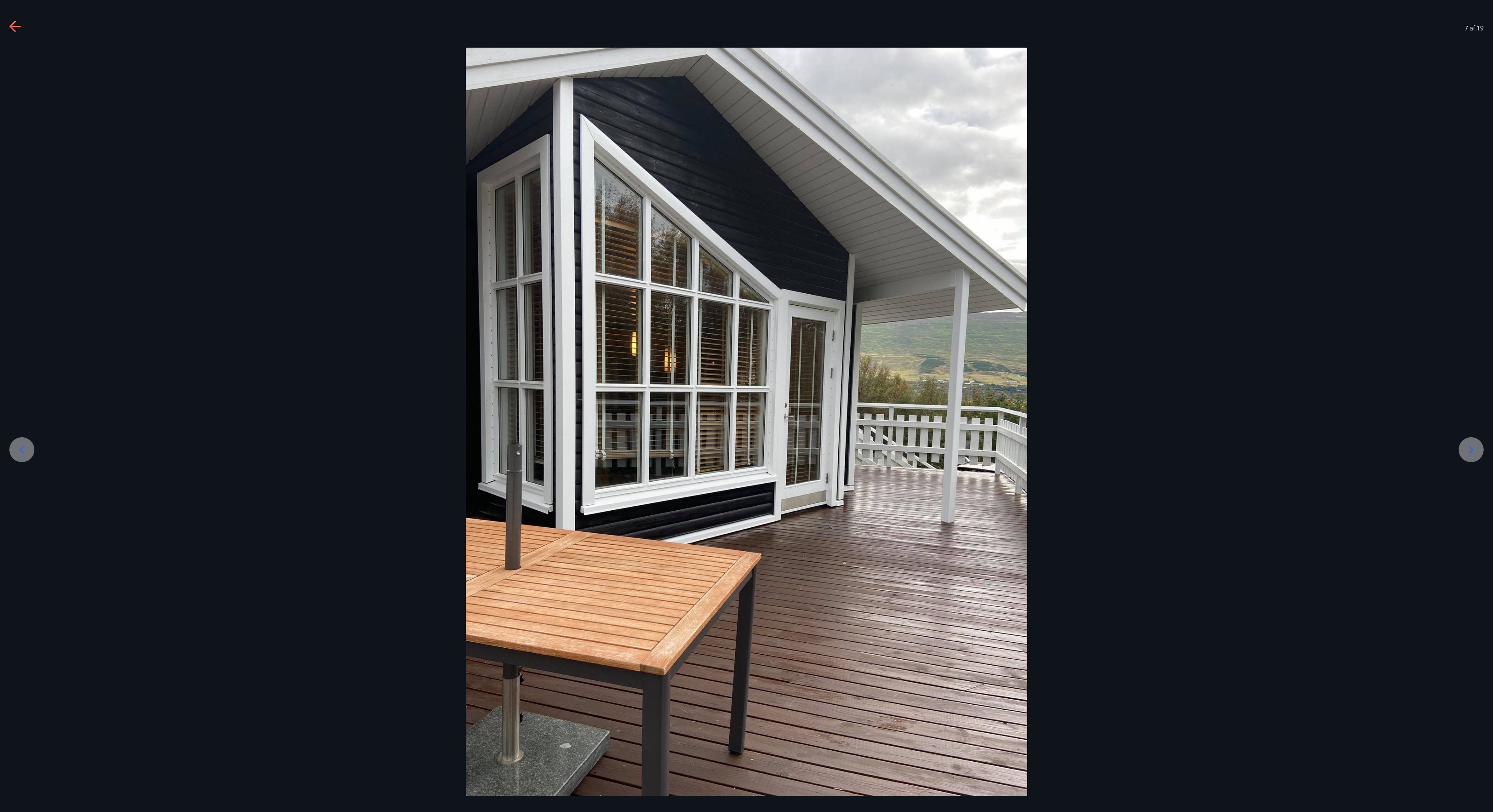
click at [746, 406] on div at bounding box center [1471, 449] width 25 height 25
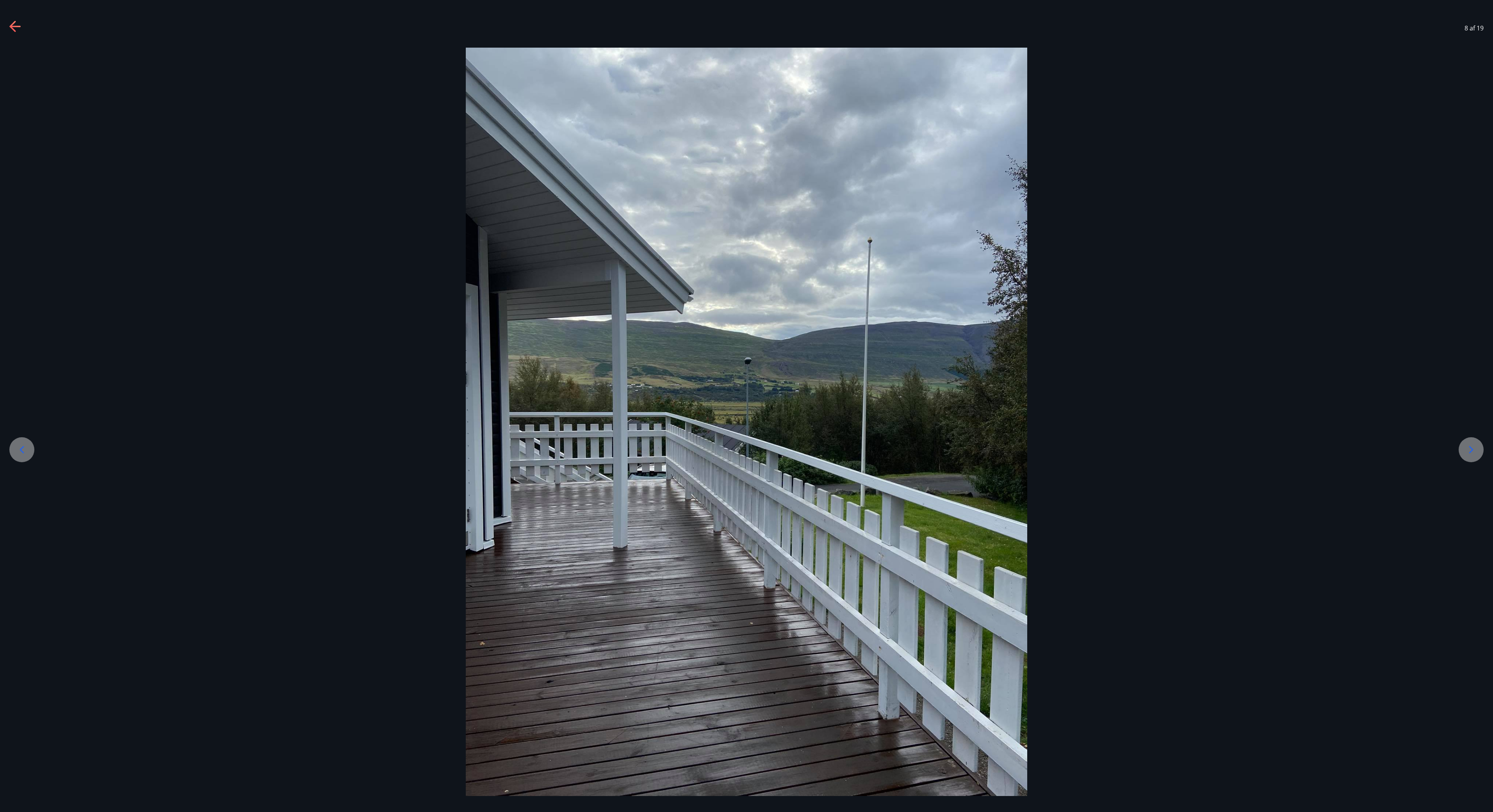
click at [746, 406] on div at bounding box center [1471, 449] width 25 height 25
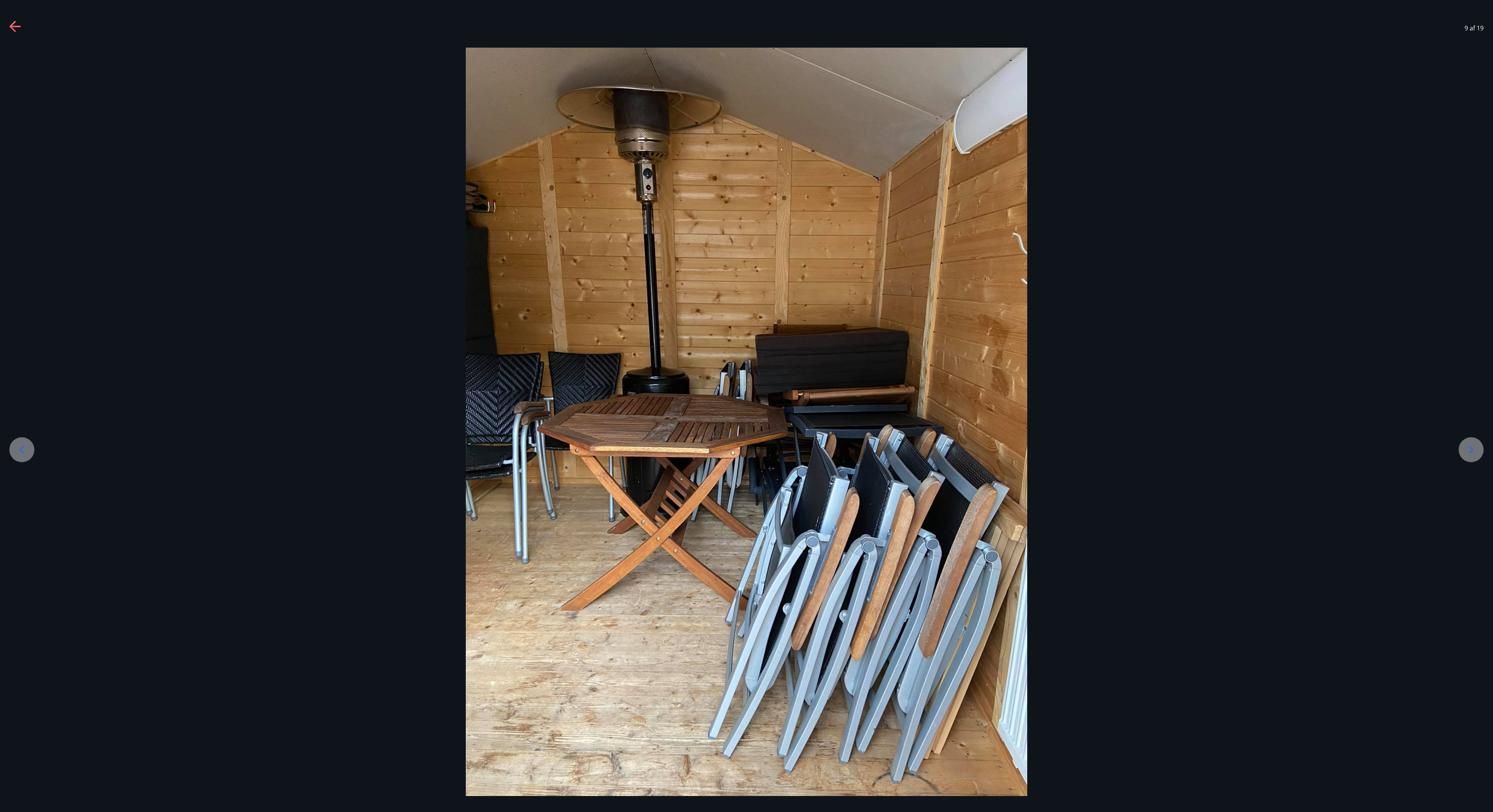
click at [746, 406] on div at bounding box center [1471, 449] width 25 height 25
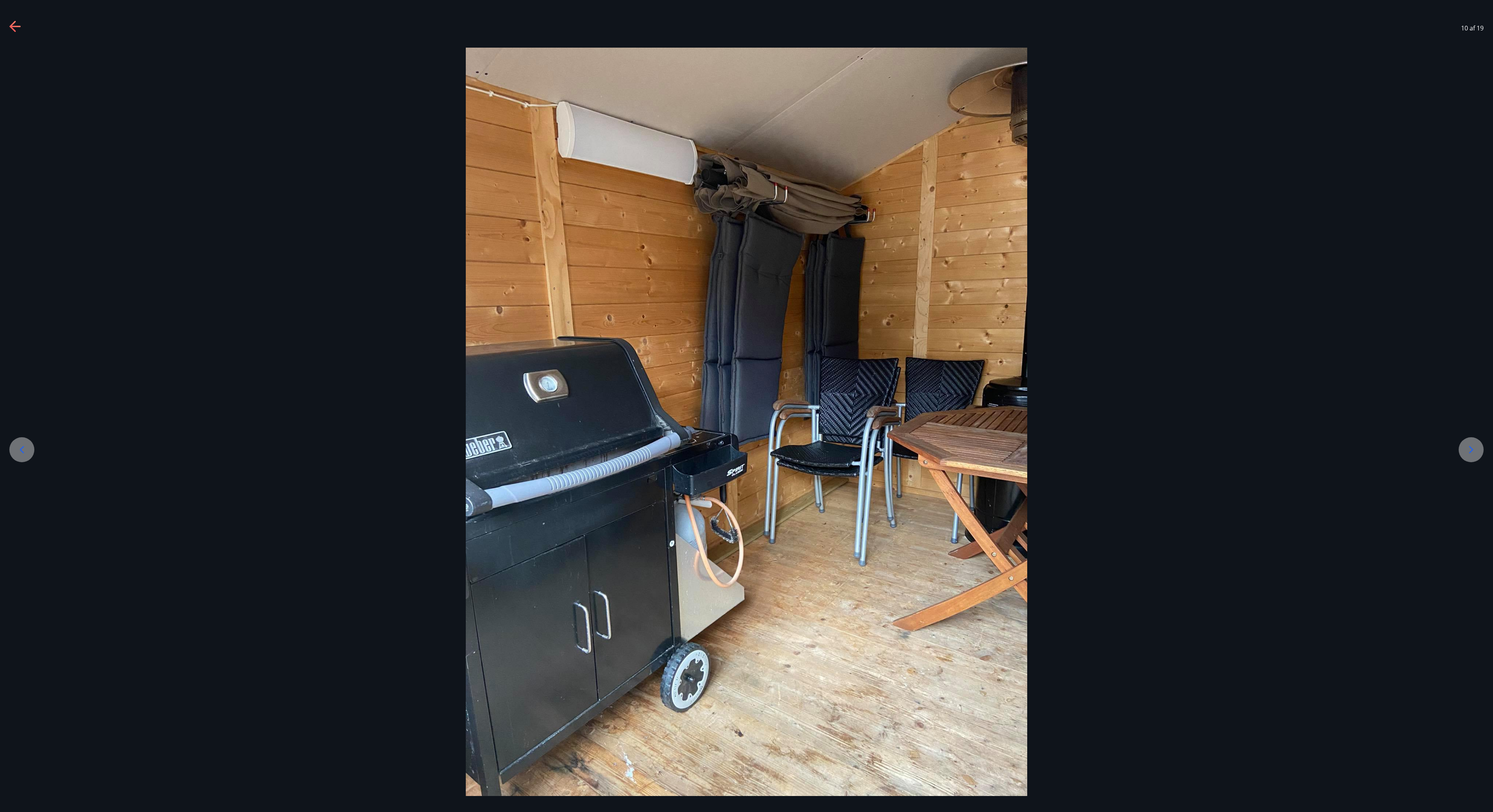
click at [746, 406] on div at bounding box center [1471, 449] width 25 height 25
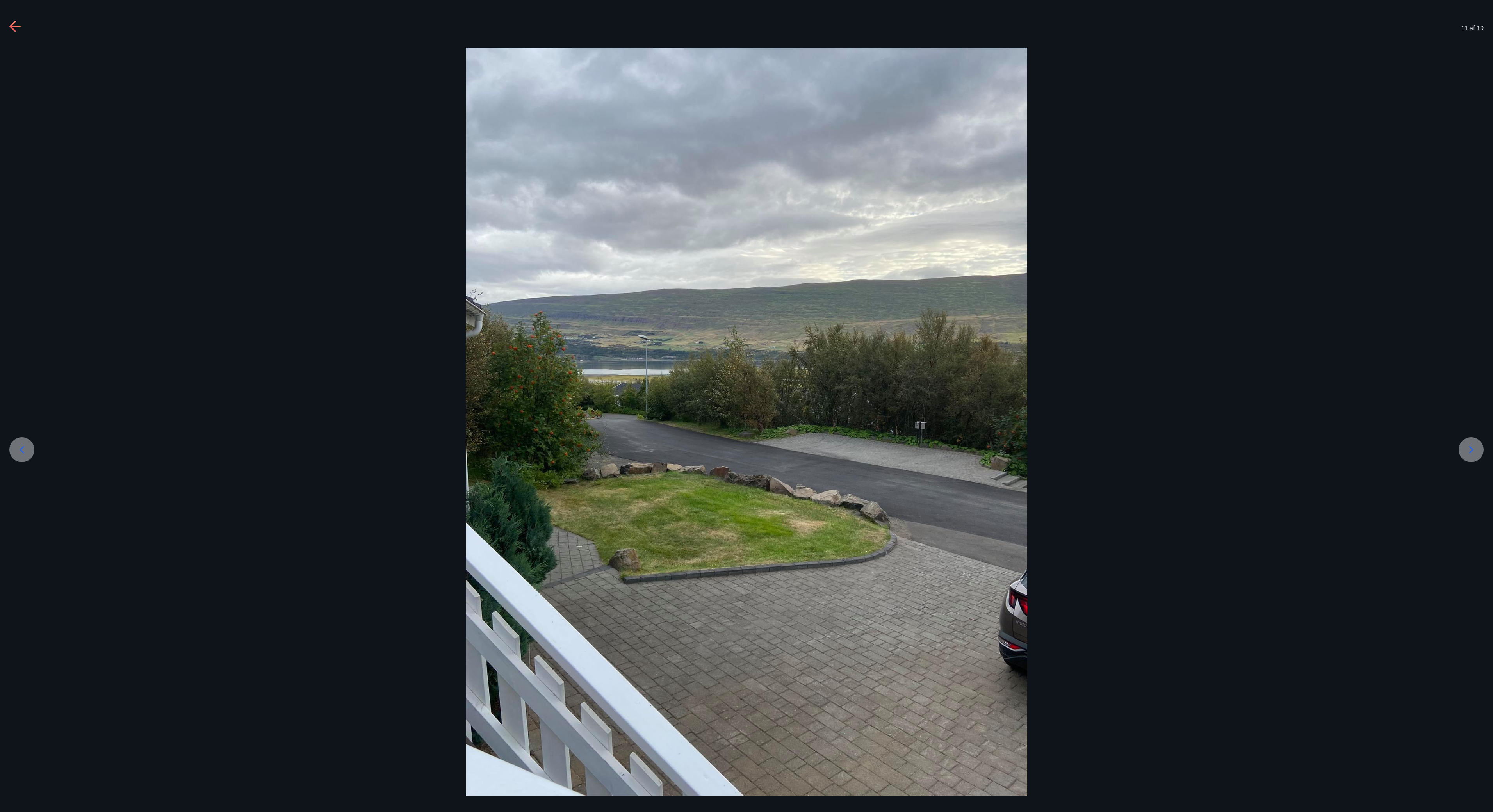
click at [746, 406] on icon at bounding box center [1471, 450] width 13 height 13
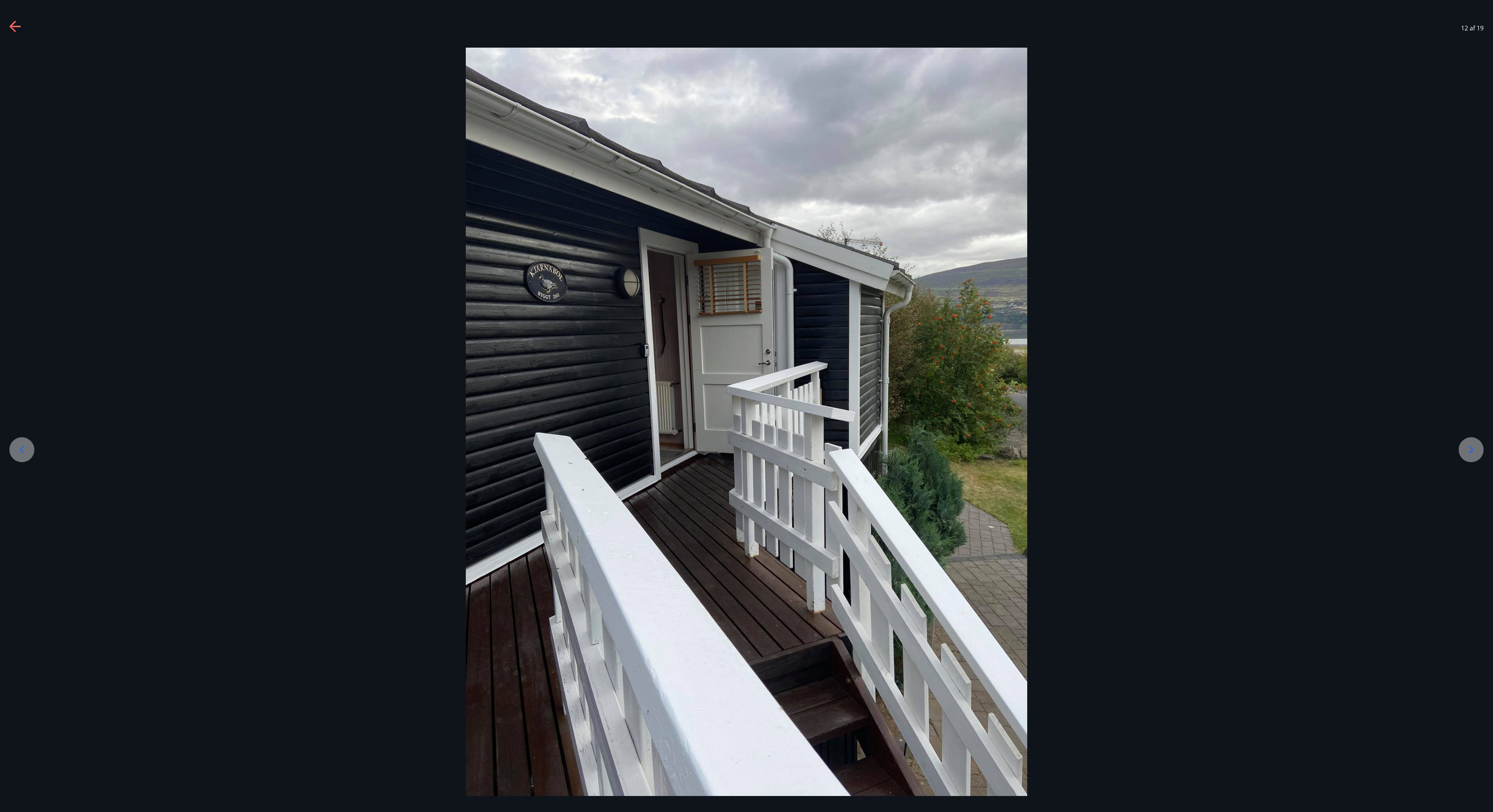
click at [746, 406] on icon at bounding box center [1471, 450] width 13 height 13
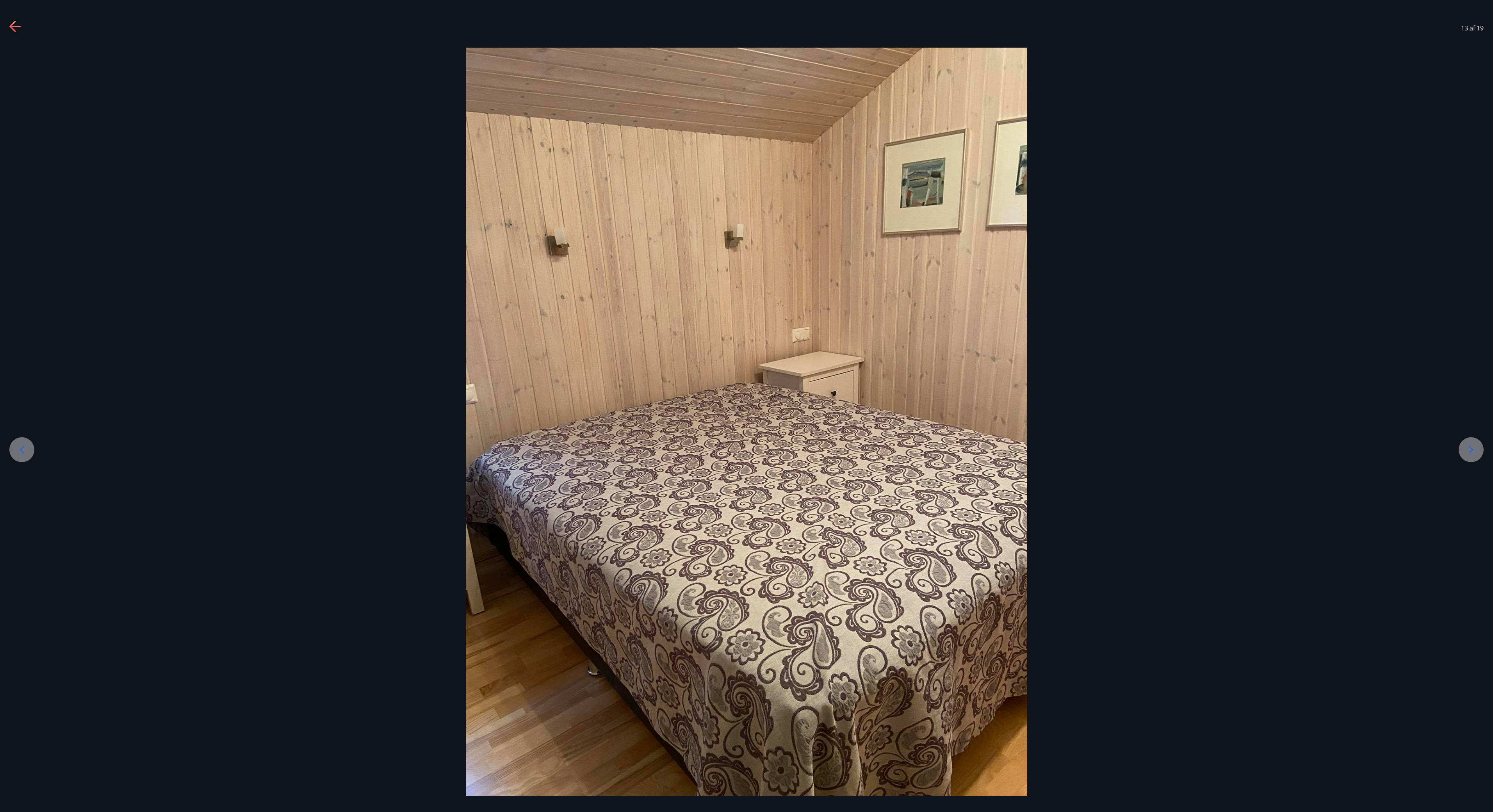
click at [746, 406] on icon at bounding box center [1471, 450] width 13 height 13
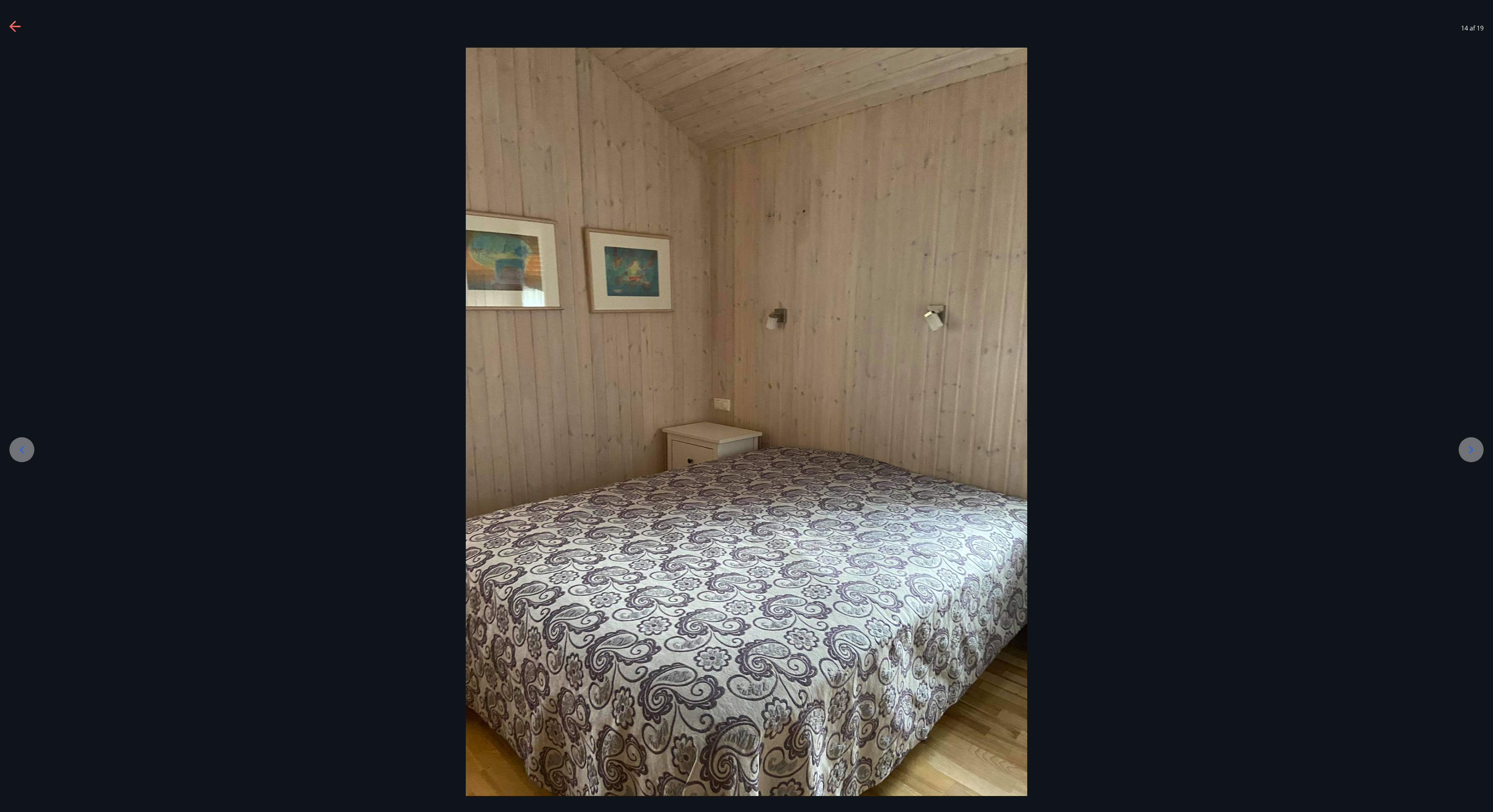
click at [746, 406] on div at bounding box center [1471, 449] width 25 height 25
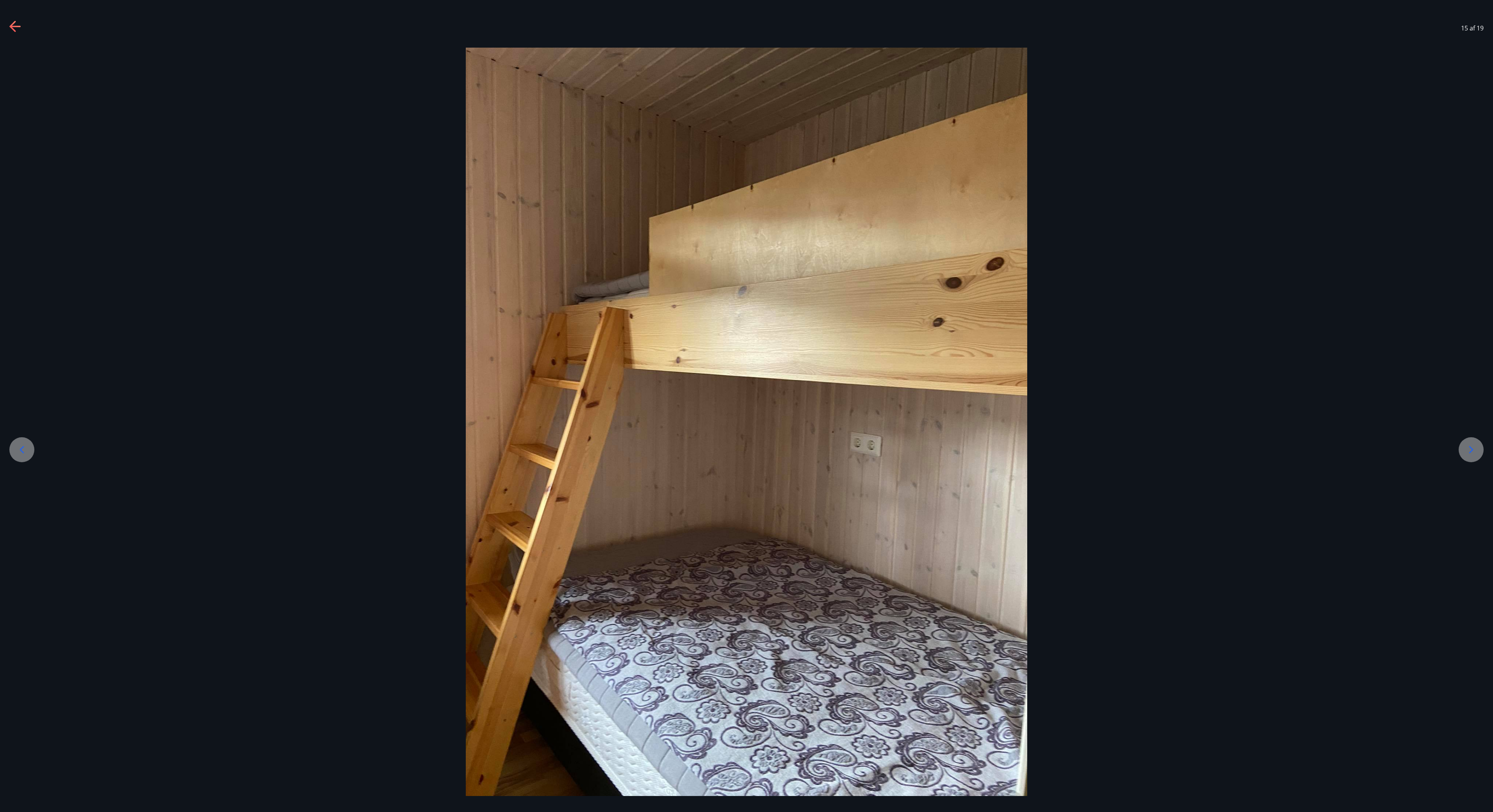
click at [746, 406] on div at bounding box center [1471, 449] width 25 height 25
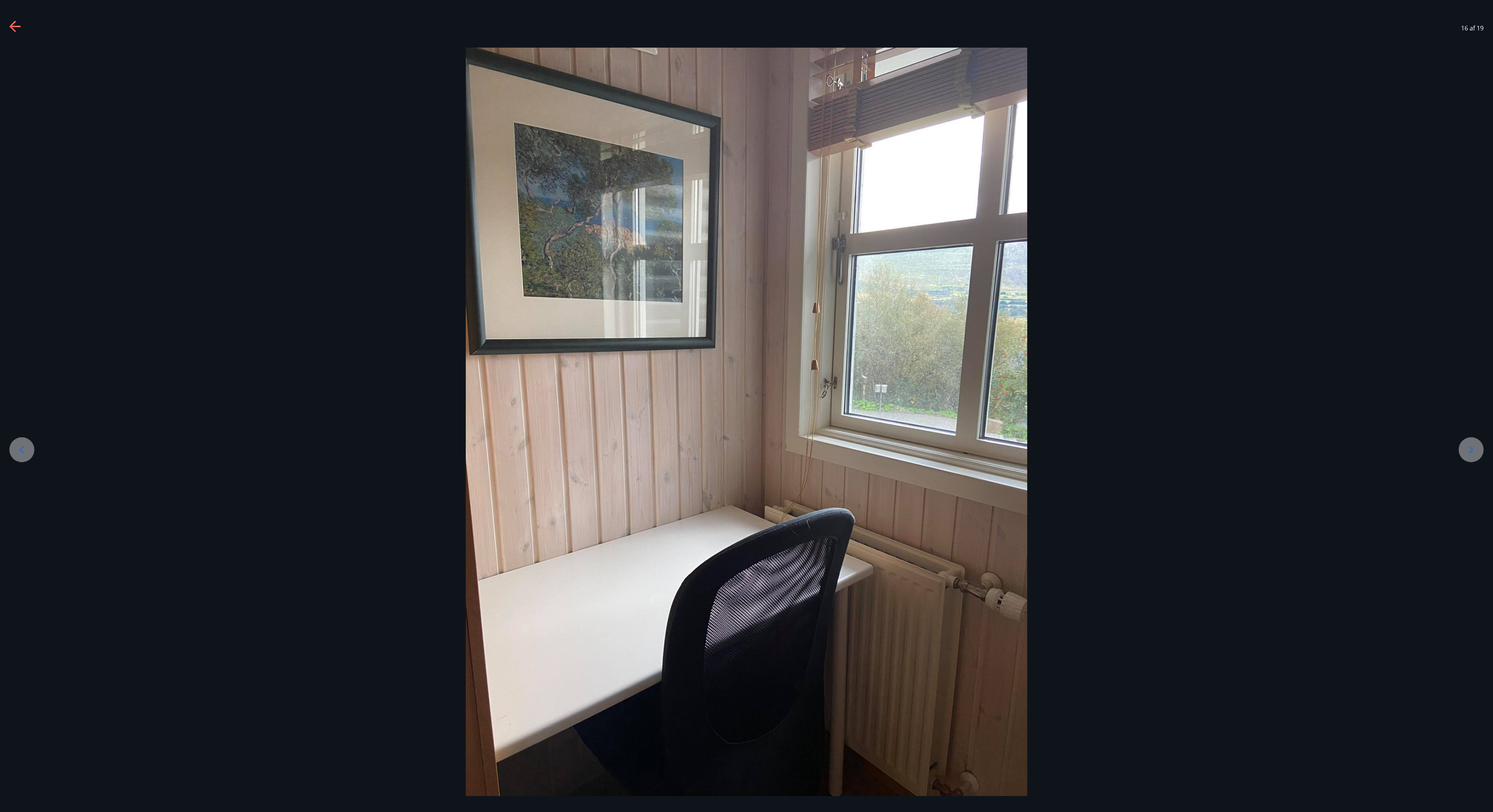
click at [746, 406] on icon at bounding box center [1471, 450] width 13 height 13
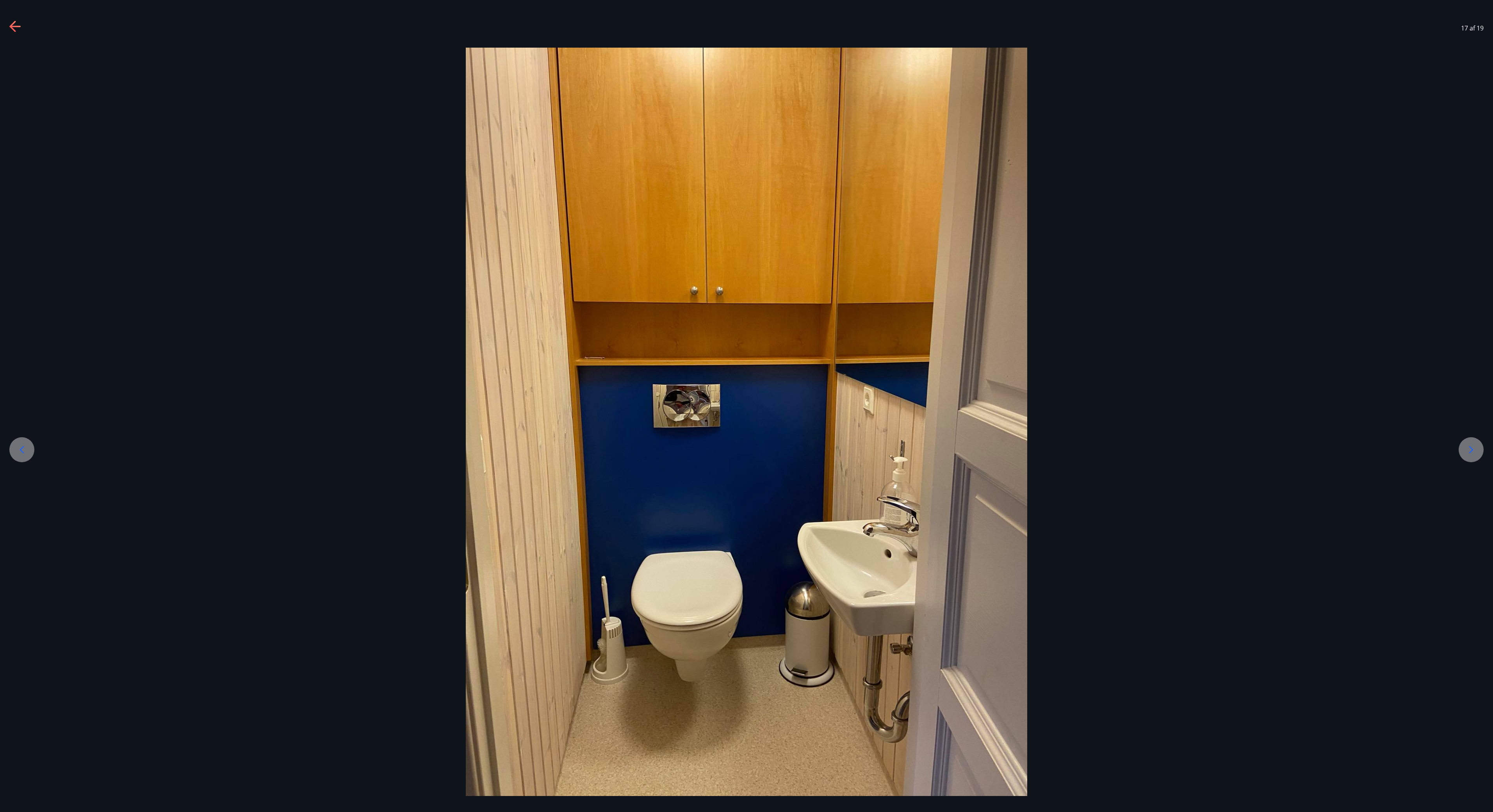
click at [746, 406] on icon at bounding box center [1471, 450] width 13 height 13
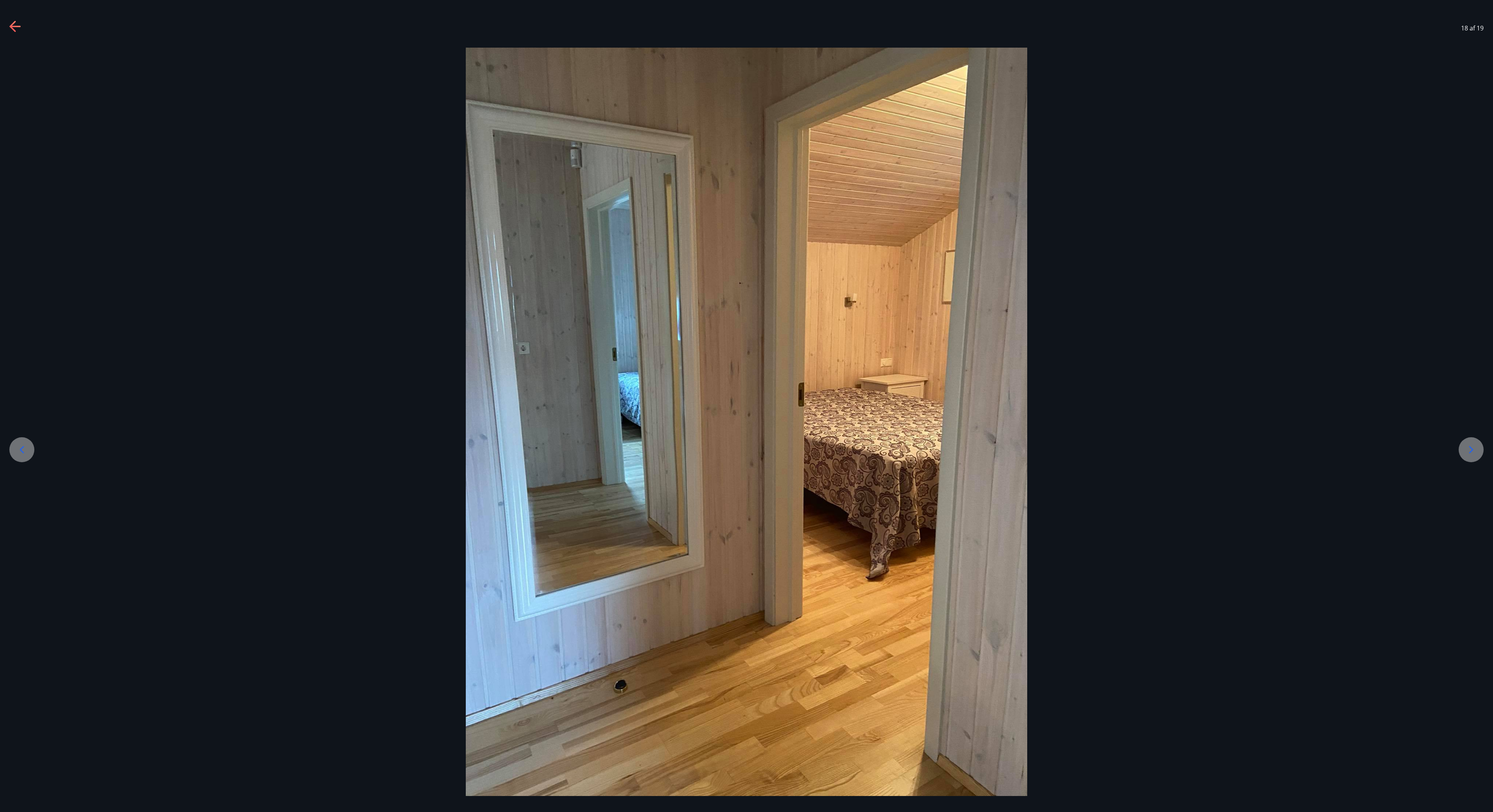
click at [746, 406] on icon at bounding box center [1471, 450] width 13 height 13
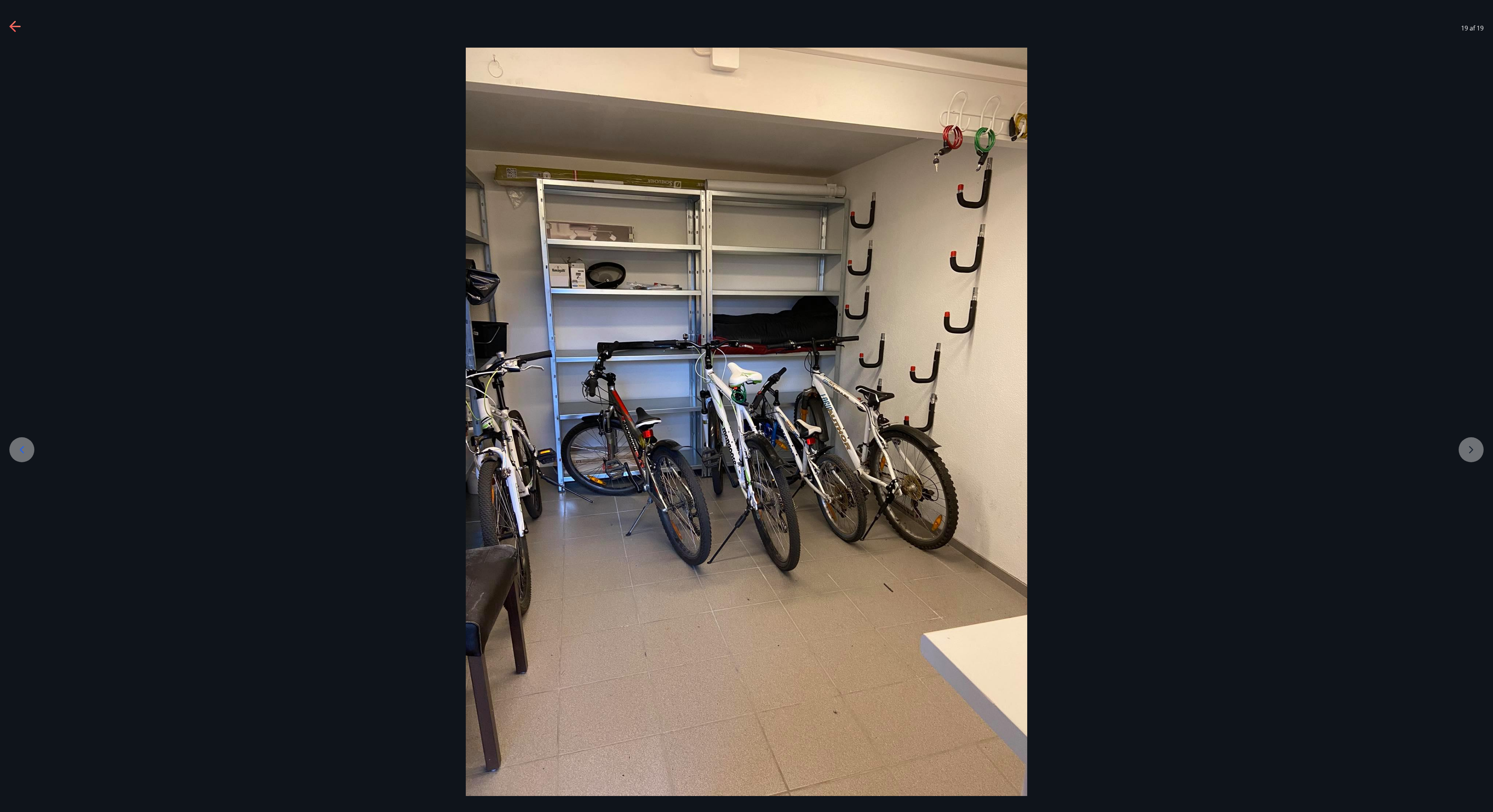
click at [746, 406] on div at bounding box center [746, 421] width 1493 height 748
click at [9, 21] on div "19 af 19" at bounding box center [746, 28] width 1493 height 31
click at [13, 19] on div "19 af 19" at bounding box center [746, 28] width 1493 height 31
click at [11, 27] on icon at bounding box center [12, 26] width 6 height 11
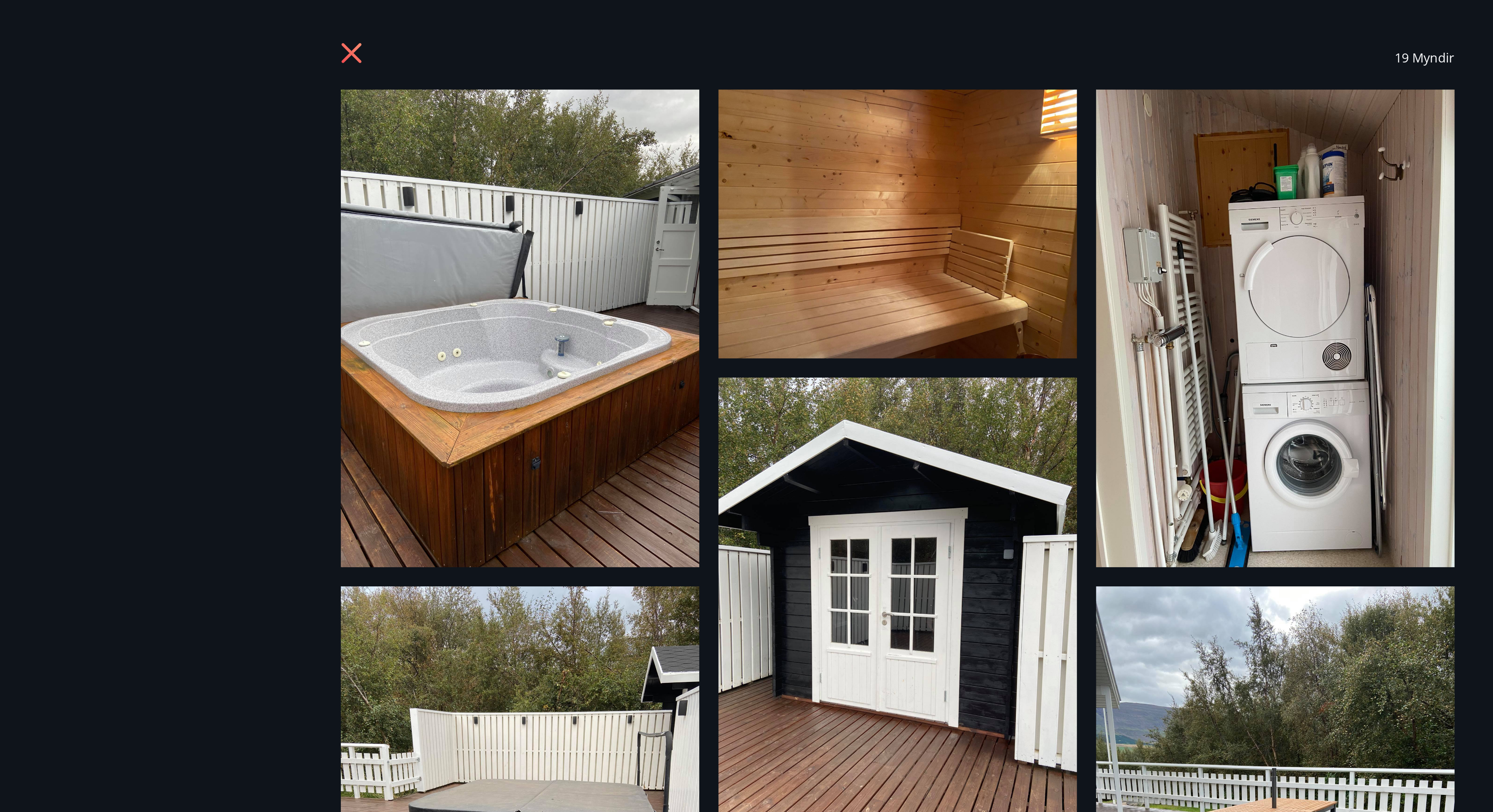
click at [477, 27] on icon at bounding box center [481, 27] width 13 height 13
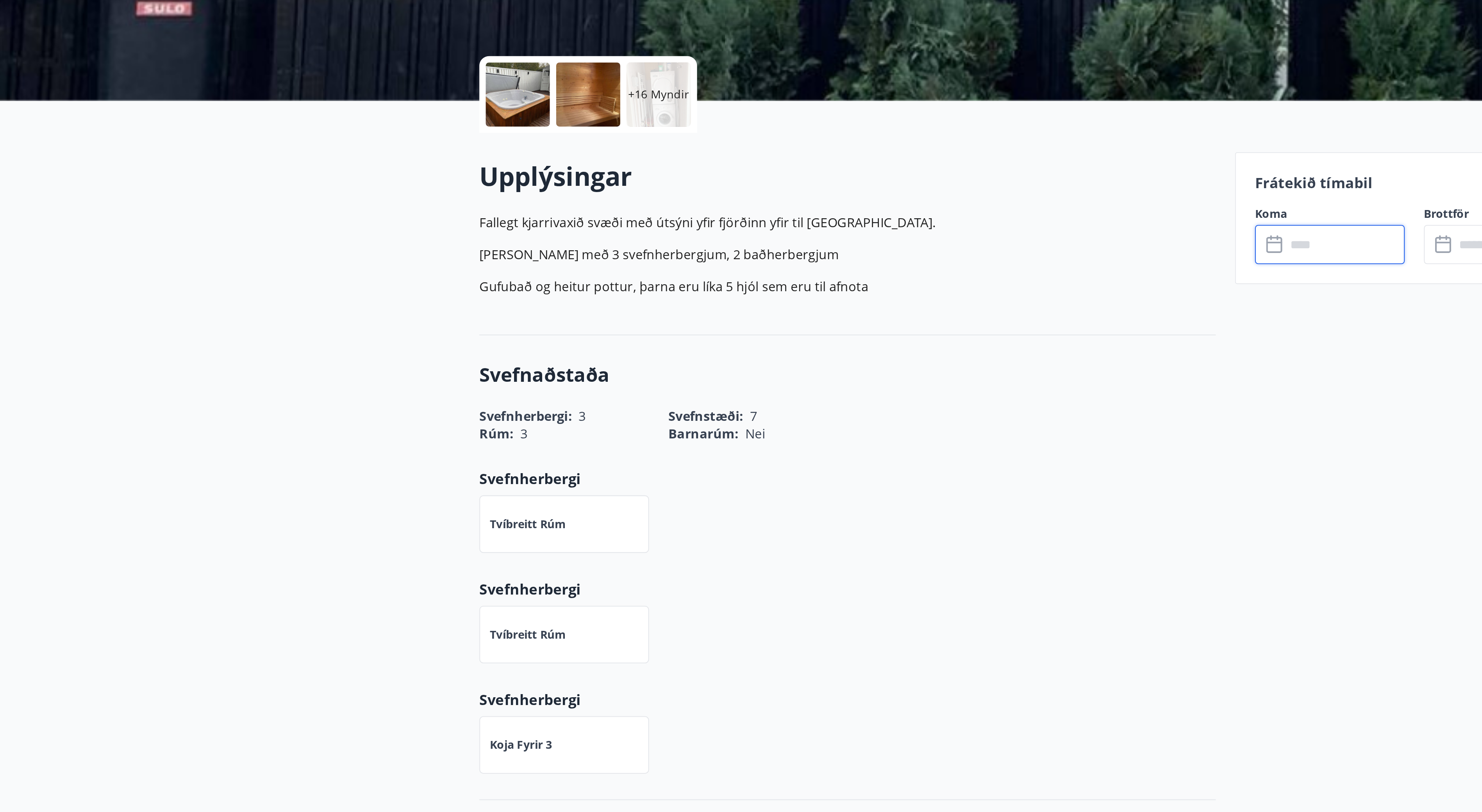
click at [746, 300] on input "text" at bounding box center [891, 304] width 58 height 19
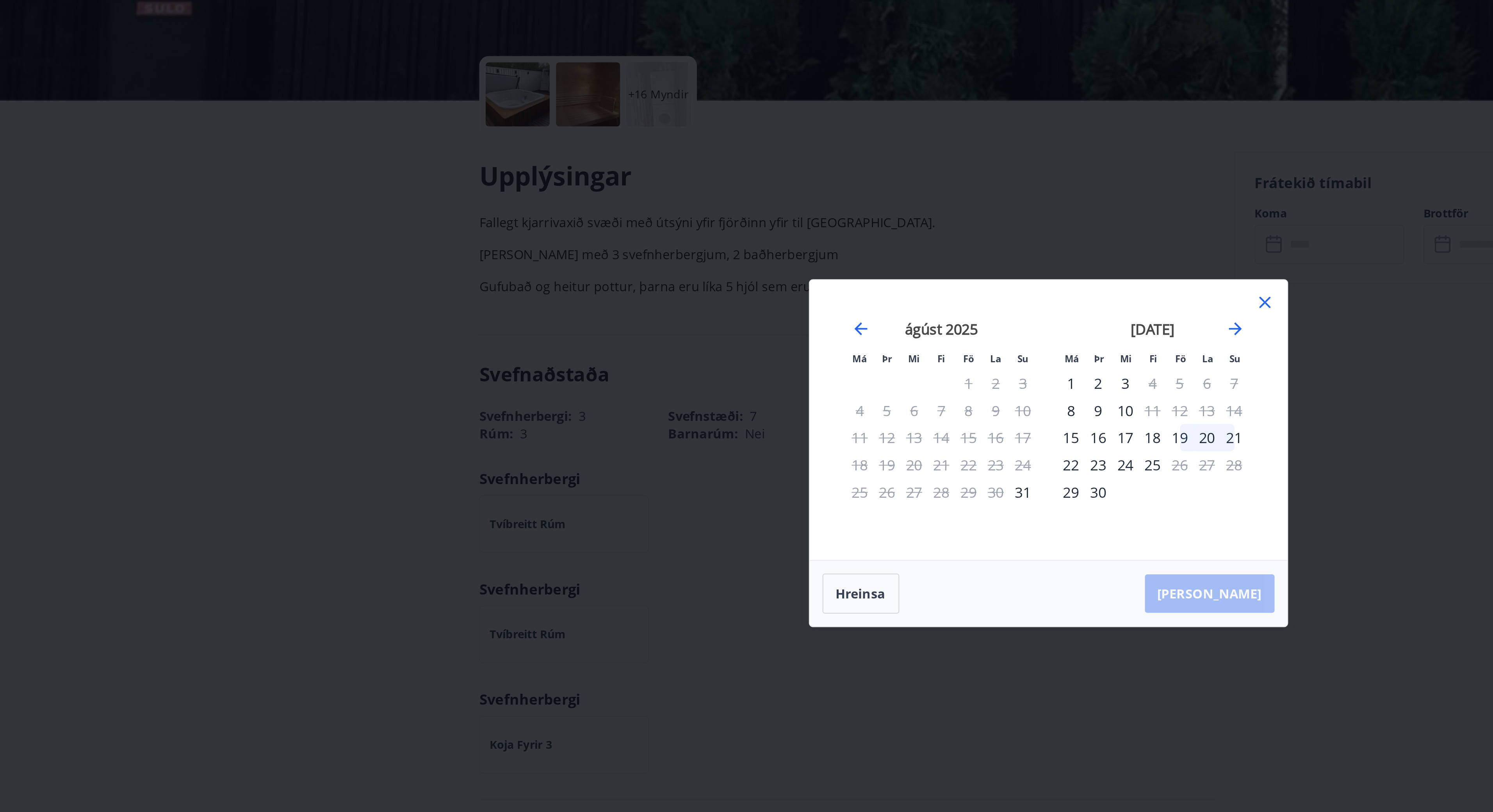
click at [746, 395] on div "20" at bounding box center [824, 398] width 13 height 13
click at [746, 395] on div "21" at bounding box center [837, 398] width 13 height 13
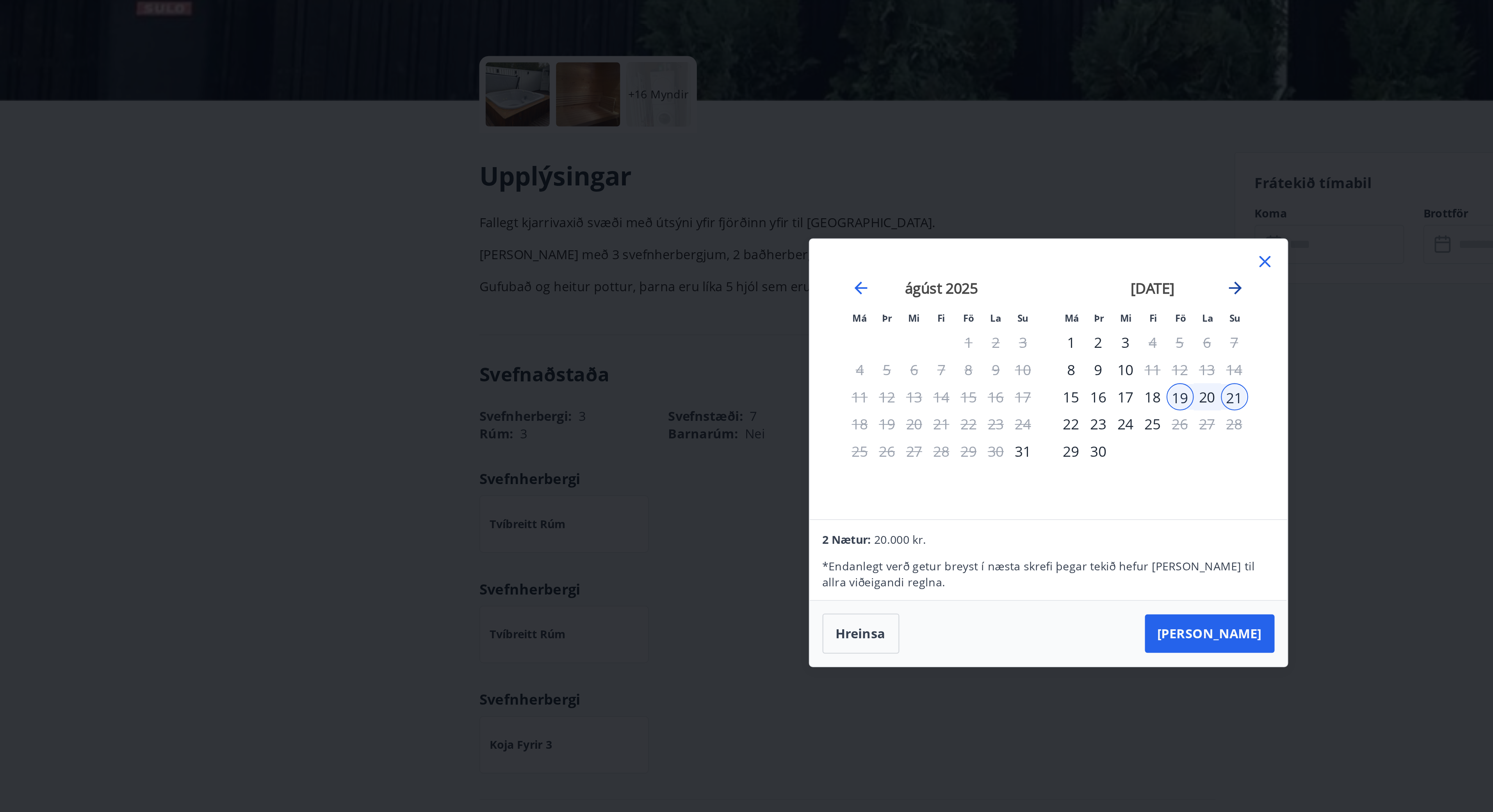
click at [746, 322] on icon "Move forward to switch to the next month." at bounding box center [838, 326] width 9 height 9
click at [746, 313] on icon at bounding box center [852, 312] width 5 height 5
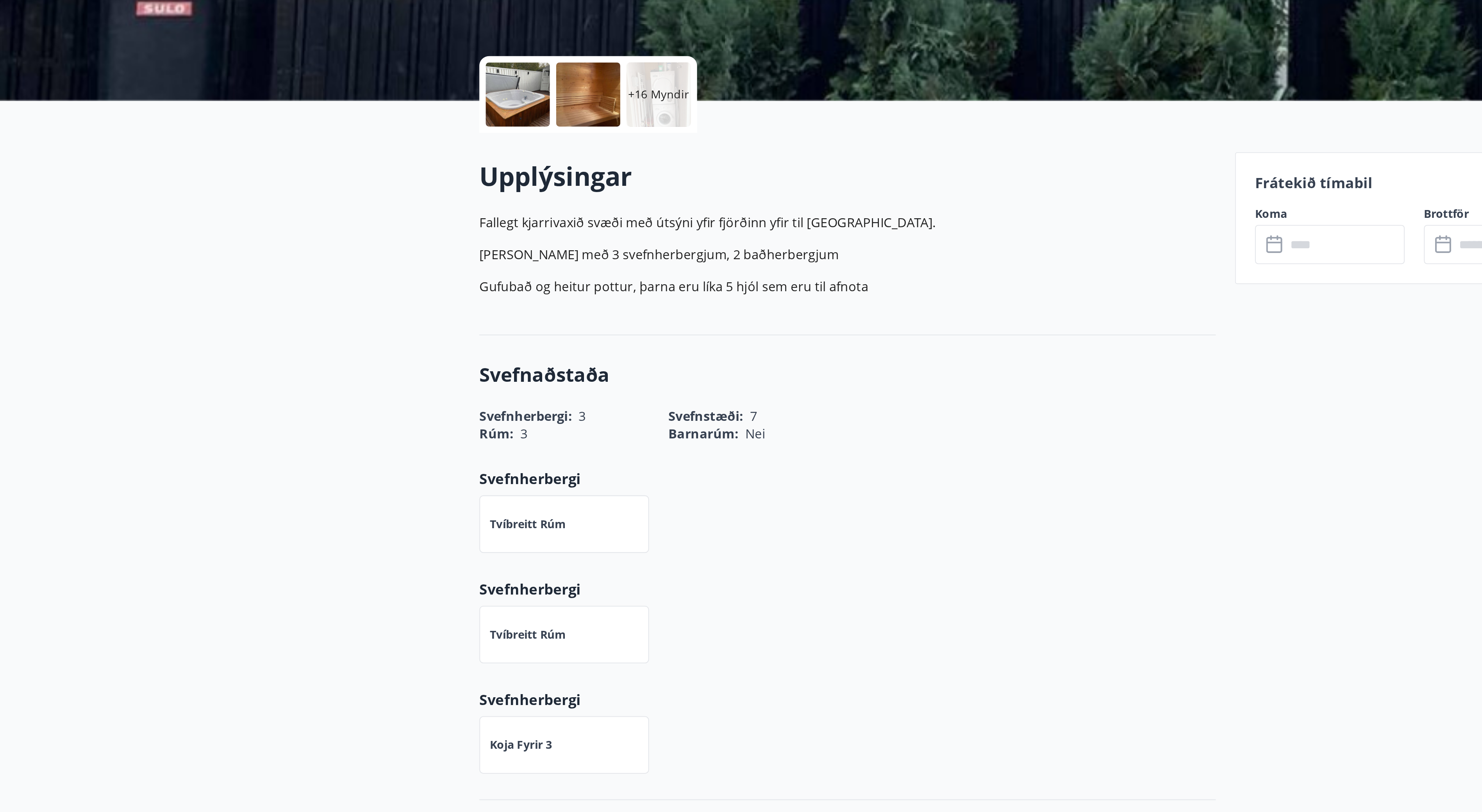
click at [746, 380] on div "Frátekið tímabil Koma ​ ​ Brottför ​ ​" at bounding box center [925, 818] width 175 height 1117
